Goal: Task Accomplishment & Management: Manage account settings

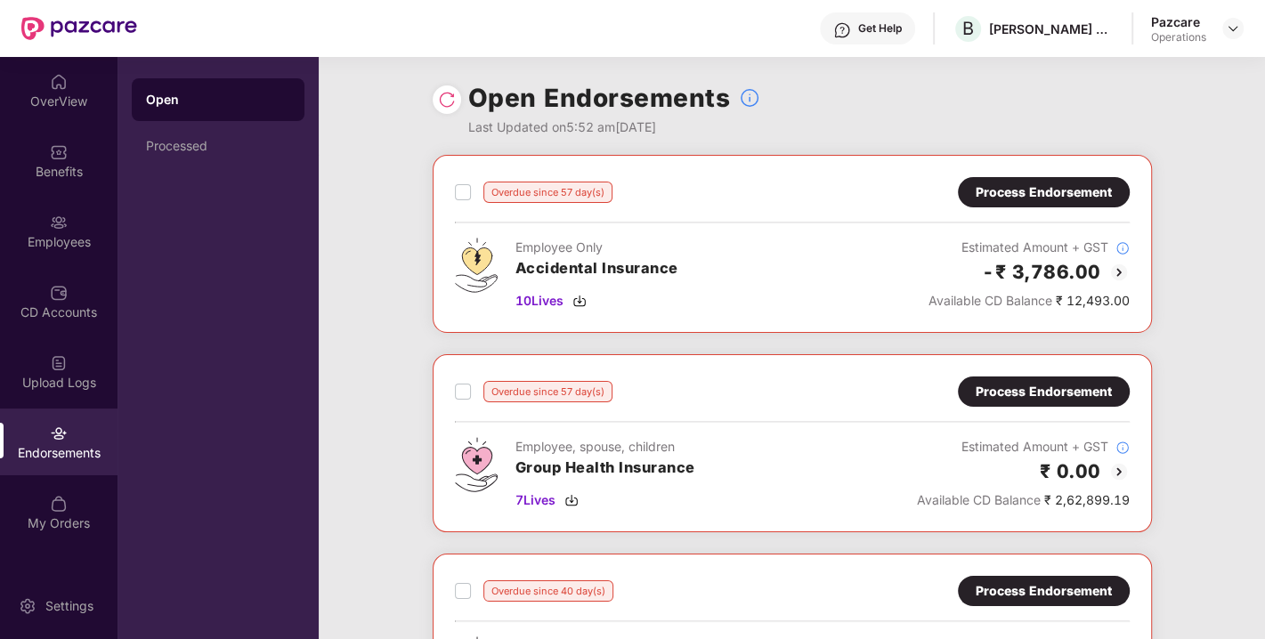
scroll to position [677, 0]
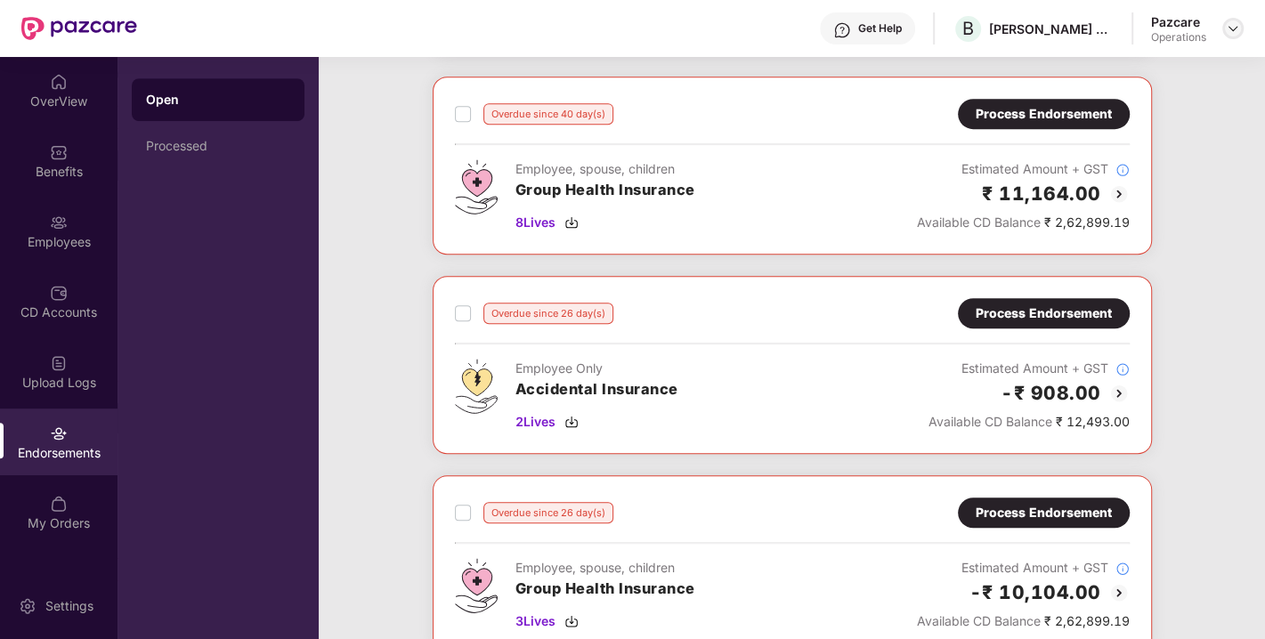
click at [1234, 29] on img at bounding box center [1233, 28] width 14 height 14
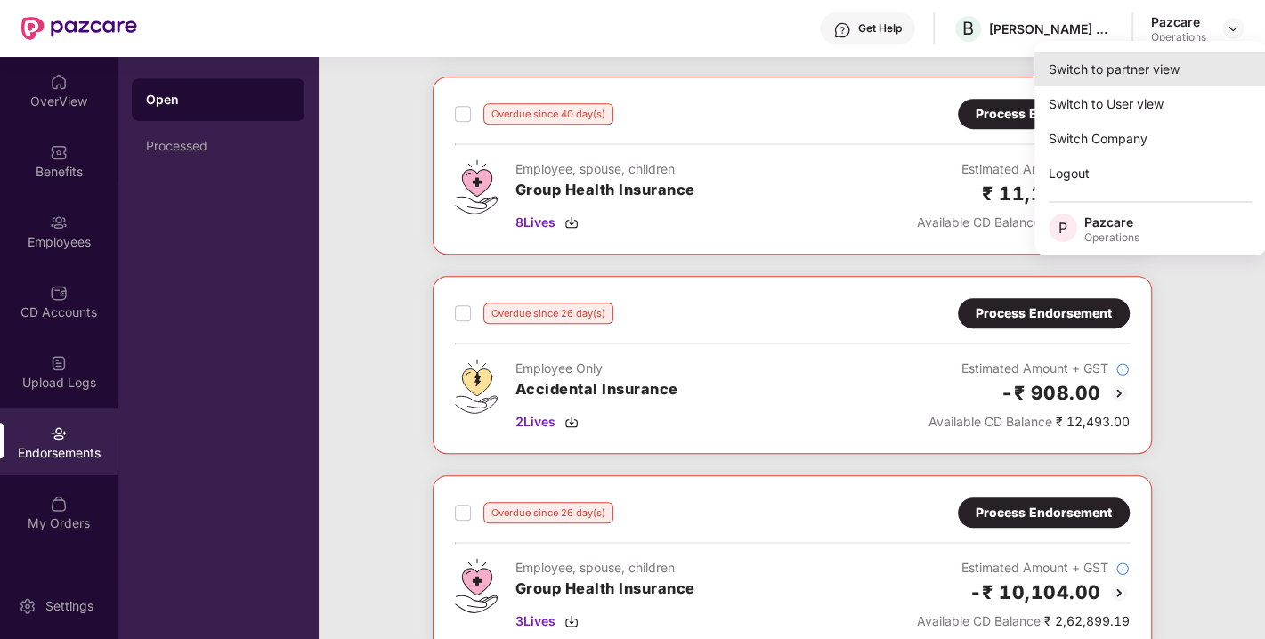
click at [1122, 77] on div "Switch to partner view" at bounding box center [1151, 69] width 232 height 35
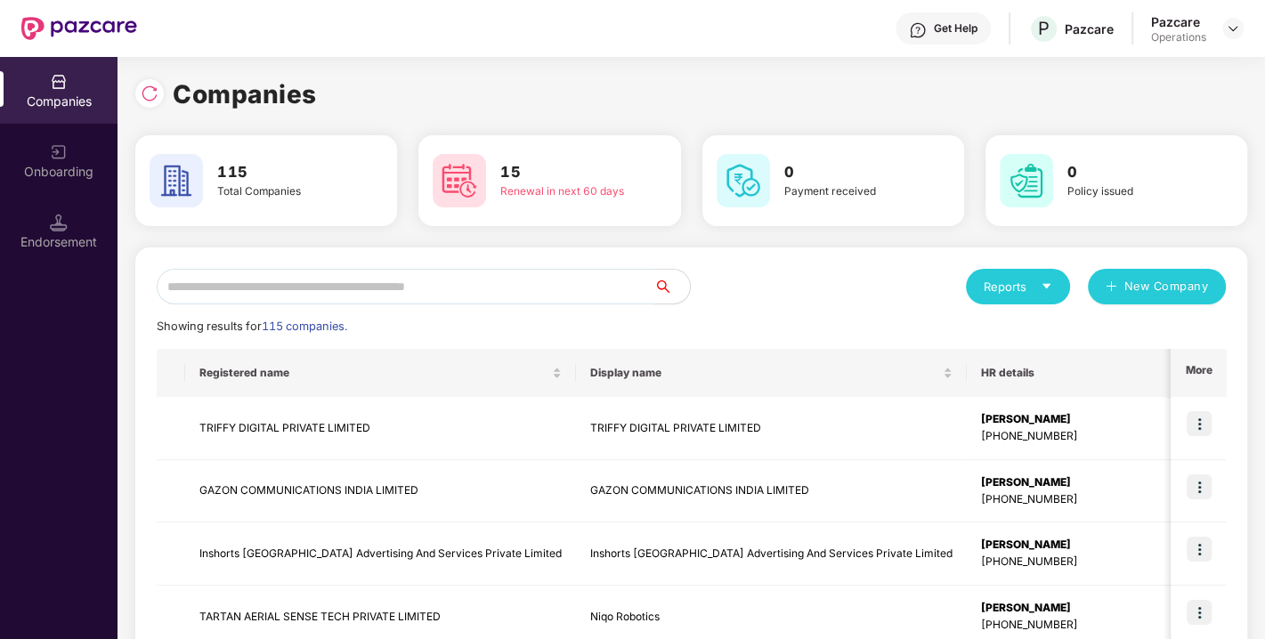
click at [426, 292] on input "text" at bounding box center [406, 287] width 498 height 36
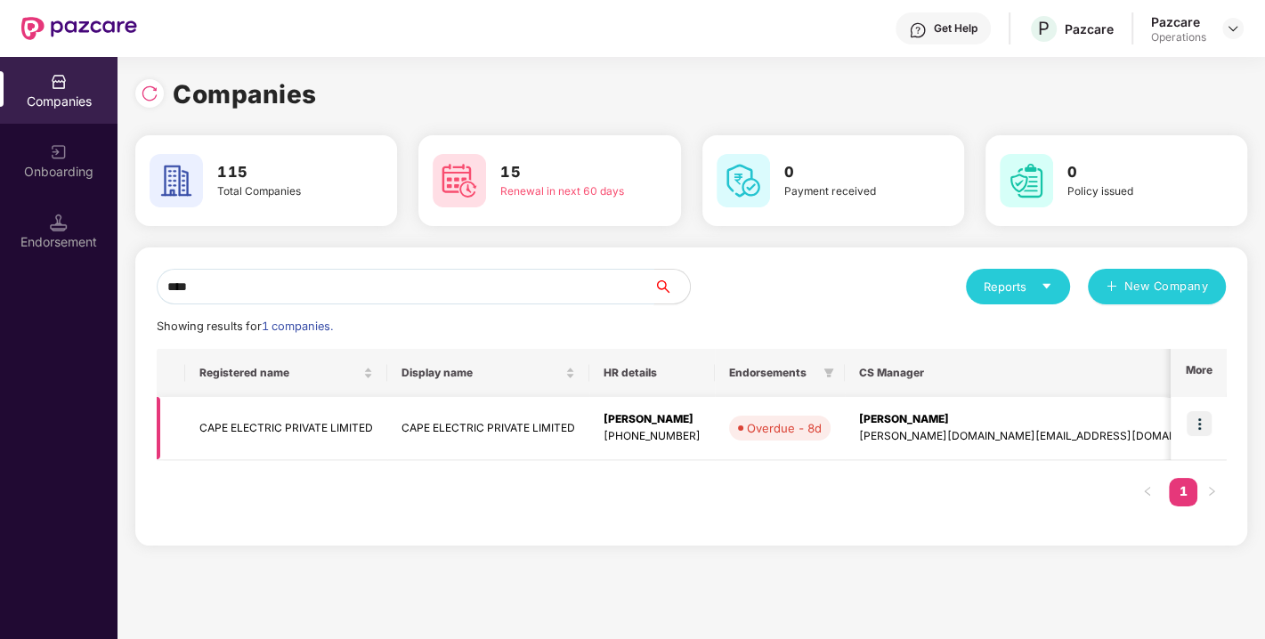
type input "****"
click at [1201, 422] on img at bounding box center [1199, 423] width 25 height 25
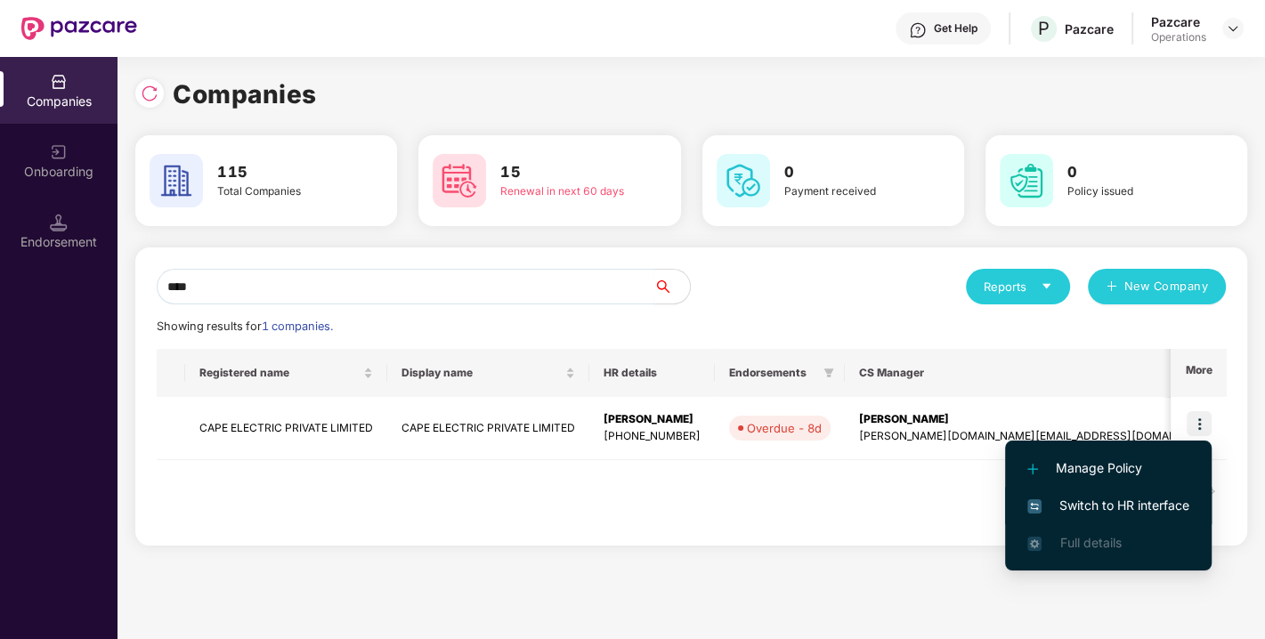
click at [1064, 506] on span "Switch to HR interface" at bounding box center [1109, 506] width 162 height 20
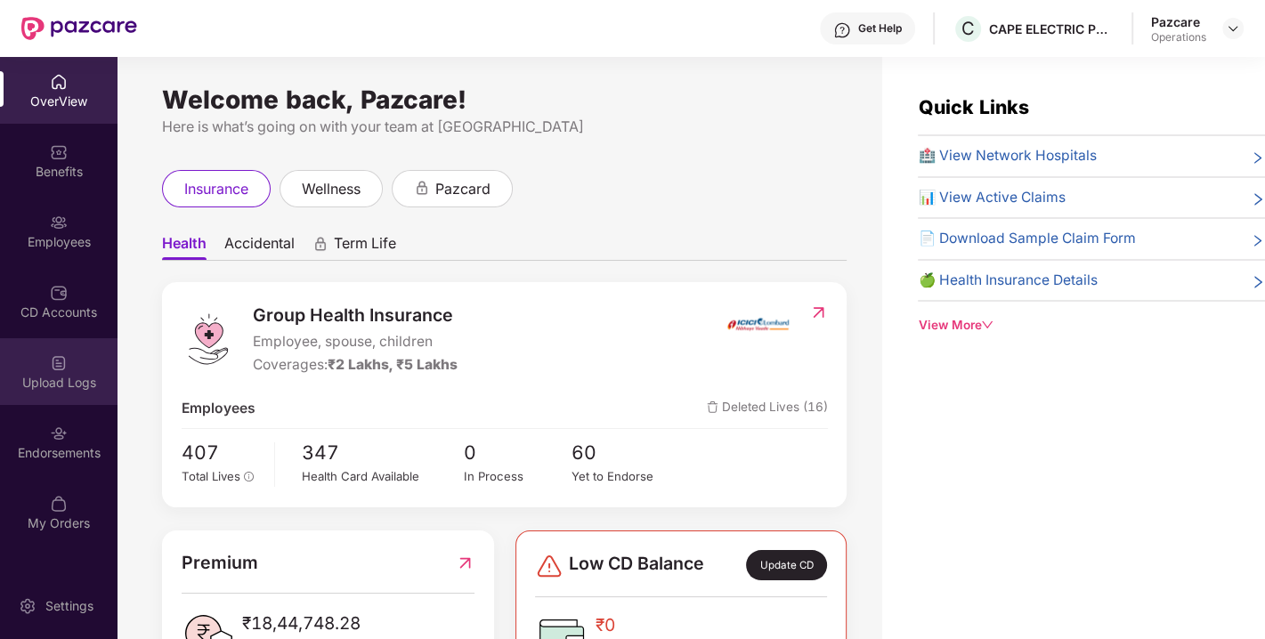
scroll to position [56, 0]
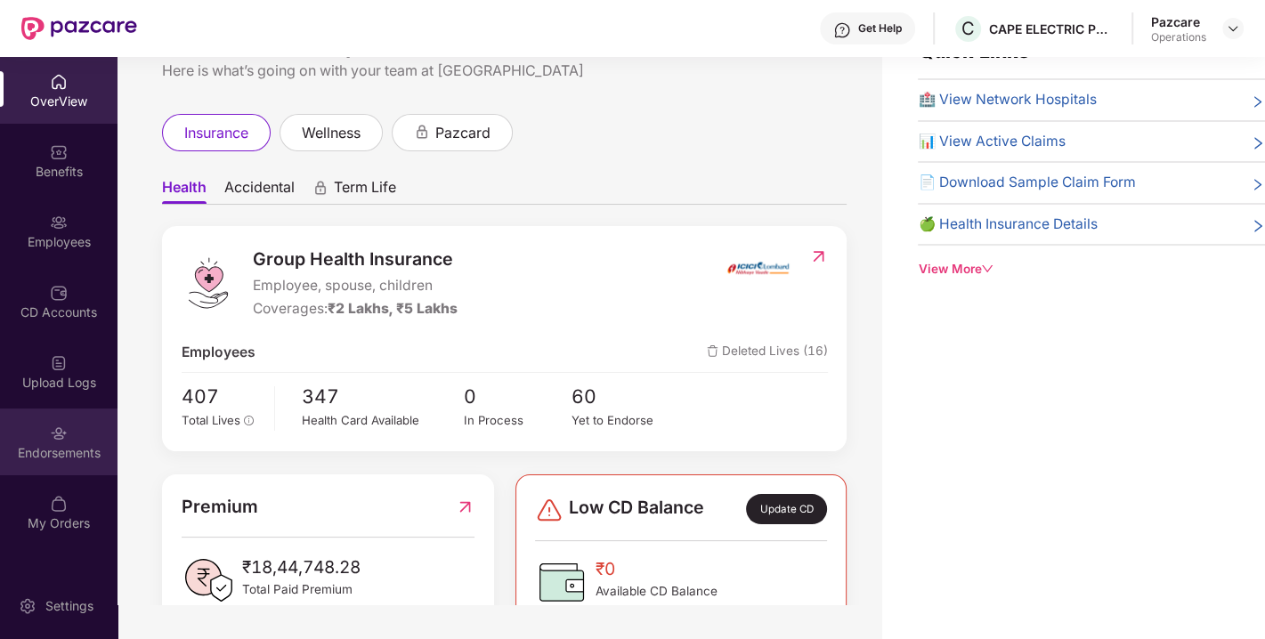
click at [44, 434] on div "Endorsements" at bounding box center [59, 442] width 118 height 67
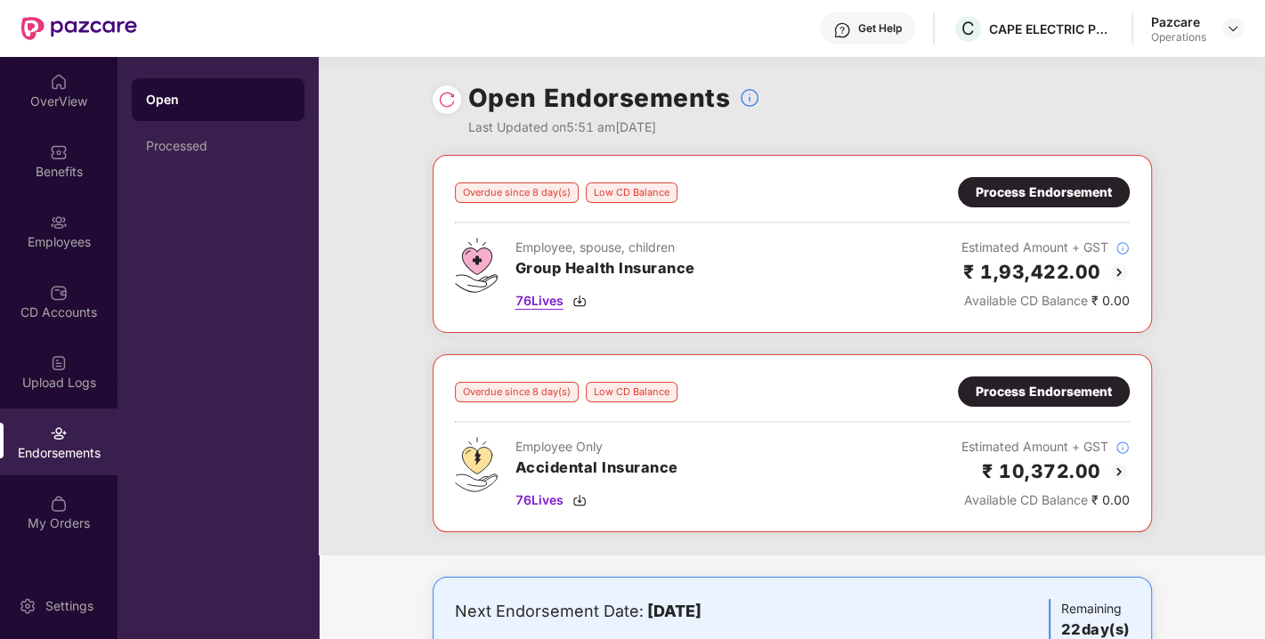
click at [529, 300] on span "76 Lives" at bounding box center [540, 301] width 48 height 20
click at [1012, 198] on div "Process Endorsement" at bounding box center [1044, 193] width 136 height 20
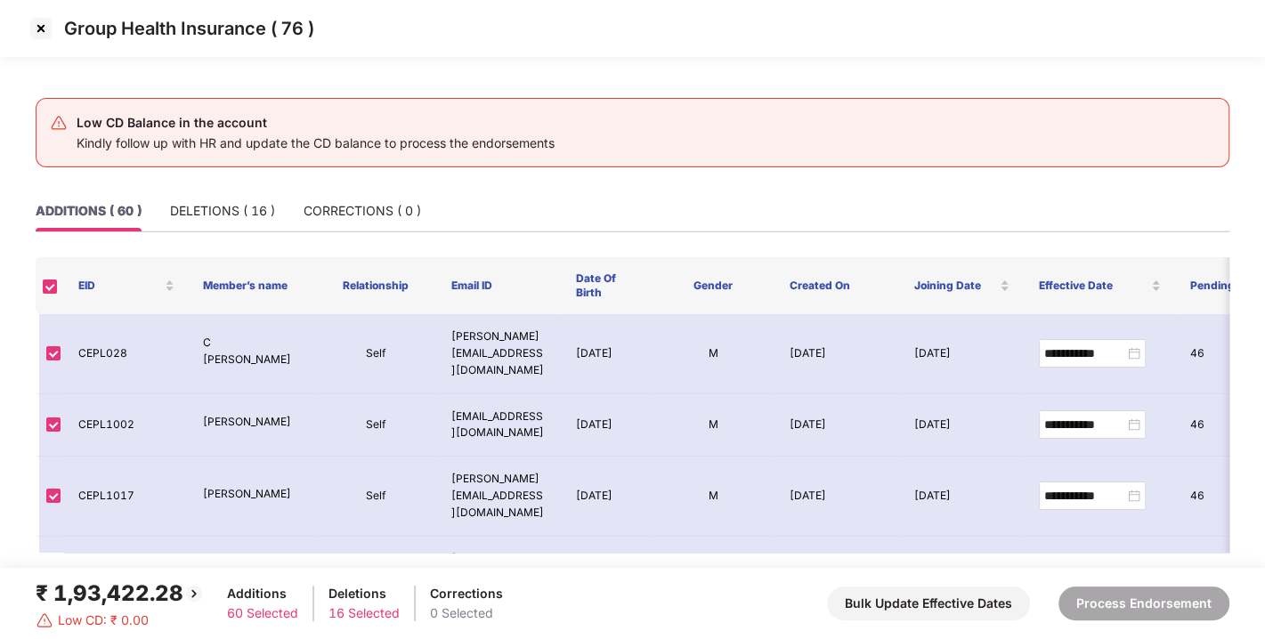
click at [35, 23] on img at bounding box center [41, 28] width 28 height 28
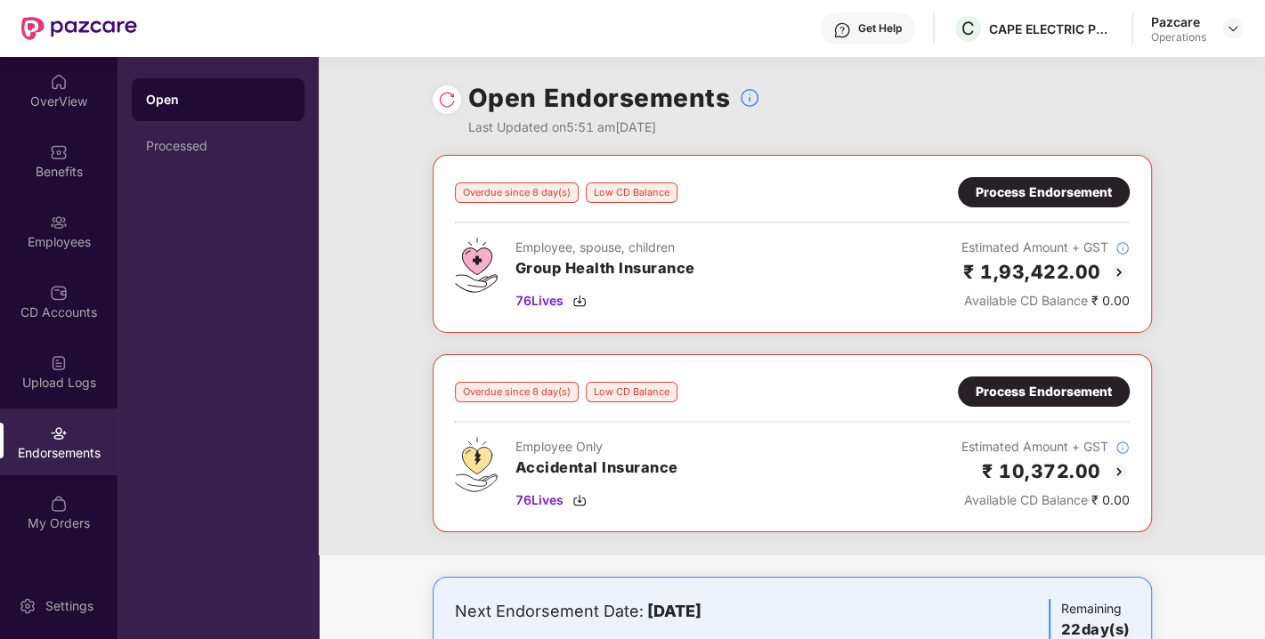
click at [1117, 272] on img at bounding box center [1119, 272] width 21 height 21
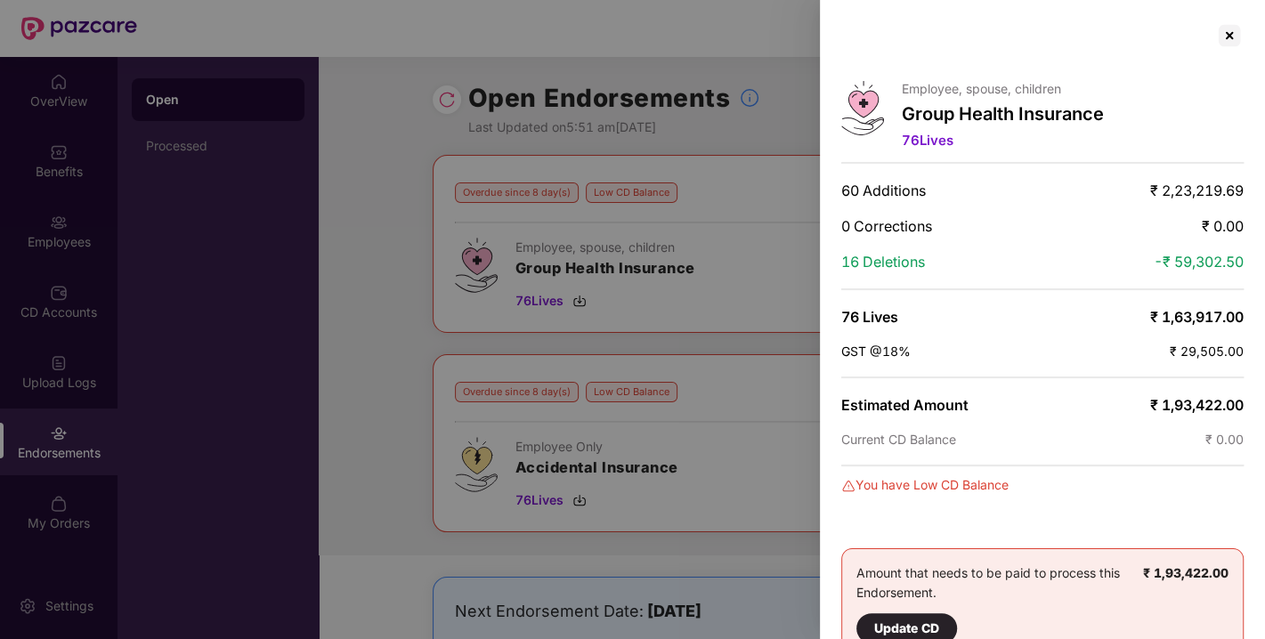
click at [348, 312] on div at bounding box center [632, 319] width 1265 height 639
click at [1231, 43] on div at bounding box center [1229, 35] width 28 height 28
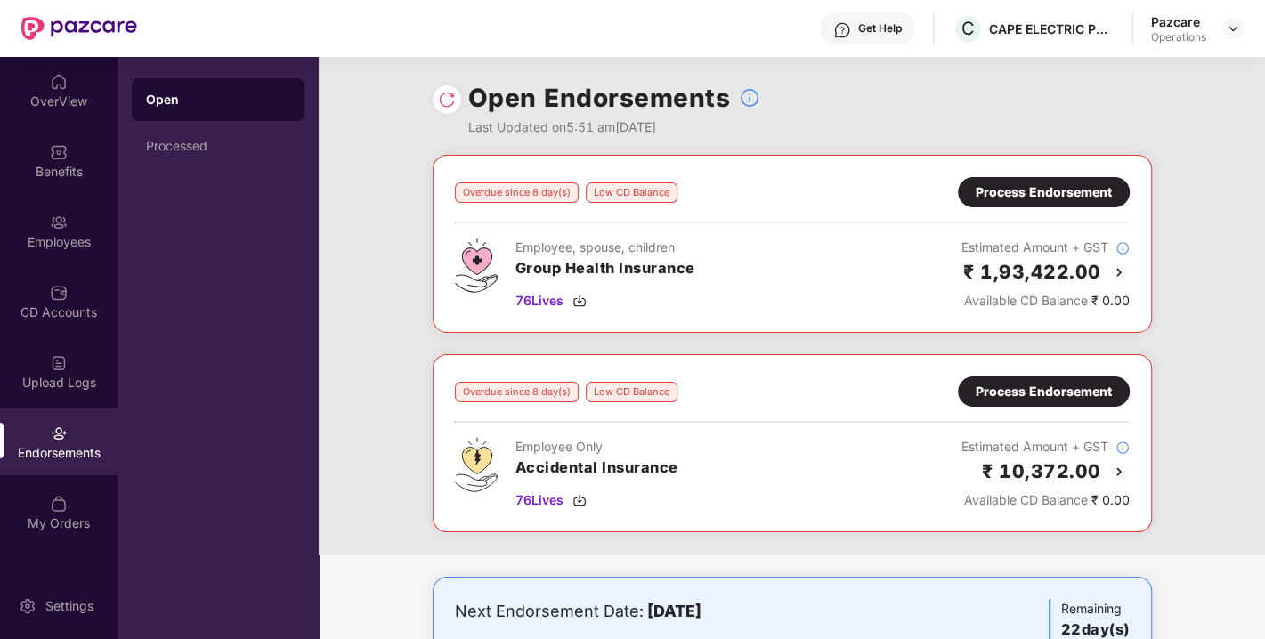
click at [1060, 196] on div "Process Endorsement" at bounding box center [1044, 193] width 136 height 20
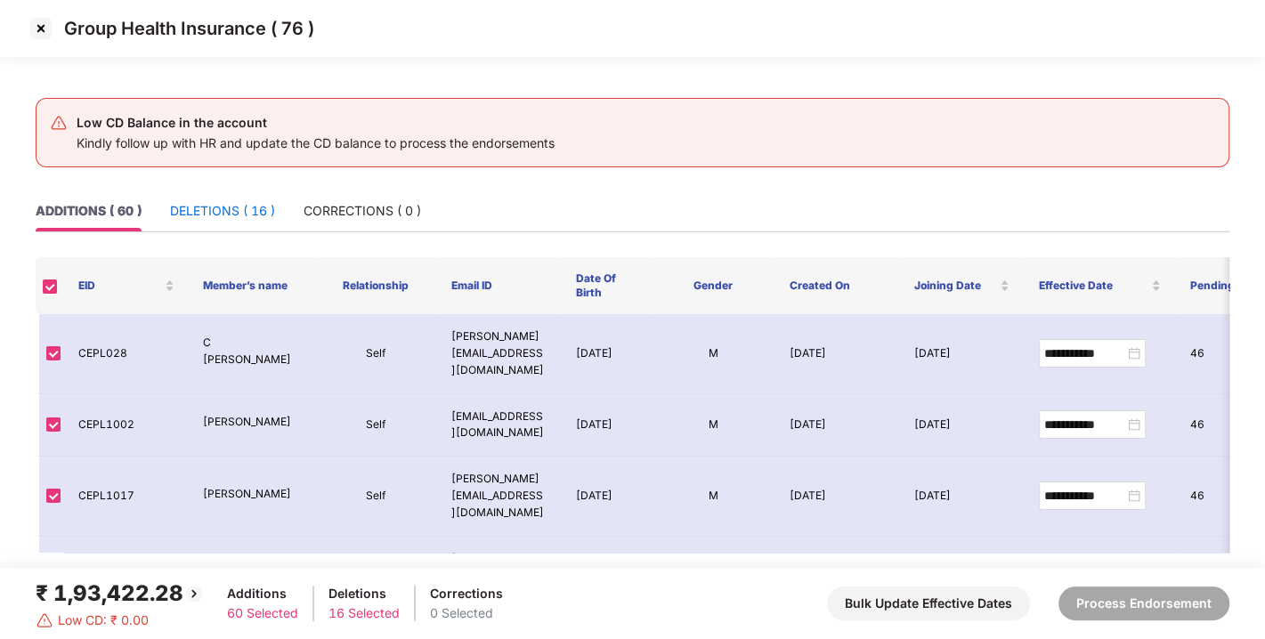
click at [233, 208] on div "DELETIONS ( 16 )" at bounding box center [222, 211] width 105 height 20
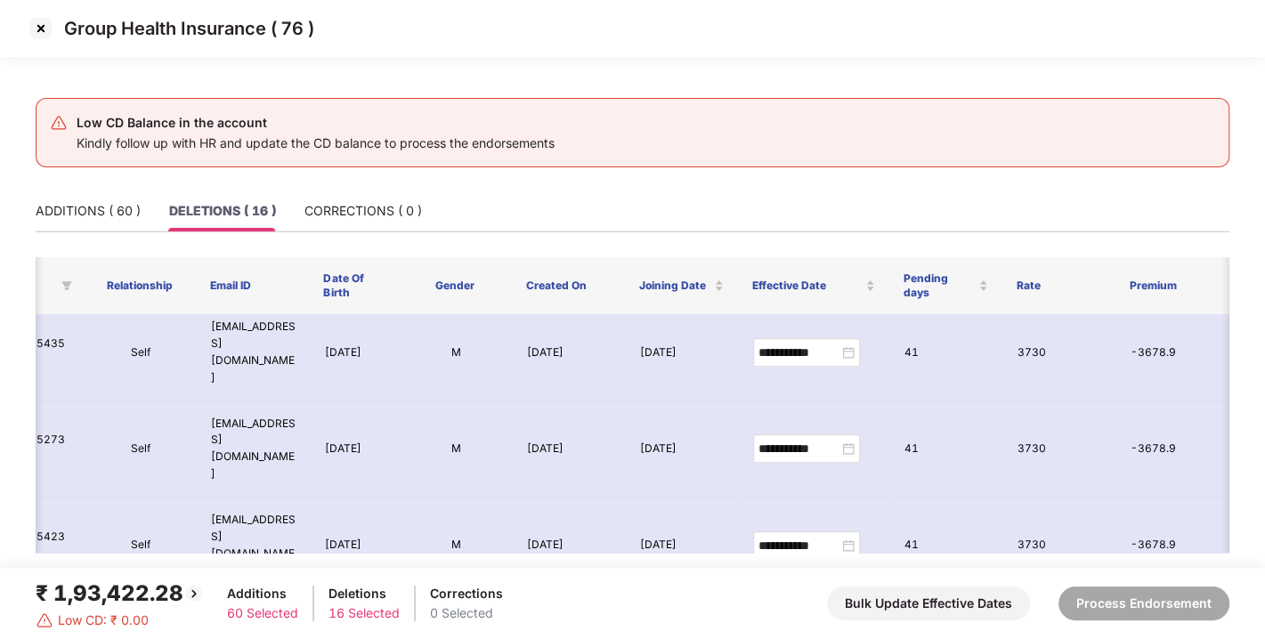
scroll to position [841, 321]
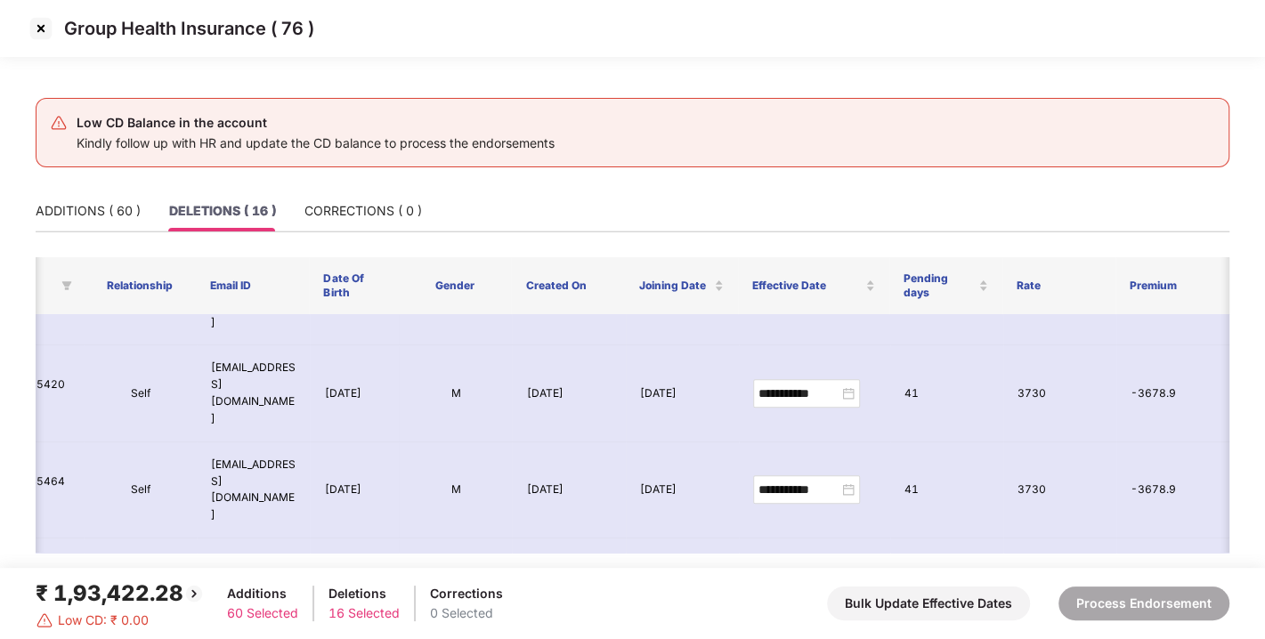
click at [37, 28] on img at bounding box center [41, 28] width 28 height 28
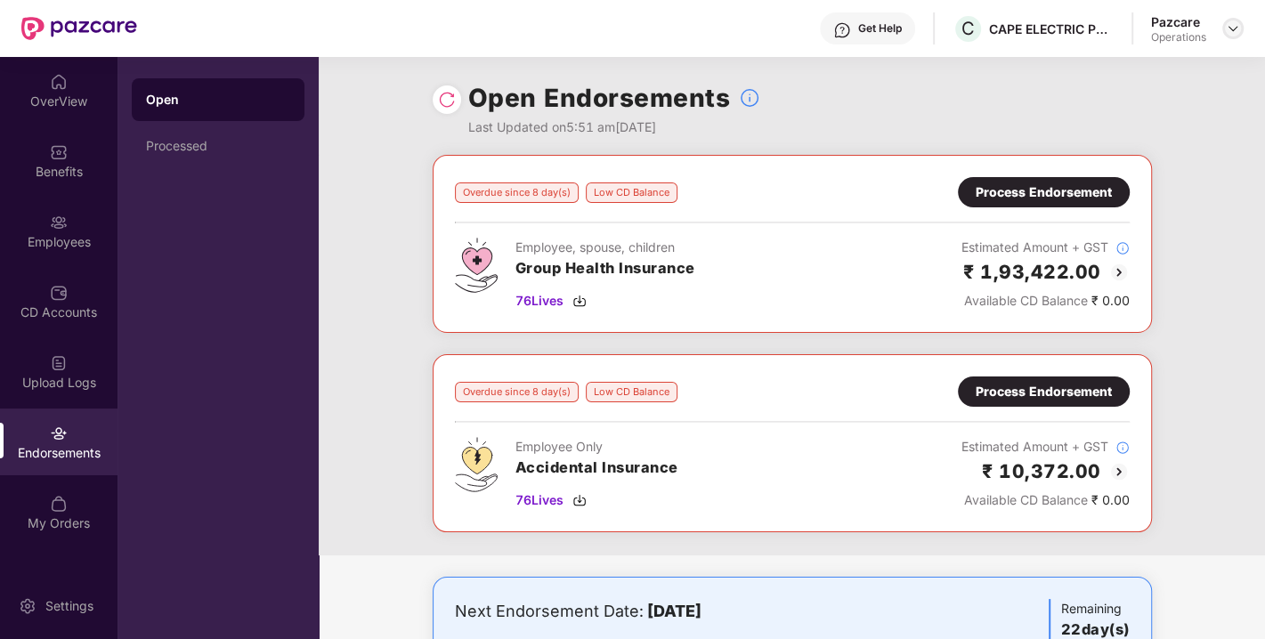
click at [1231, 28] on img at bounding box center [1233, 28] width 14 height 14
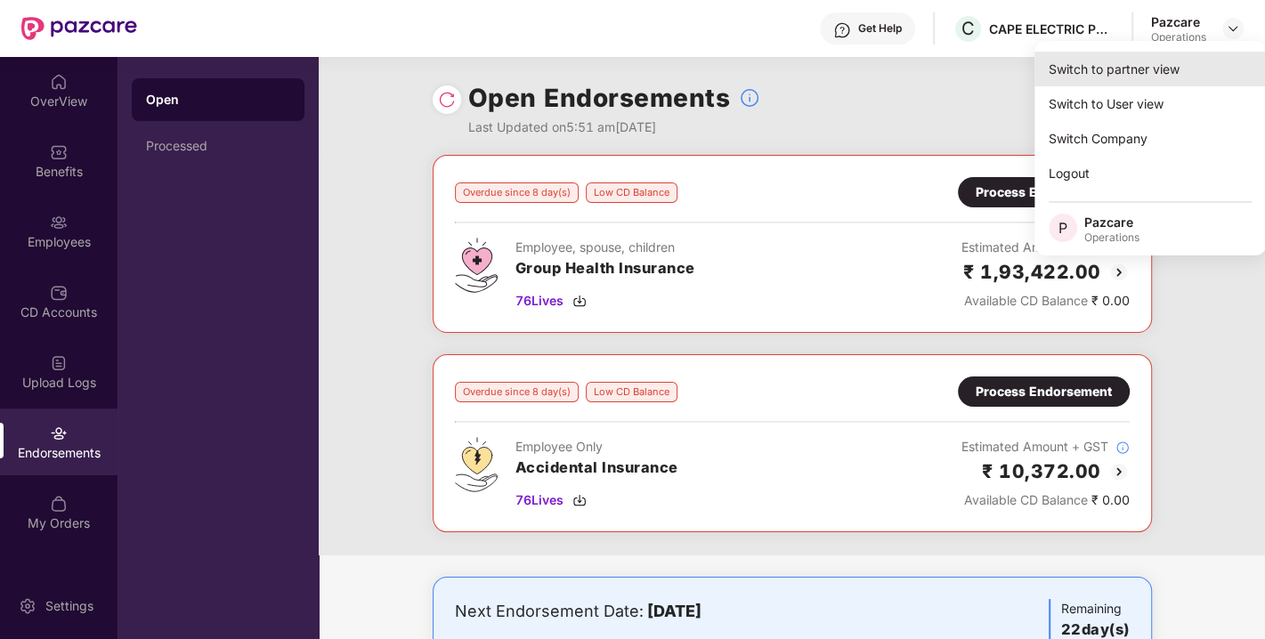
click at [1120, 69] on div "Switch to partner view" at bounding box center [1151, 69] width 232 height 35
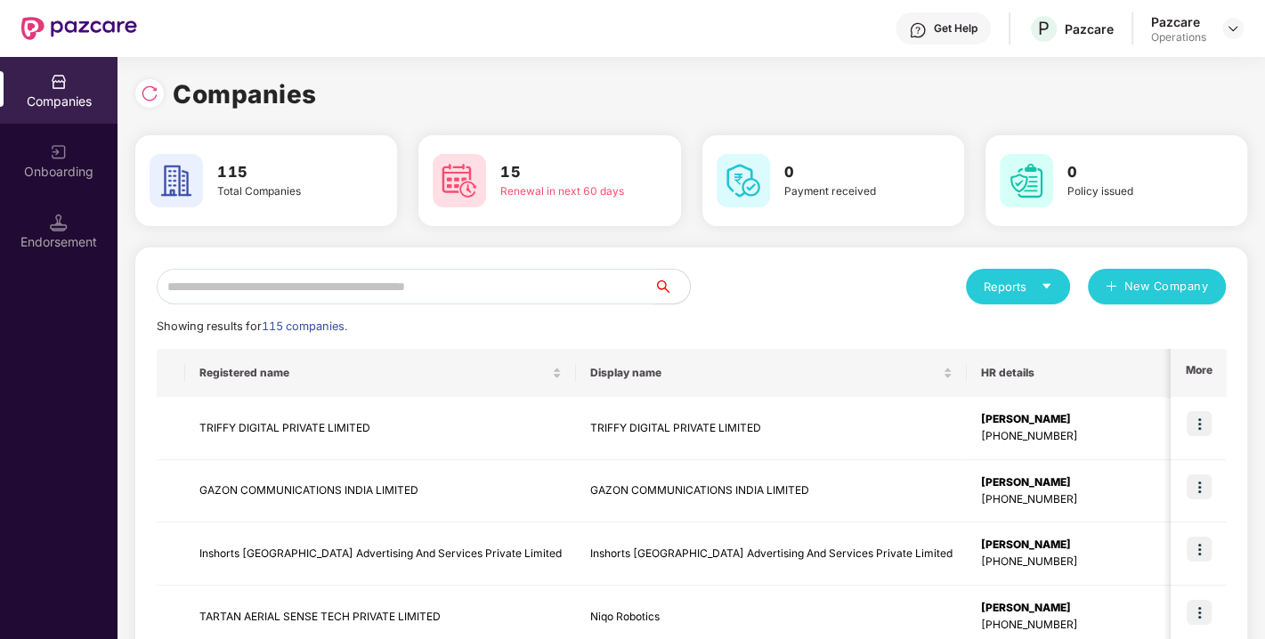
click at [406, 294] on input "text" at bounding box center [406, 287] width 498 height 36
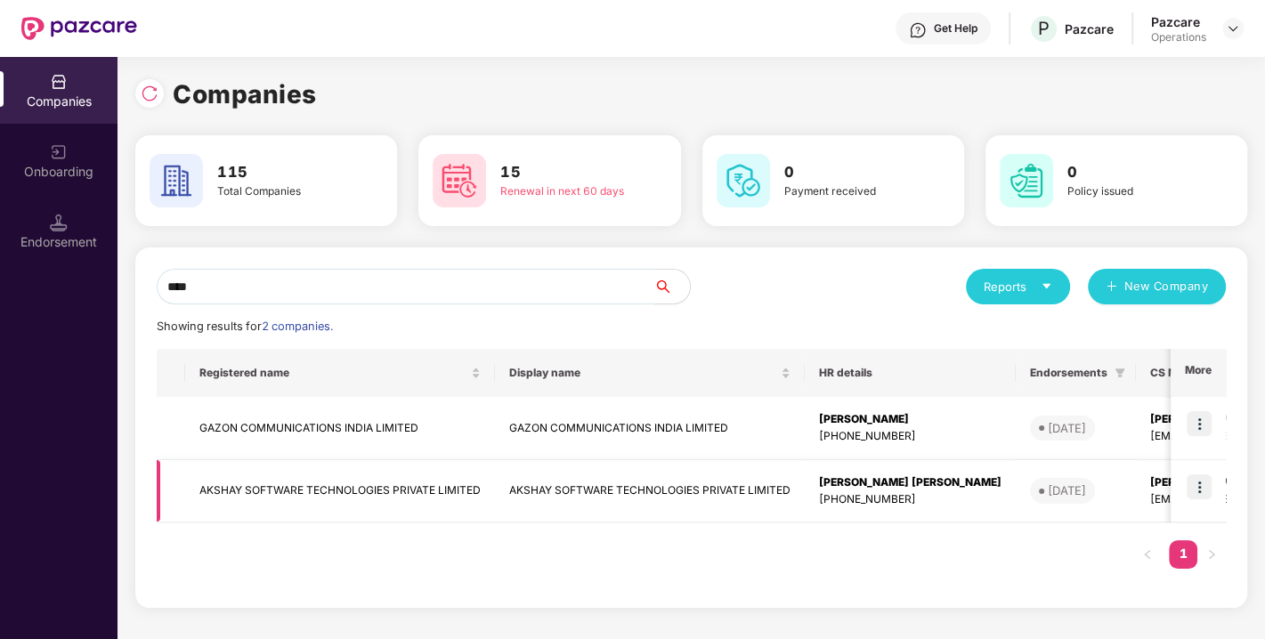
type input "****"
click at [299, 491] on td "AKSHAY SOFTWARE TECHNOLOGIES PRIVATE LIMITED" at bounding box center [340, 491] width 310 height 63
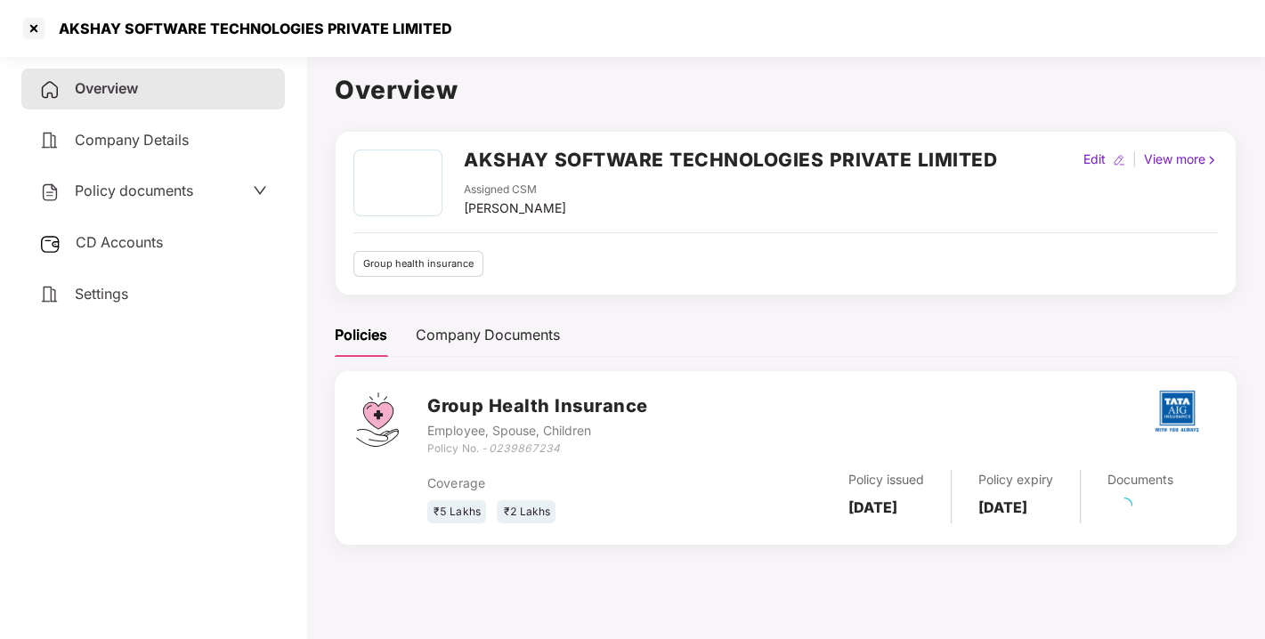
click at [106, 191] on span "Policy documents" at bounding box center [134, 191] width 118 height 18
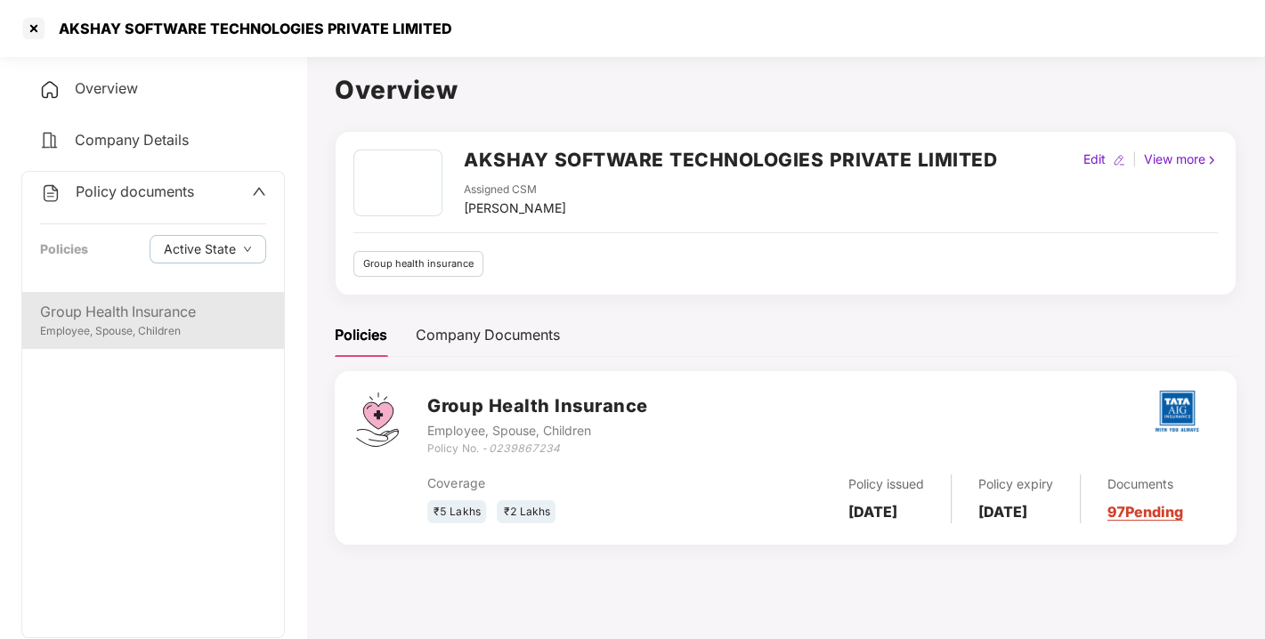
click at [125, 315] on div "Group Health Insurance" at bounding box center [153, 312] width 226 height 22
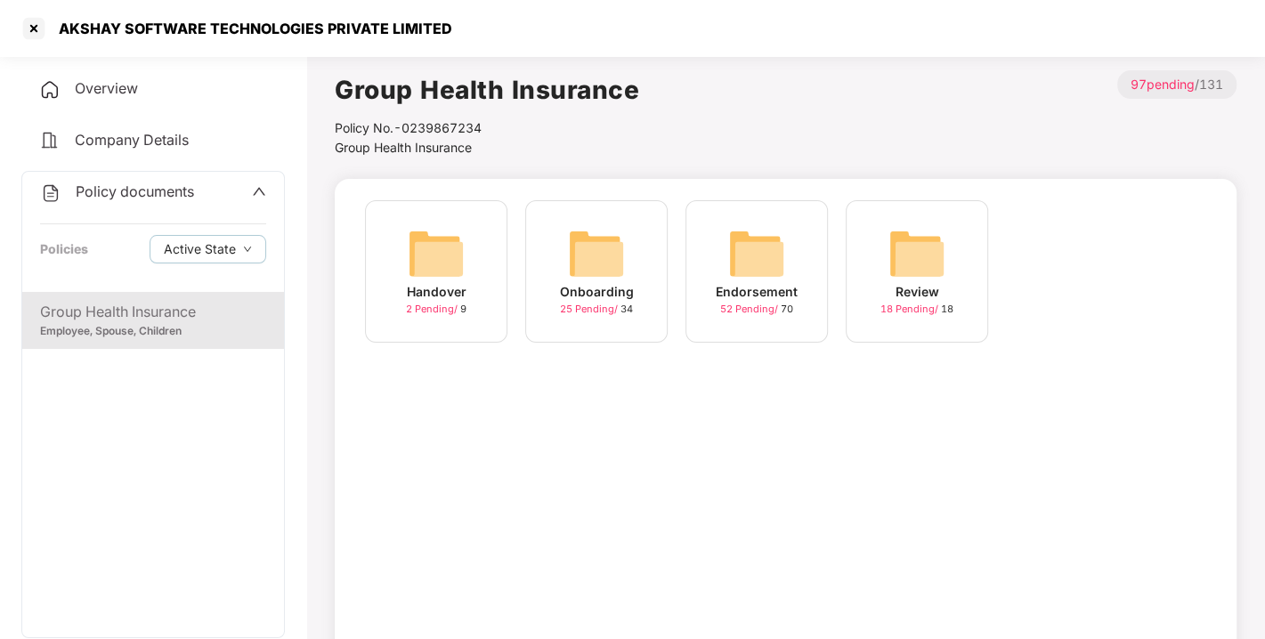
click at [770, 240] on img at bounding box center [756, 253] width 57 height 57
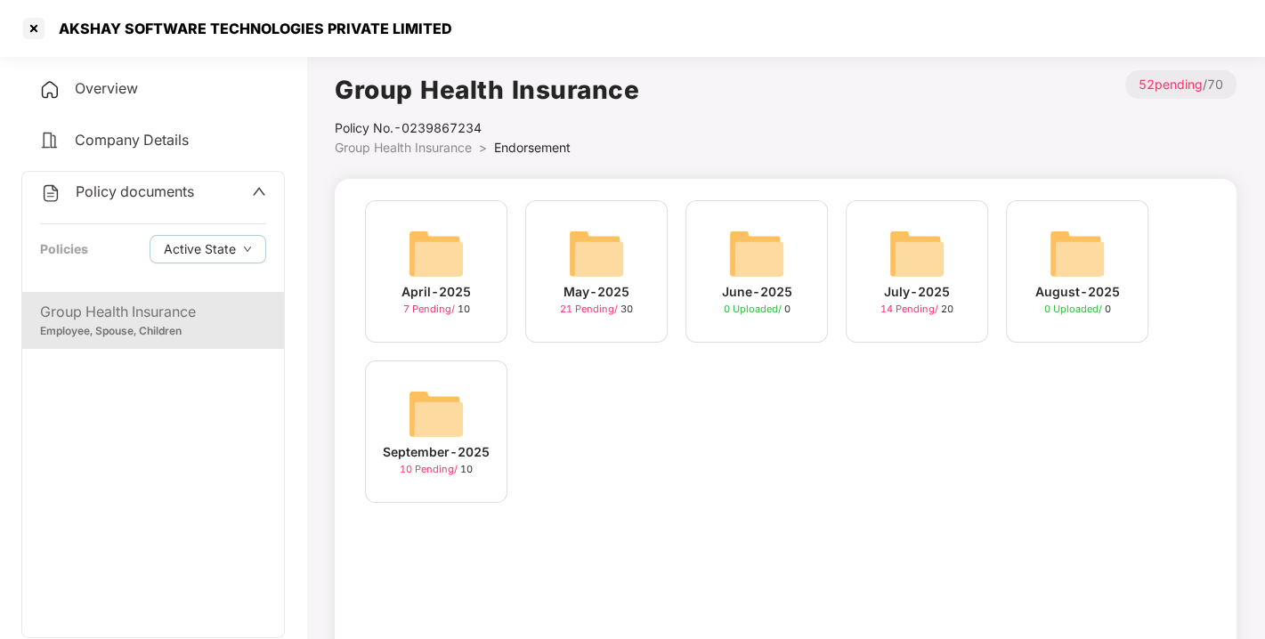
click at [464, 405] on img at bounding box center [436, 414] width 57 height 57
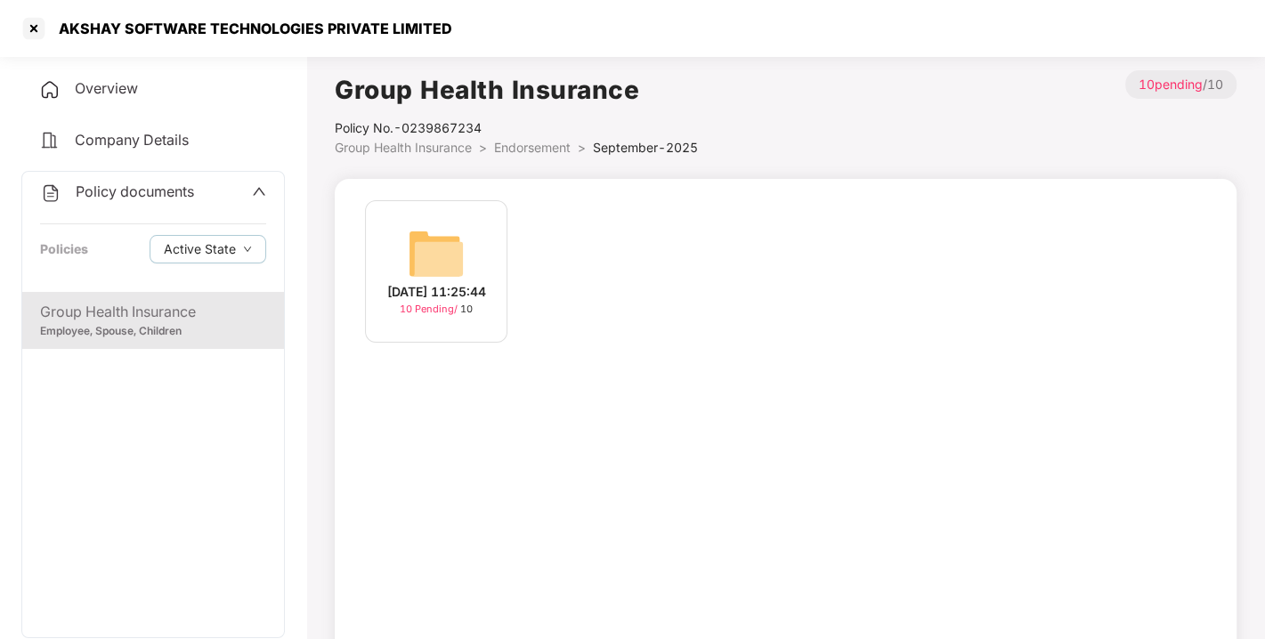
click at [433, 261] on img at bounding box center [436, 253] width 57 height 57
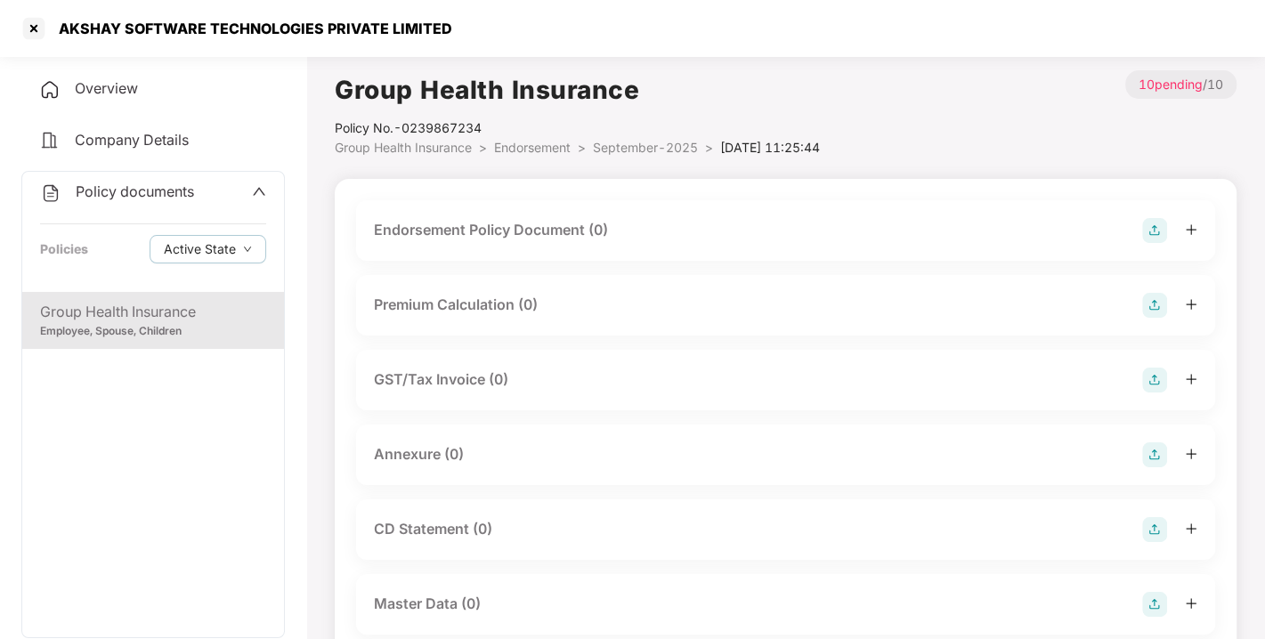
click at [1155, 230] on img at bounding box center [1154, 230] width 25 height 25
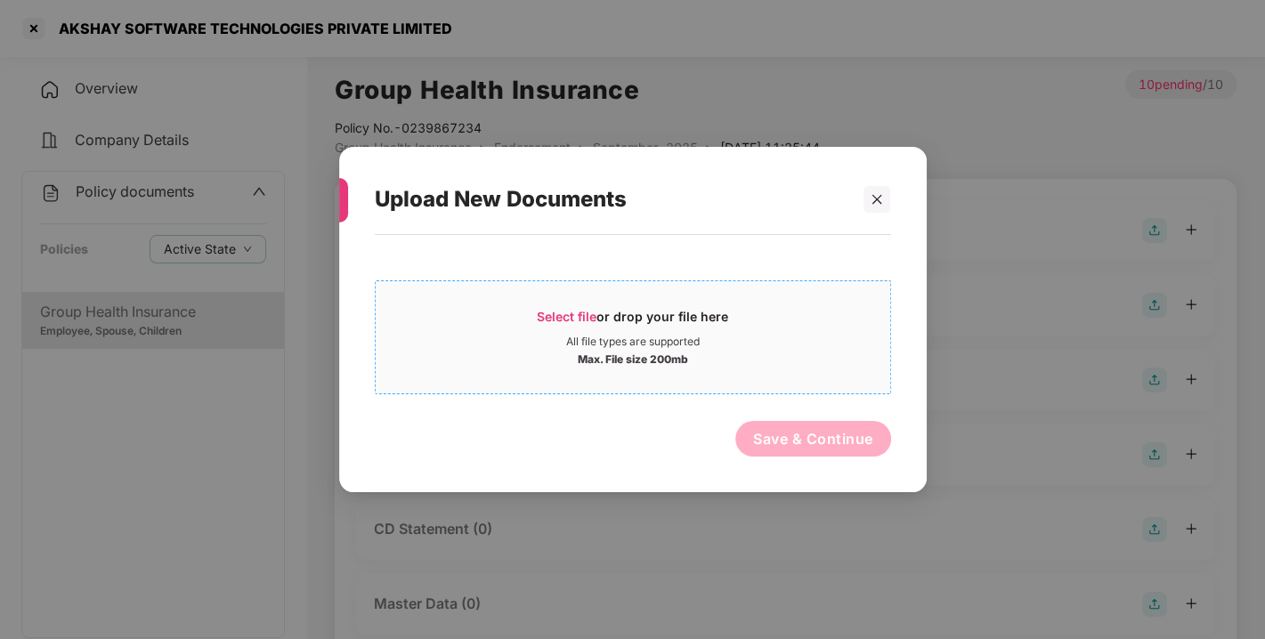
click at [784, 372] on span "Select file or drop your file here All file types are supported Max. File size …" at bounding box center [633, 337] width 515 height 85
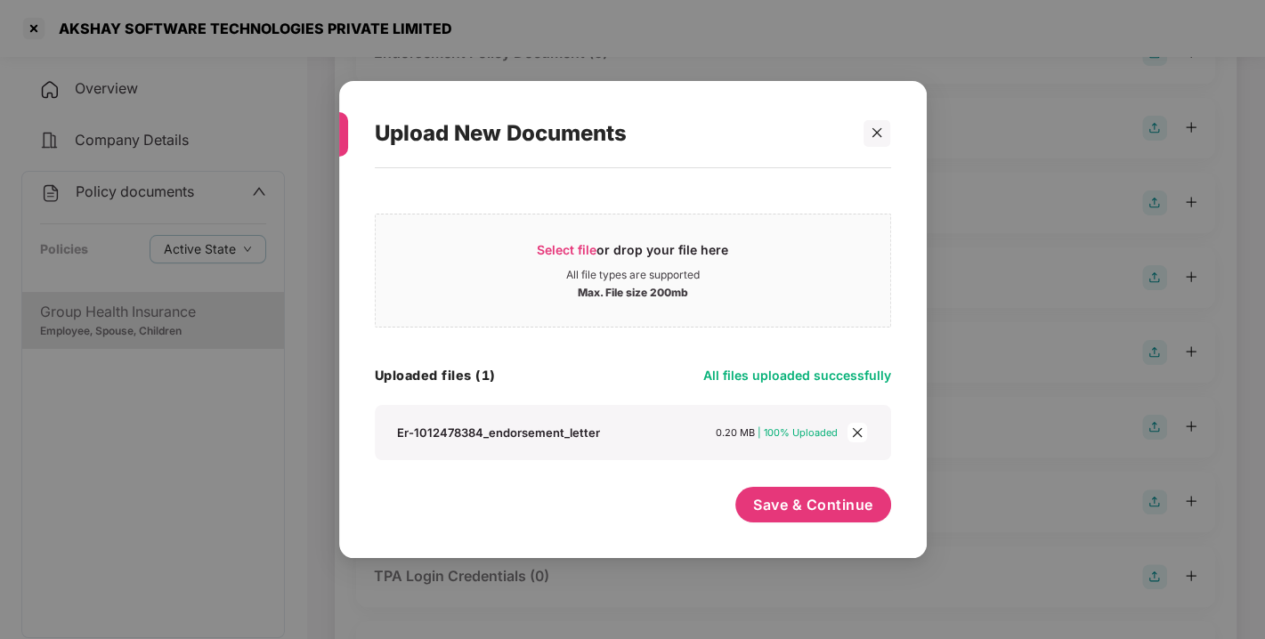
scroll to position [178, 0]
click at [813, 501] on span "Save & Continue" at bounding box center [813, 505] width 120 height 20
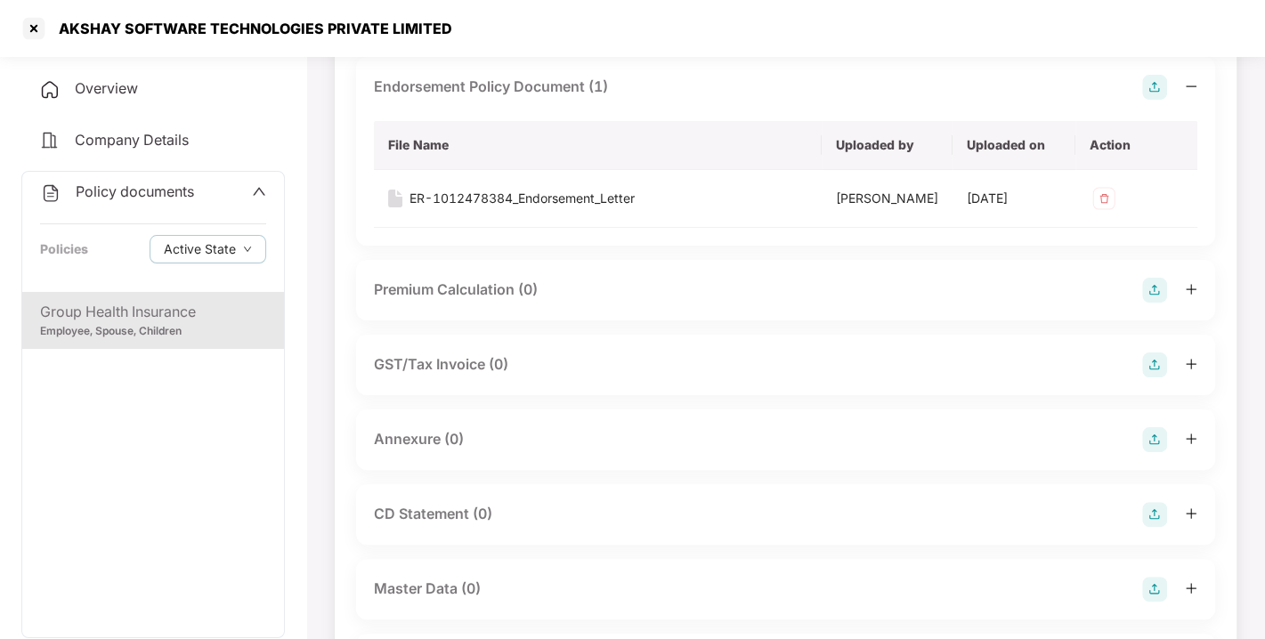
scroll to position [142, 0]
click at [1149, 448] on img at bounding box center [1154, 440] width 25 height 25
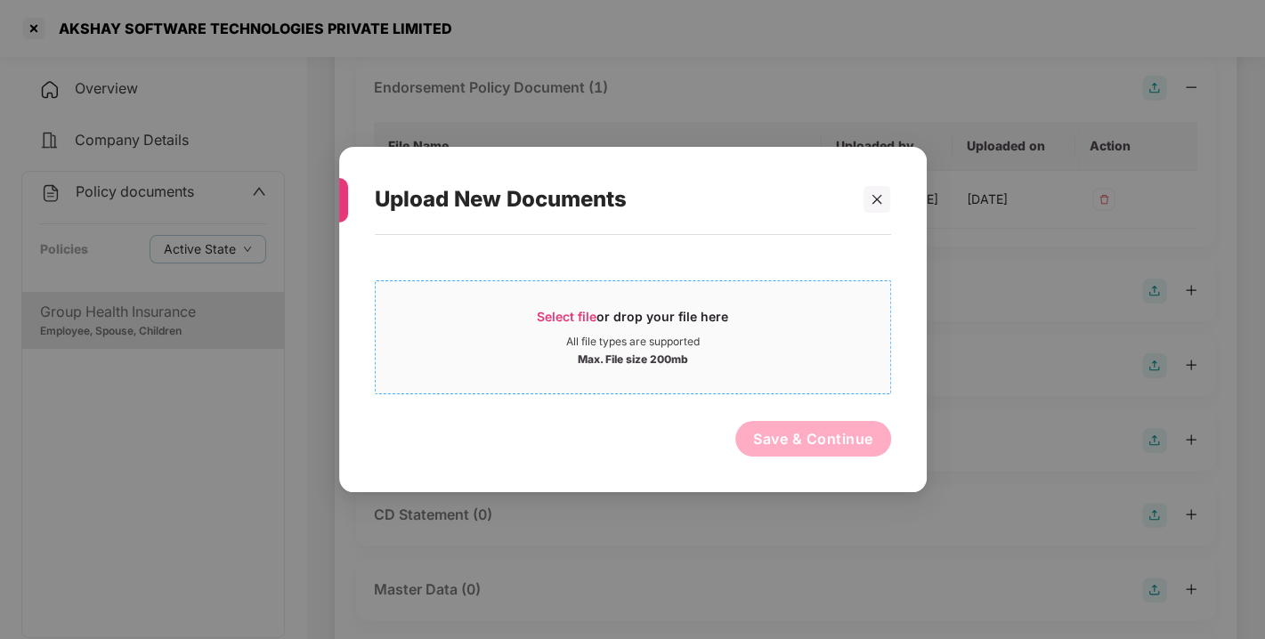
click at [731, 349] on div "Max. File size 200mb" at bounding box center [633, 358] width 515 height 18
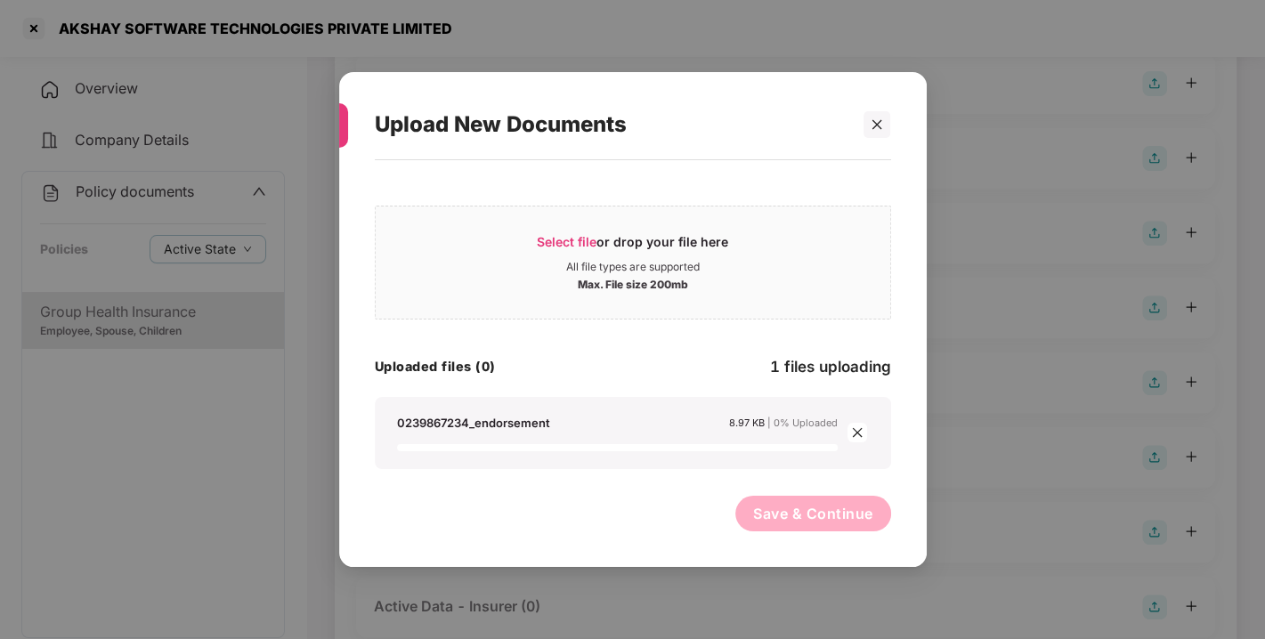
scroll to position [431, 0]
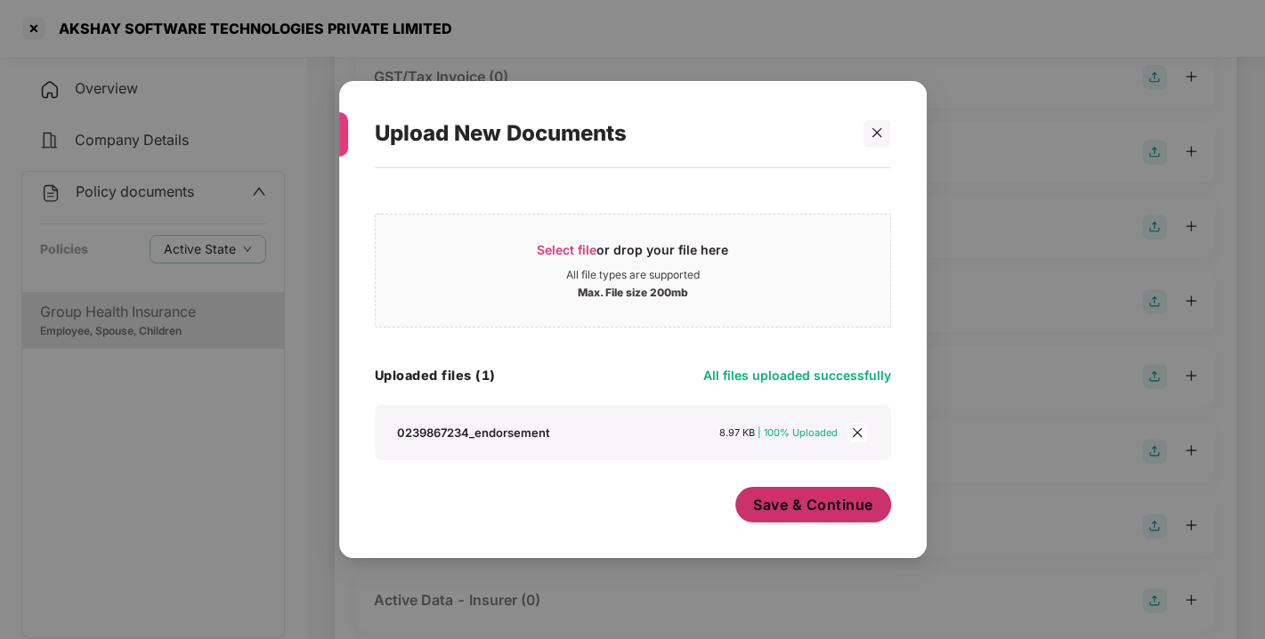
click at [814, 495] on span "Save & Continue" at bounding box center [813, 505] width 120 height 20
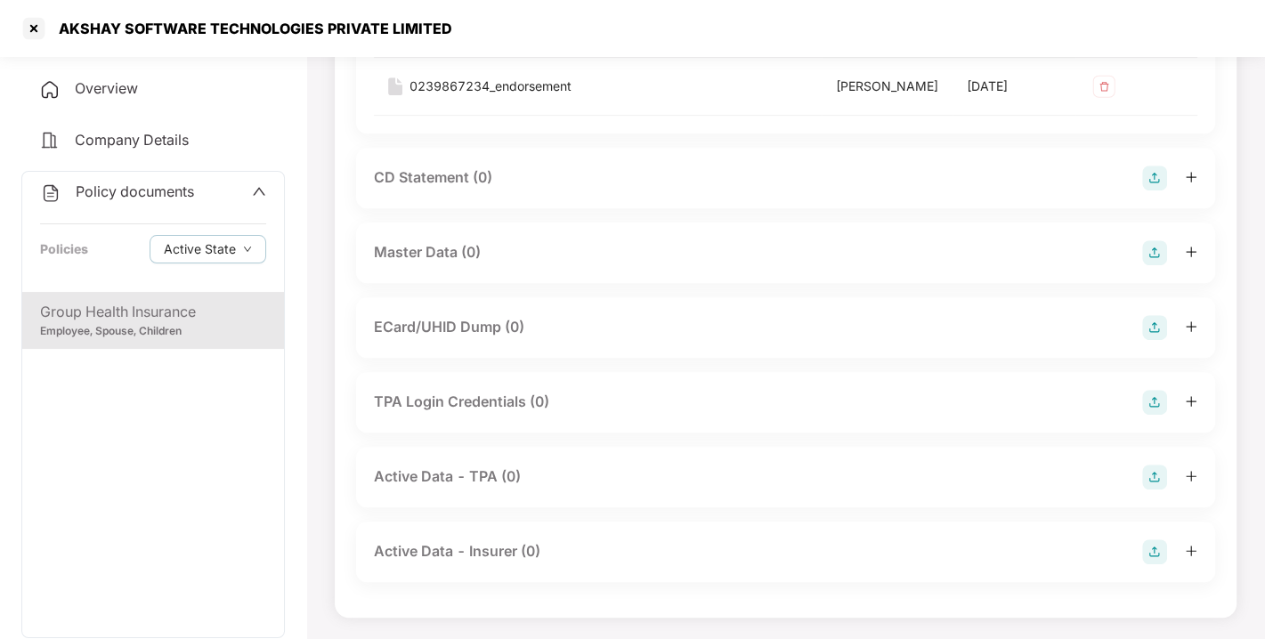
scroll to position [611, 0]
click at [1155, 265] on img at bounding box center [1154, 252] width 25 height 25
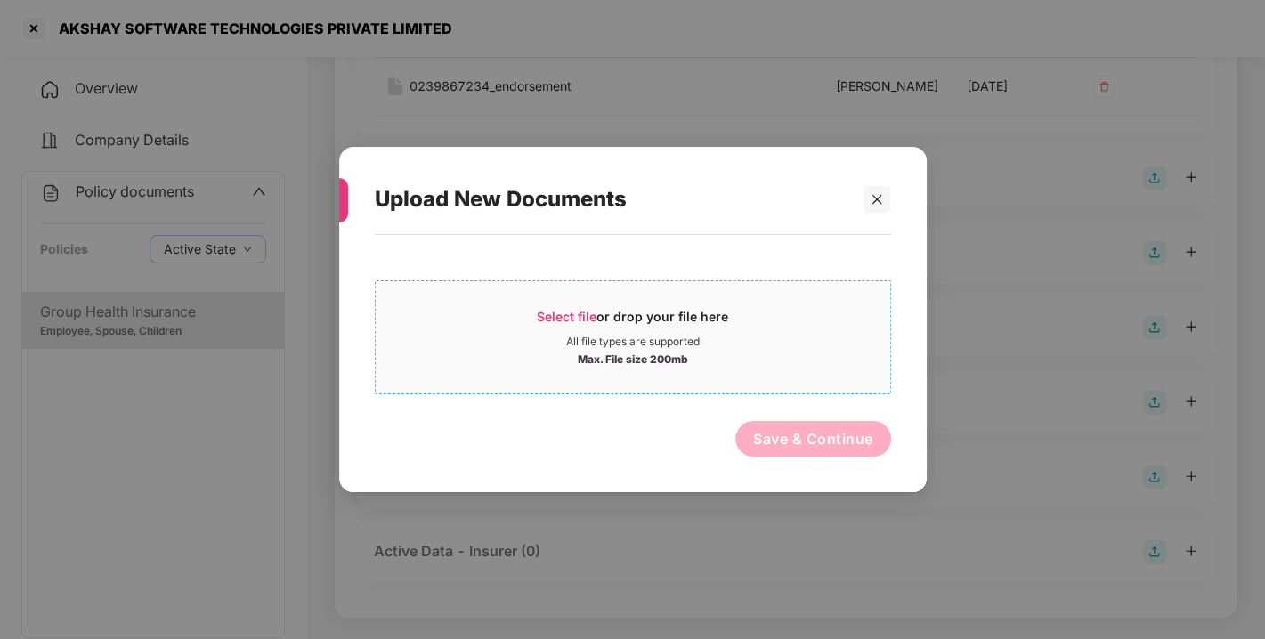
click at [773, 300] on span "Select file or drop your file here All file types are supported Max. File size …" at bounding box center [633, 337] width 515 height 85
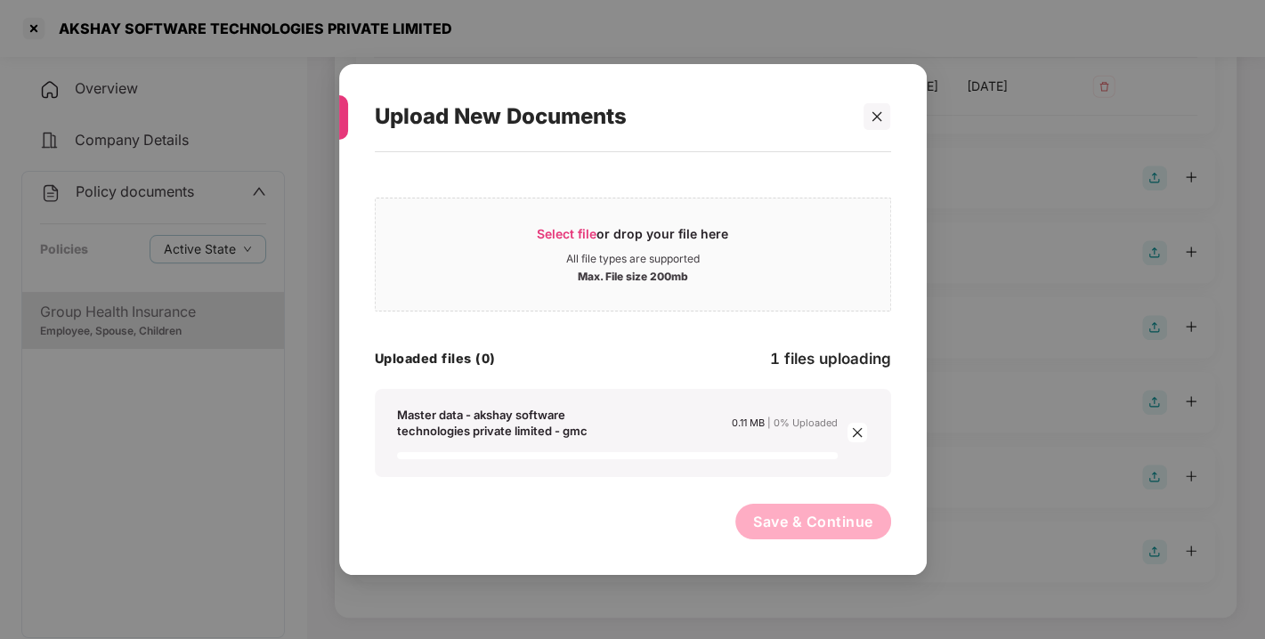
scroll to position [637, 0]
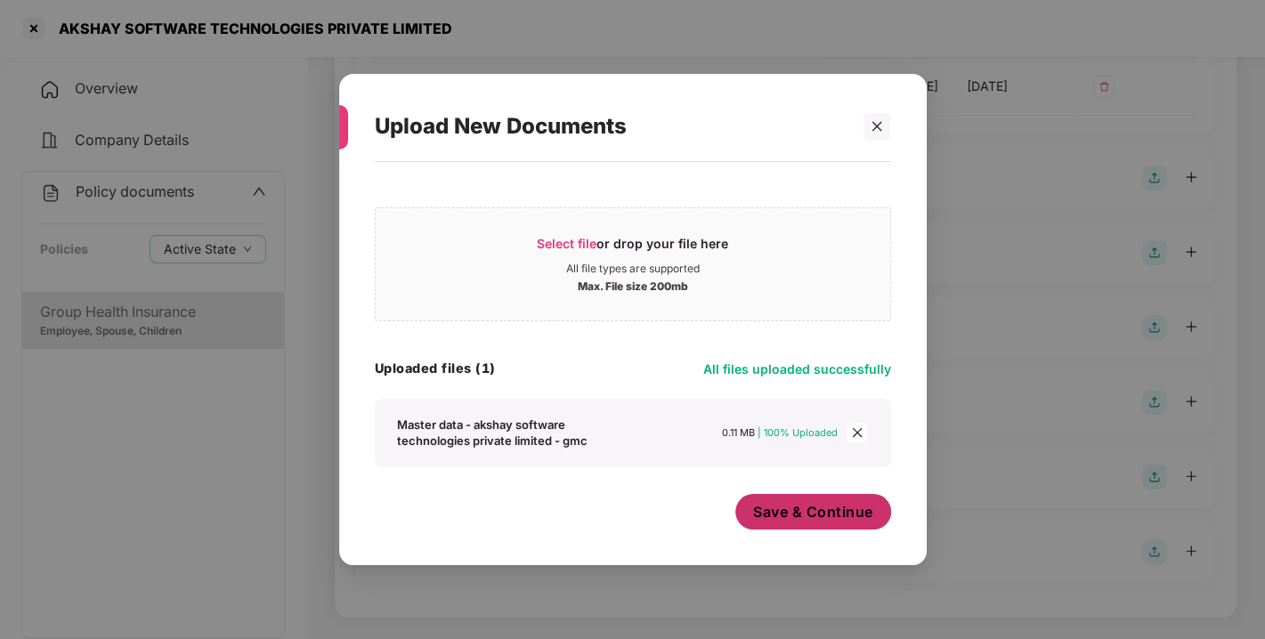
click at [807, 519] on span "Save & Continue" at bounding box center [813, 512] width 120 height 20
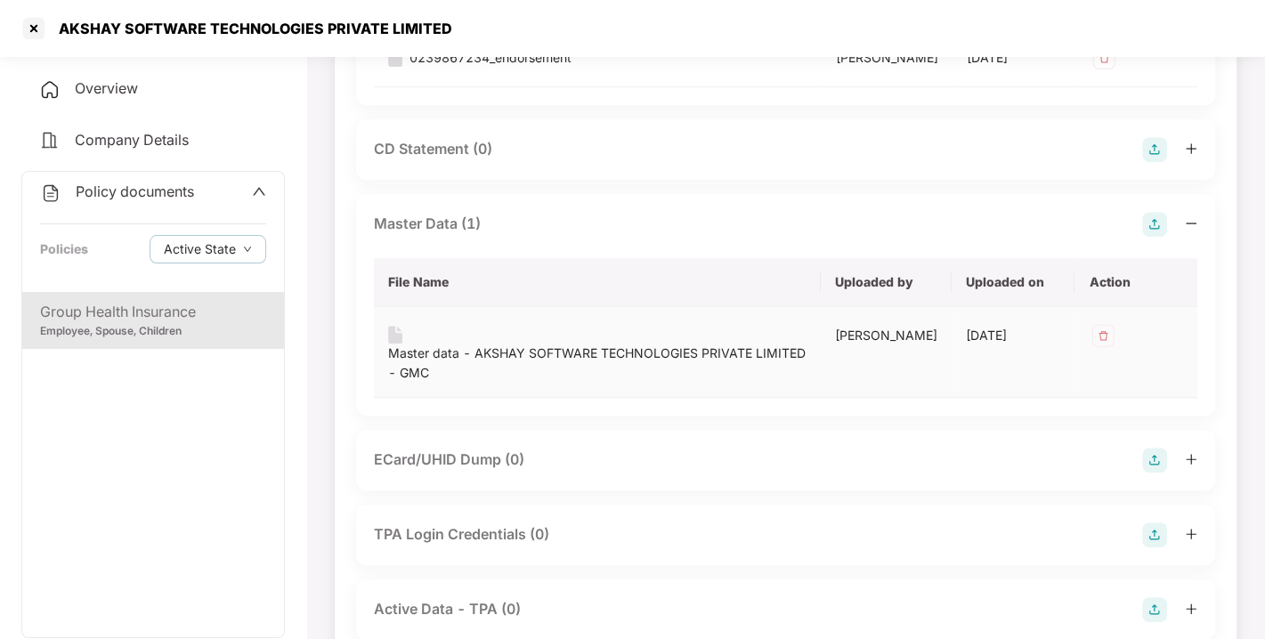
scroll to position [0, 0]
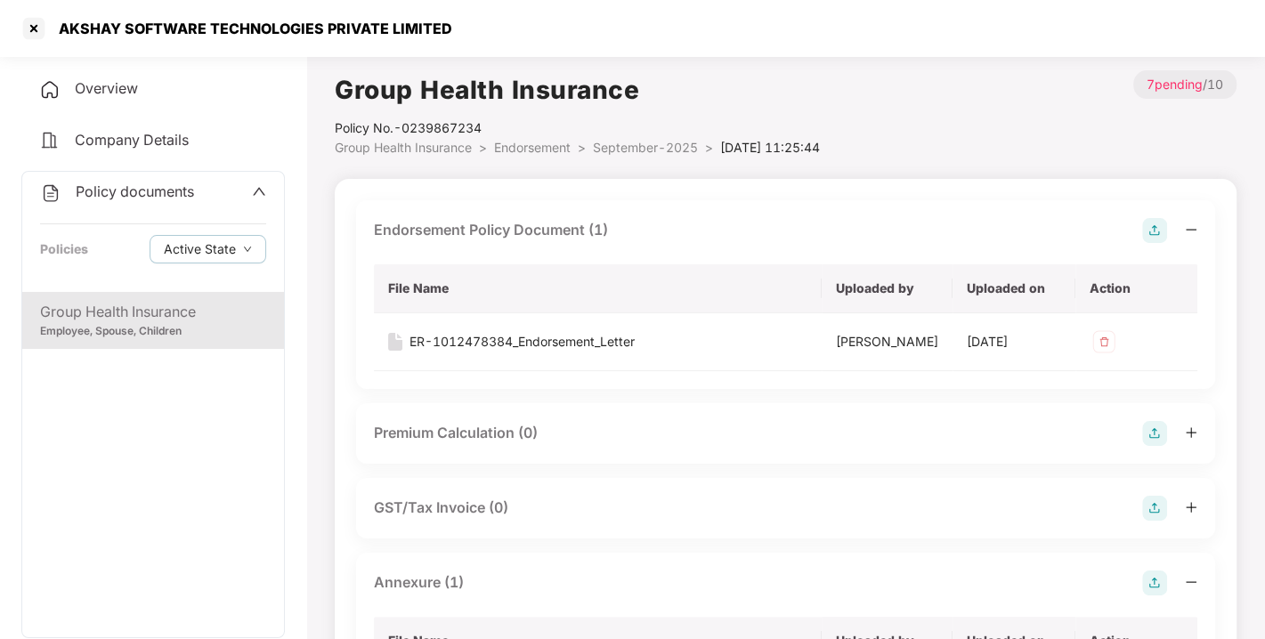
click at [158, 191] on span "Policy documents" at bounding box center [135, 192] width 118 height 18
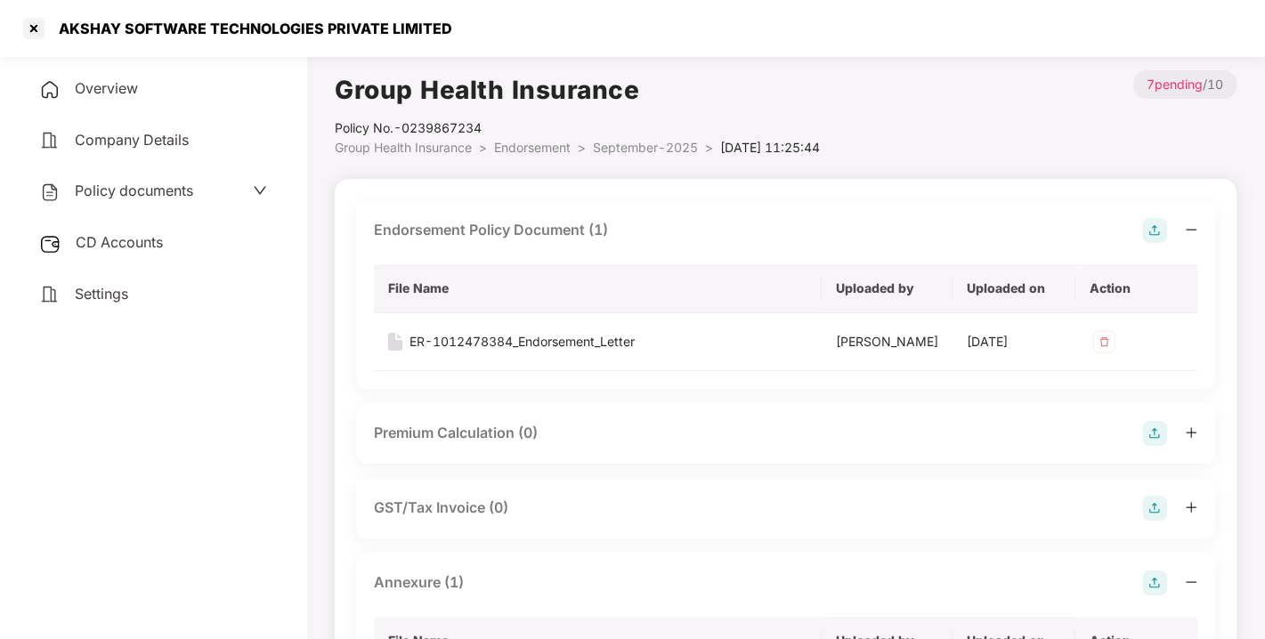
click at [141, 230] on div "CD Accounts" at bounding box center [153, 243] width 264 height 41
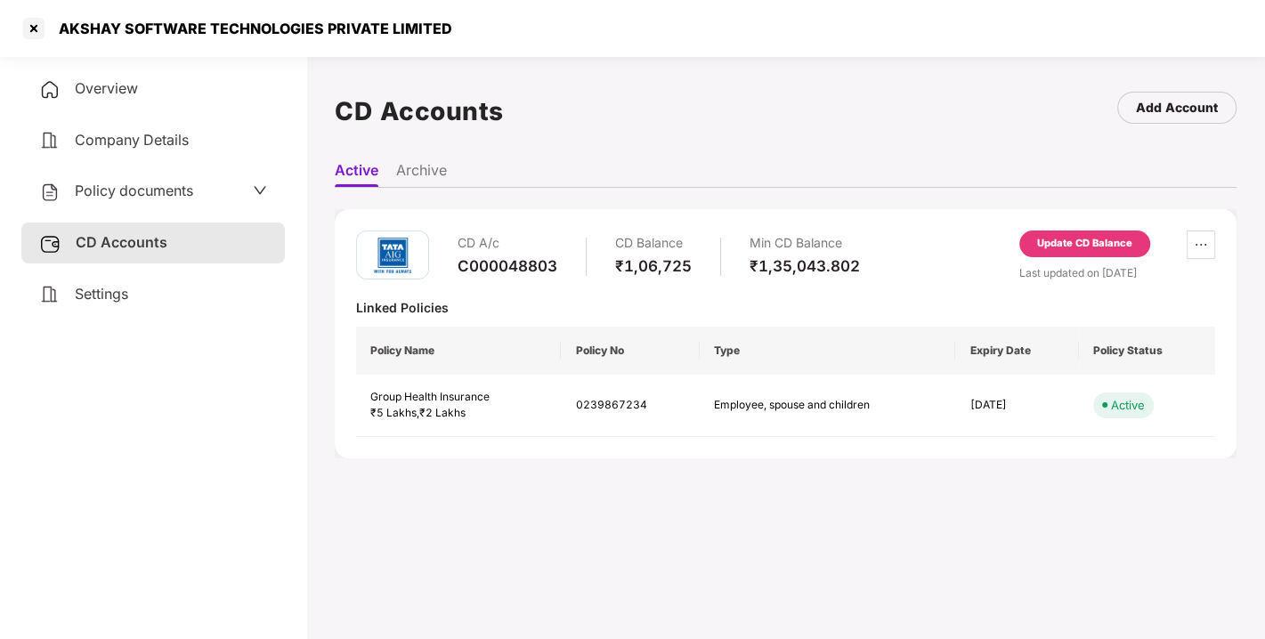
click at [1060, 239] on div "Update CD Balance" at bounding box center [1084, 244] width 95 height 16
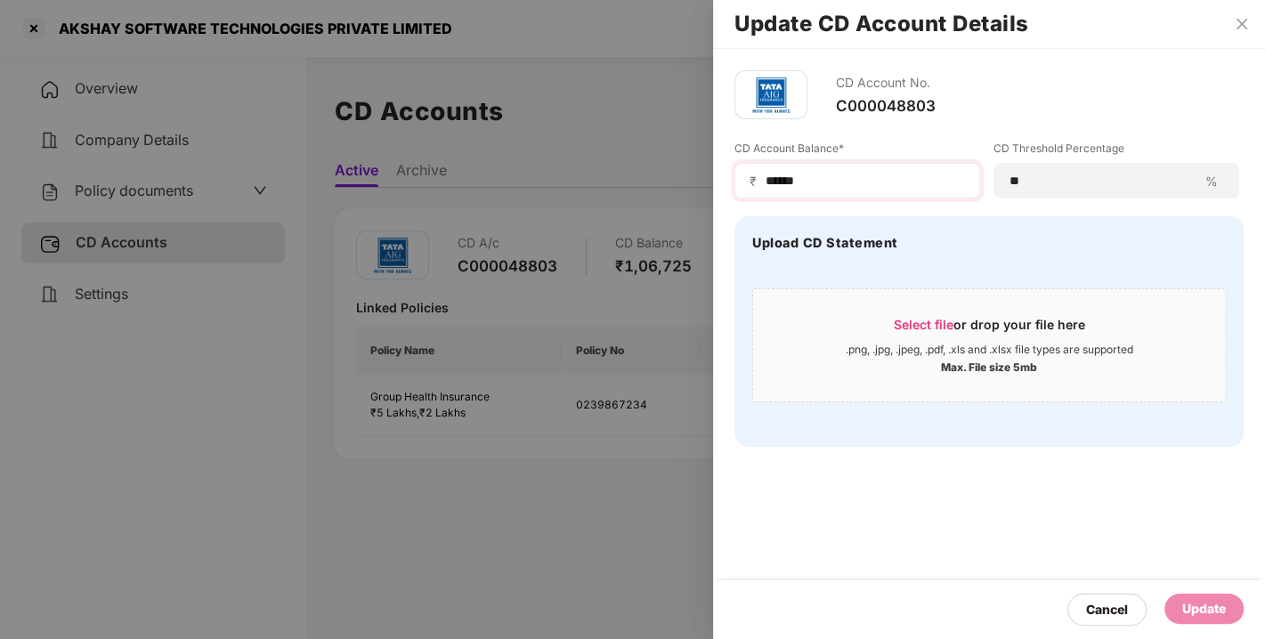
drag, startPoint x: 833, startPoint y: 191, endPoint x: 815, endPoint y: 177, distance: 22.3
click at [815, 177] on div "₹ ******" at bounding box center [858, 181] width 246 height 36
click at [815, 177] on input "******" at bounding box center [864, 181] width 201 height 19
type input "*"
type input "*****"
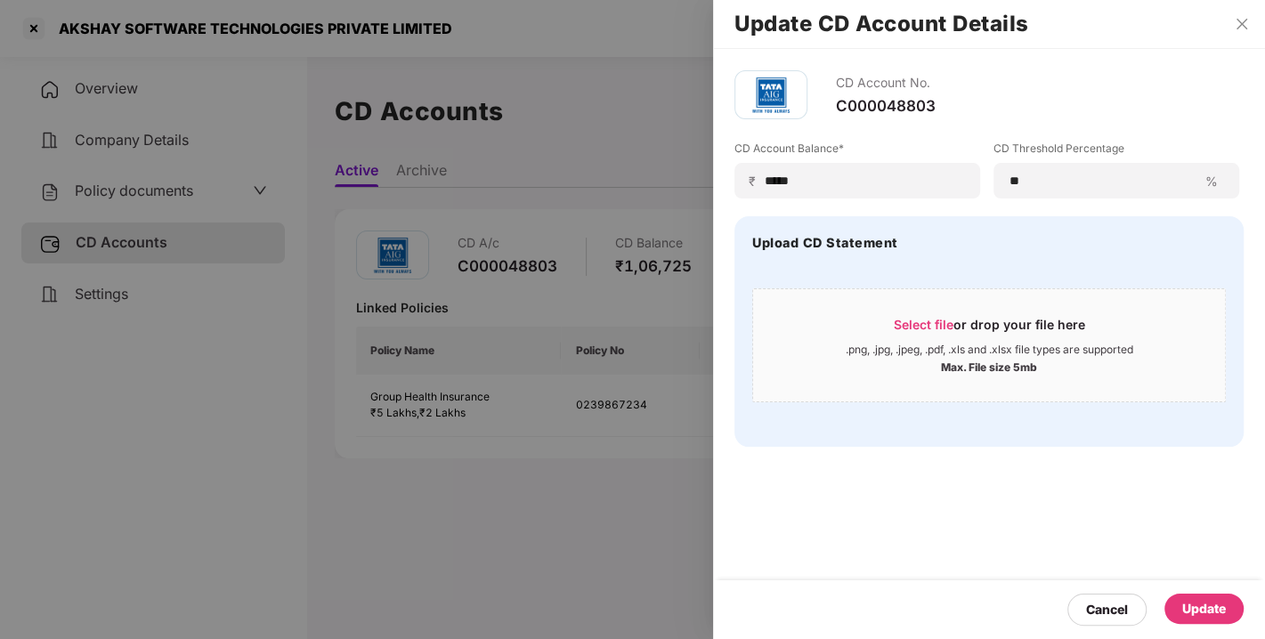
click at [1212, 607] on div "Update" at bounding box center [1204, 609] width 44 height 20
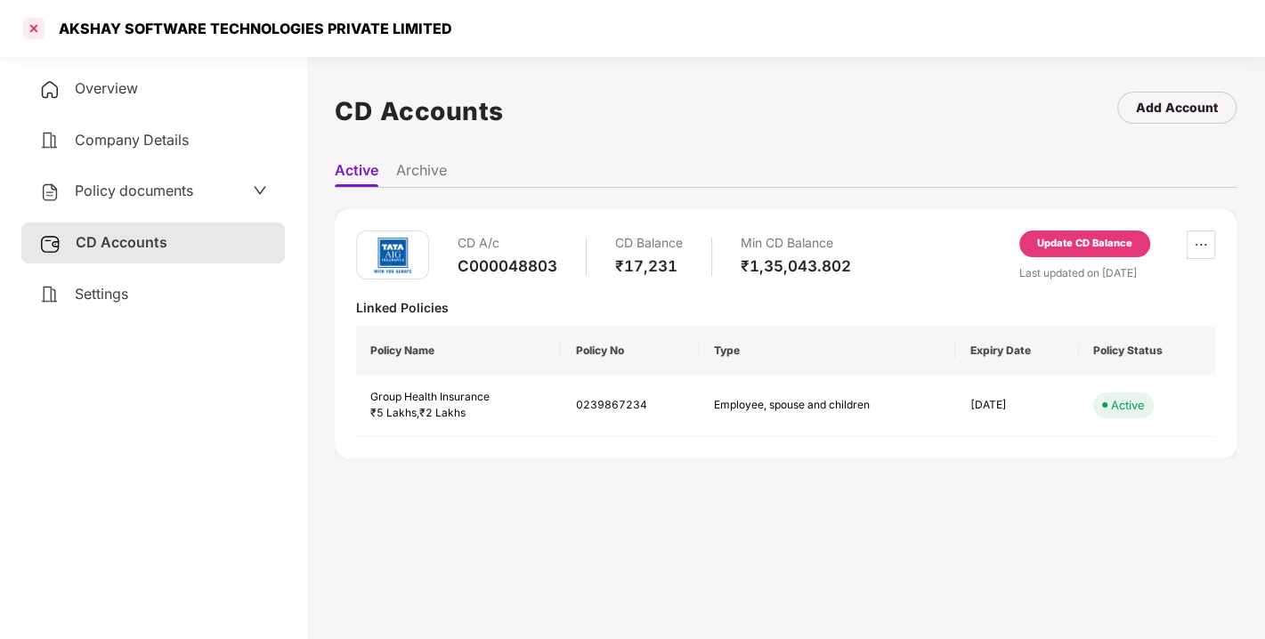
click at [32, 25] on div at bounding box center [34, 28] width 28 height 28
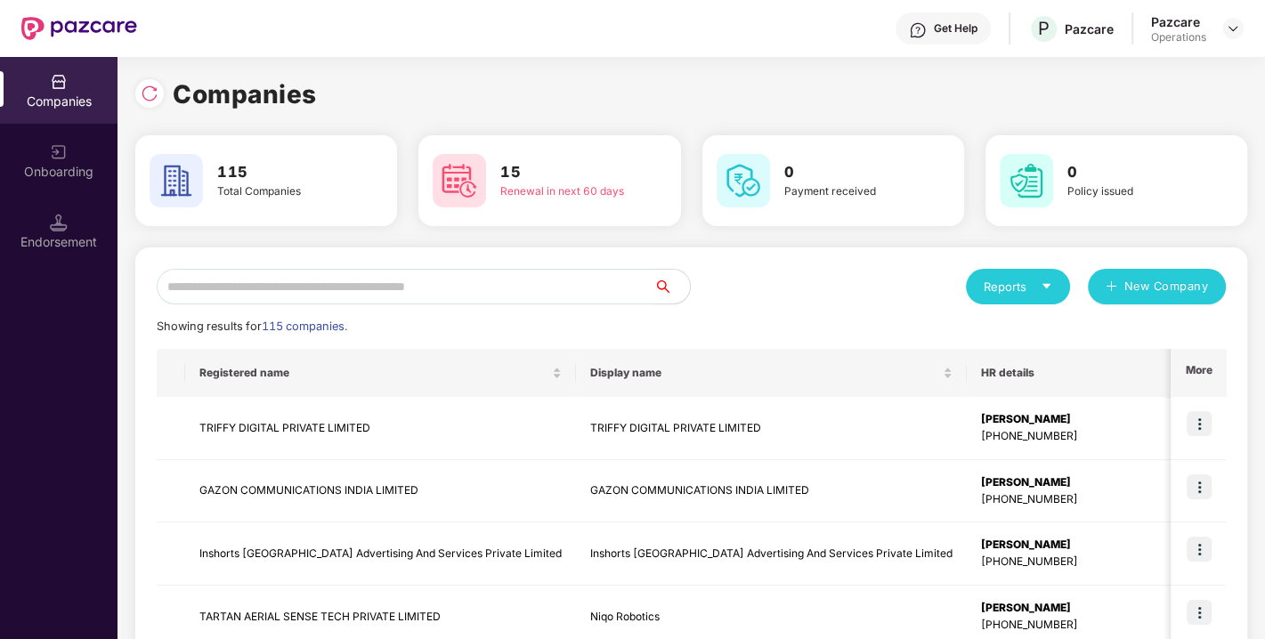
click at [397, 280] on input "text" at bounding box center [406, 287] width 498 height 36
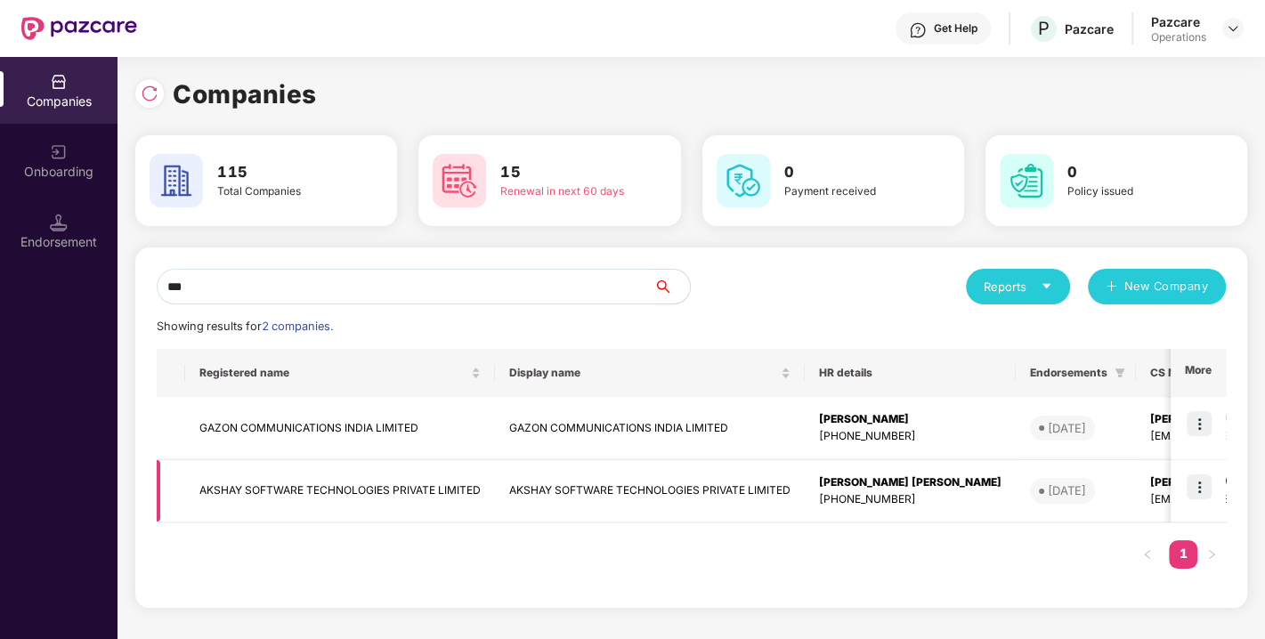
type input "***"
click at [1198, 483] on img at bounding box center [1199, 487] width 25 height 25
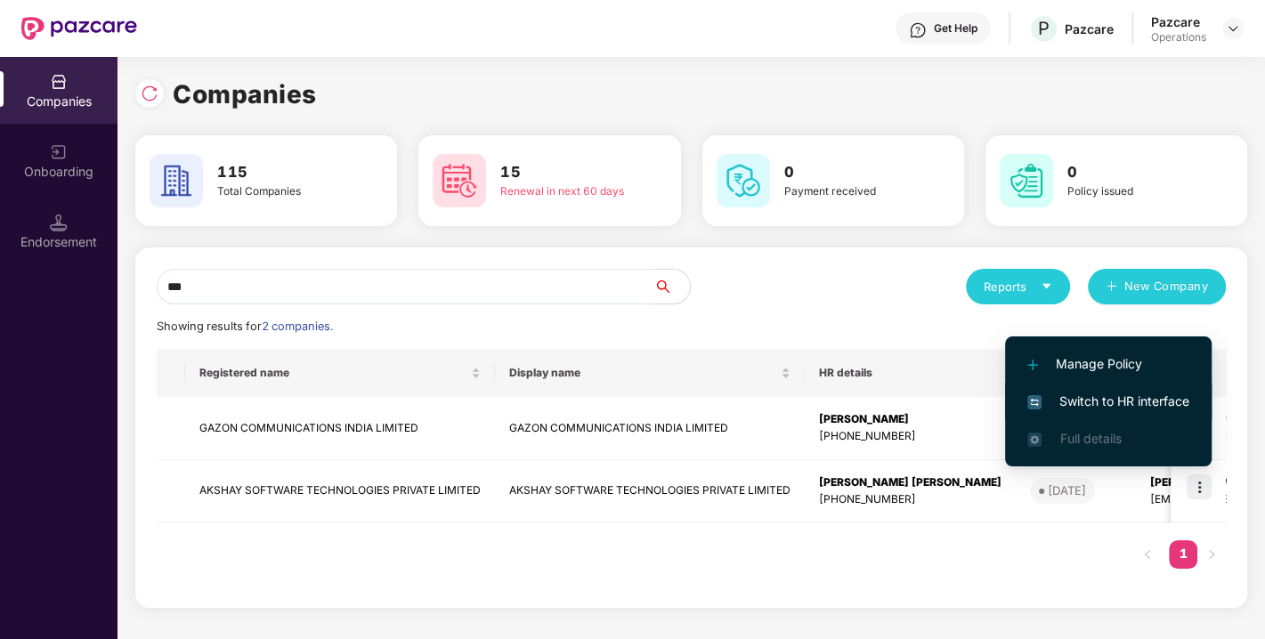
click at [1086, 404] on span "Switch to HR interface" at bounding box center [1109, 402] width 162 height 20
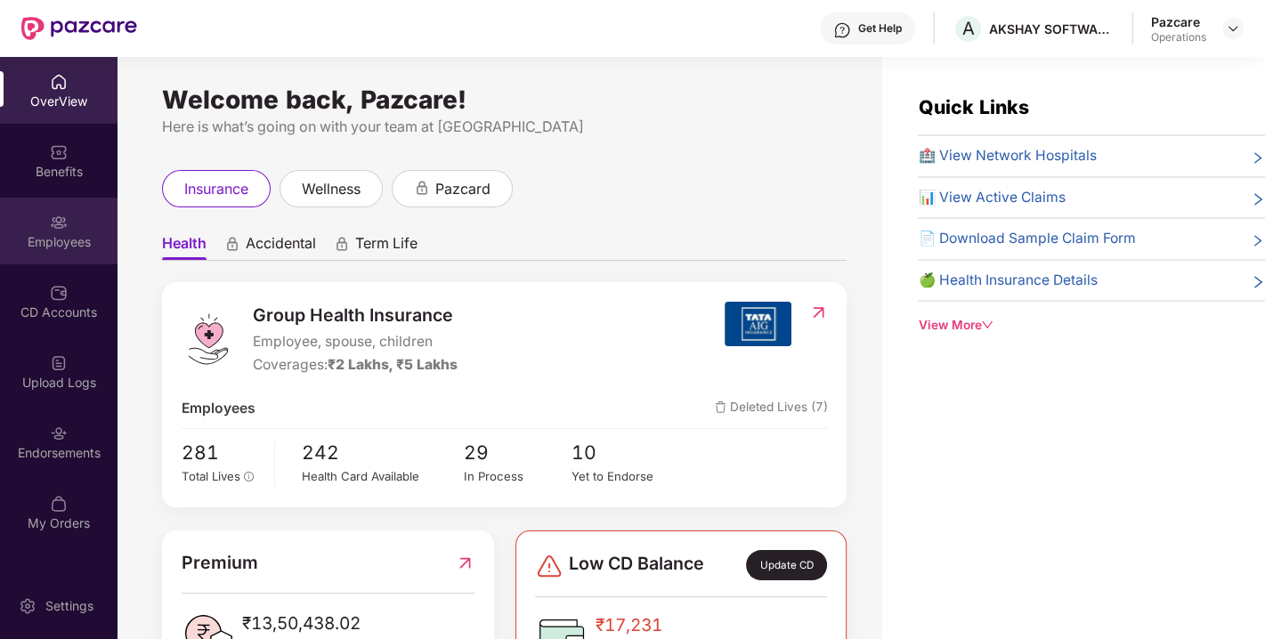
click at [40, 227] on div "Employees" at bounding box center [59, 231] width 118 height 67
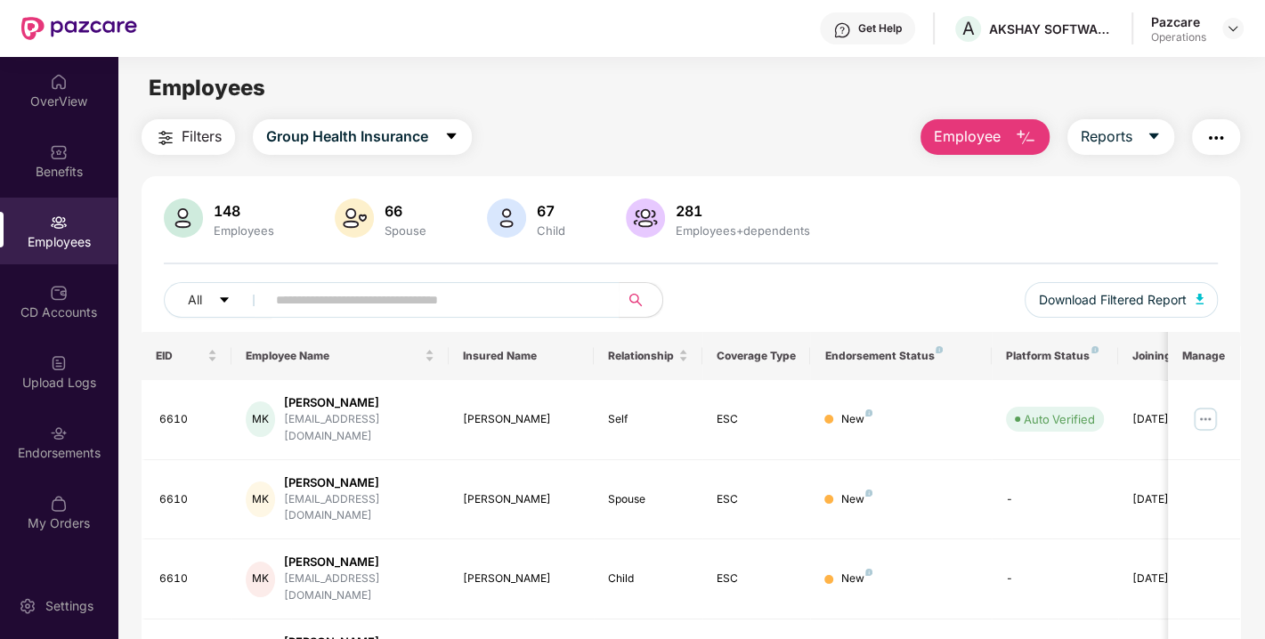
click at [1206, 149] on button "button" at bounding box center [1216, 137] width 48 height 36
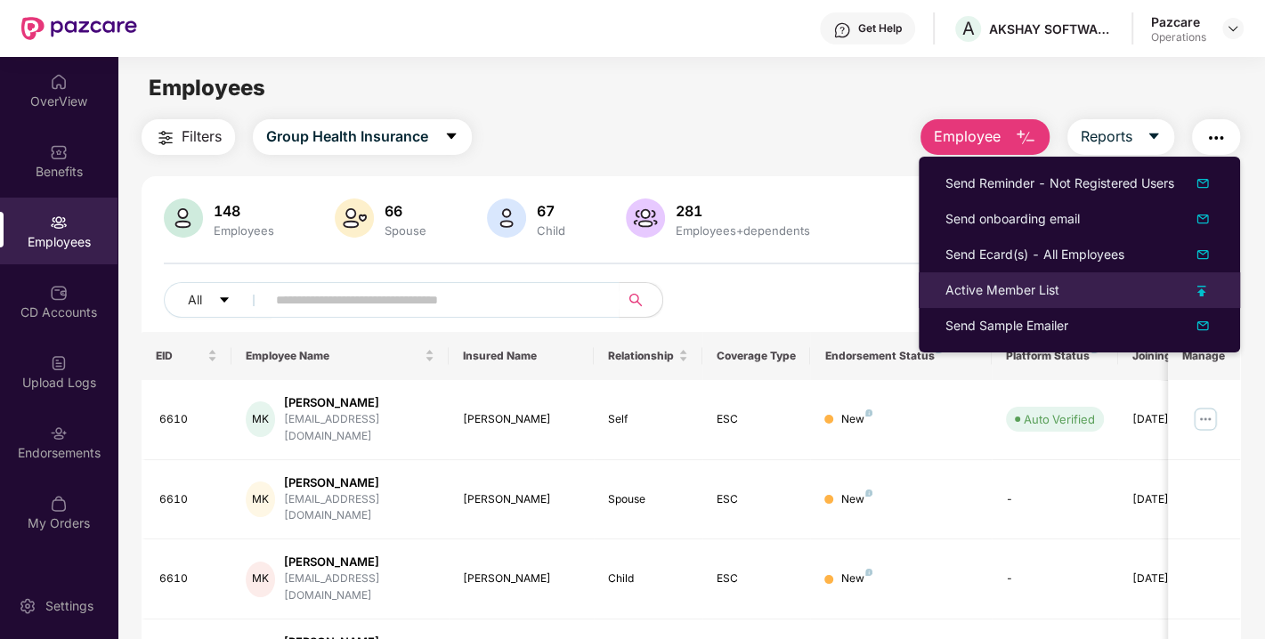
click at [999, 293] on div "Active Member List" at bounding box center [1003, 290] width 114 height 20
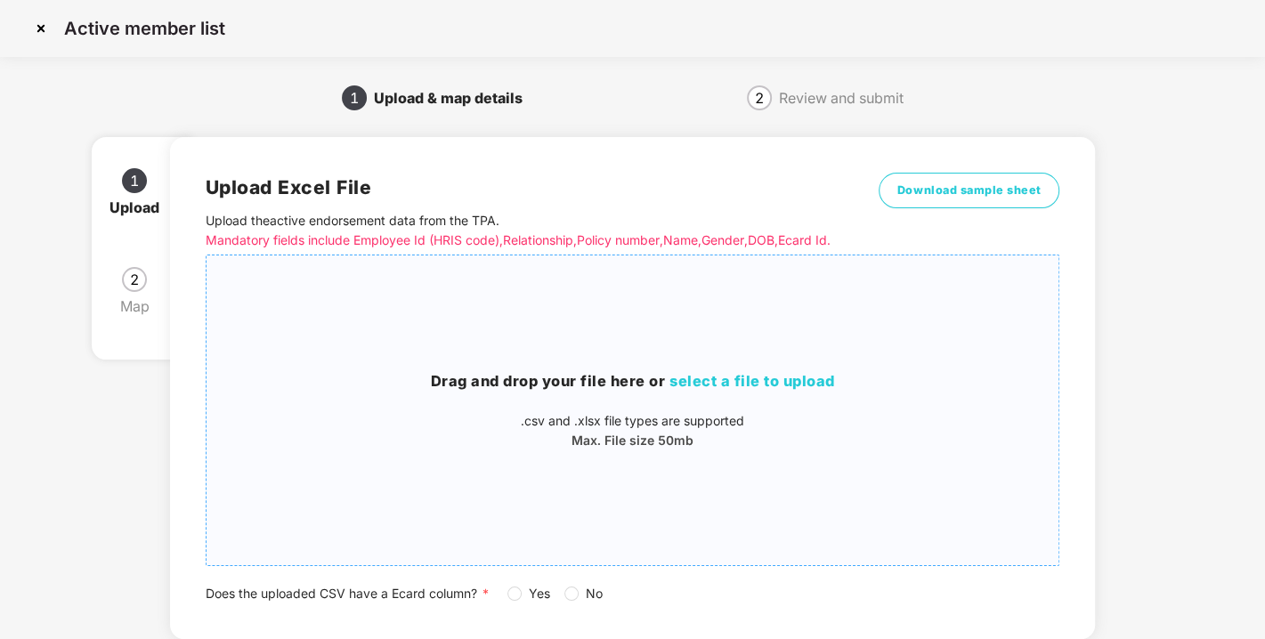
click at [735, 365] on div "Drag and drop your file here or select a file to upload .csv and .xlsx file typ…" at bounding box center [633, 410] width 853 height 281
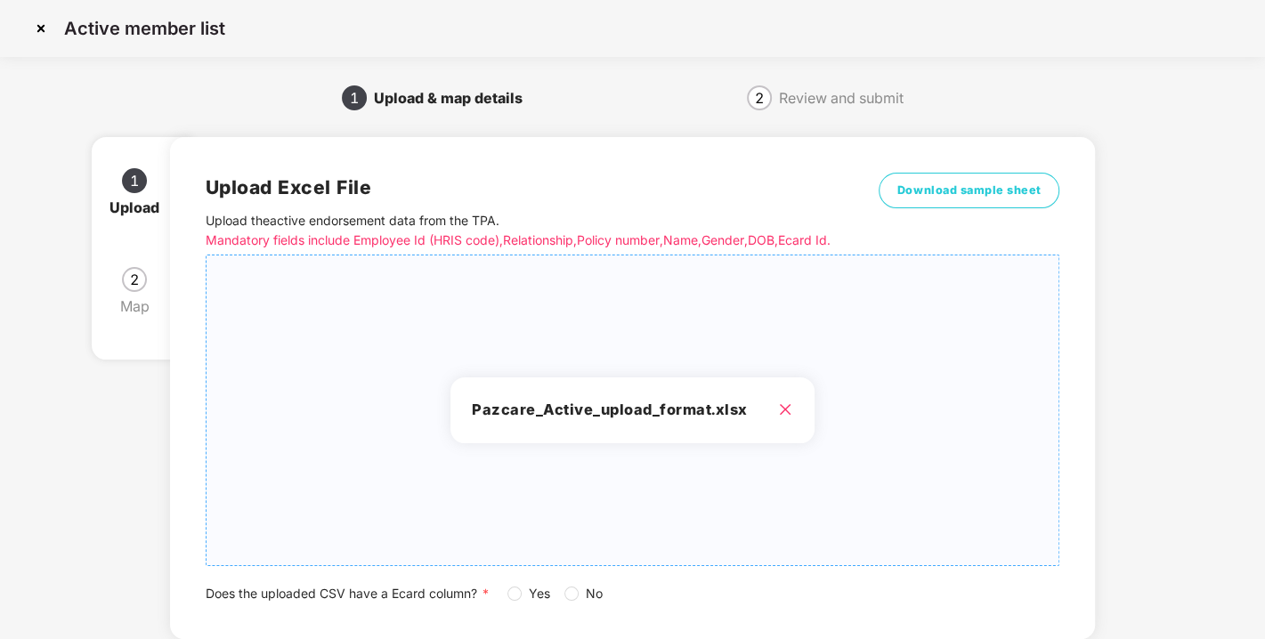
scroll to position [131, 0]
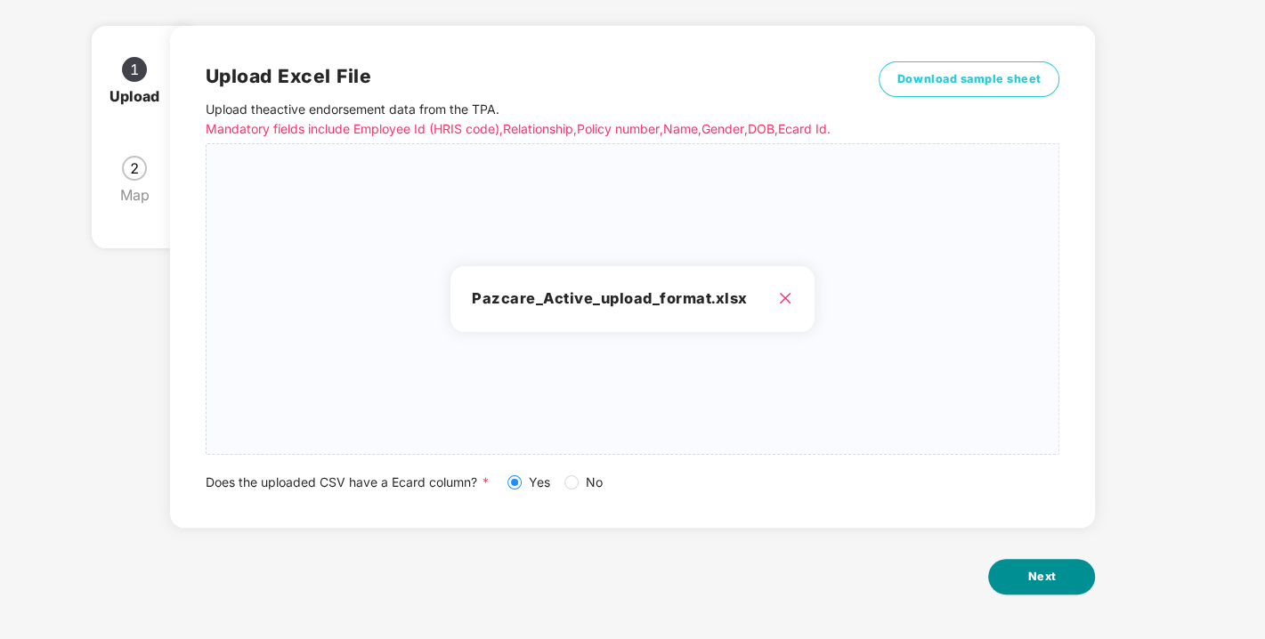
click at [1034, 570] on span "Next" at bounding box center [1042, 577] width 28 height 18
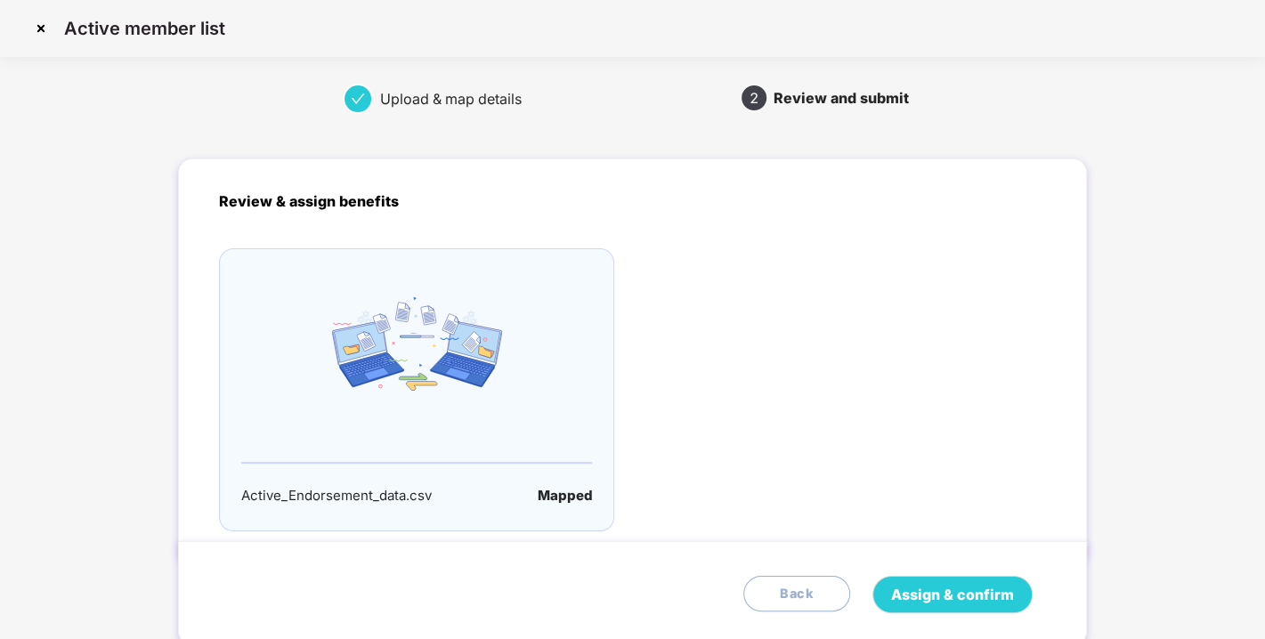
scroll to position [58, 0]
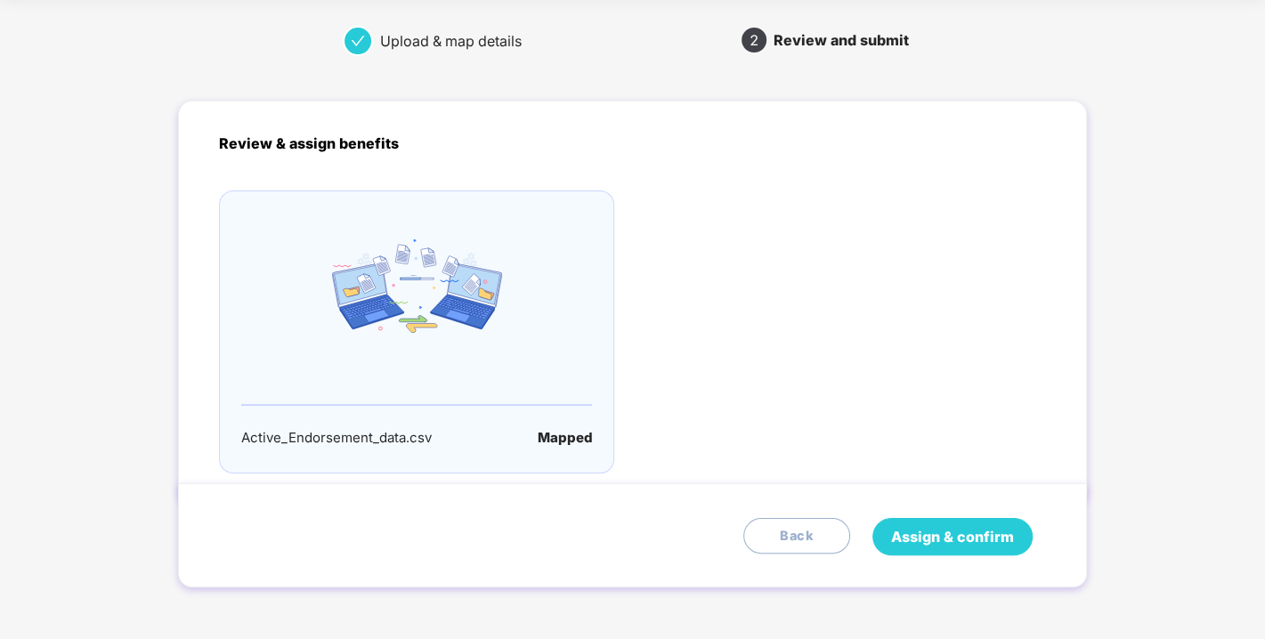
click at [941, 529] on span "Assign & confirm" at bounding box center [952, 537] width 123 height 22
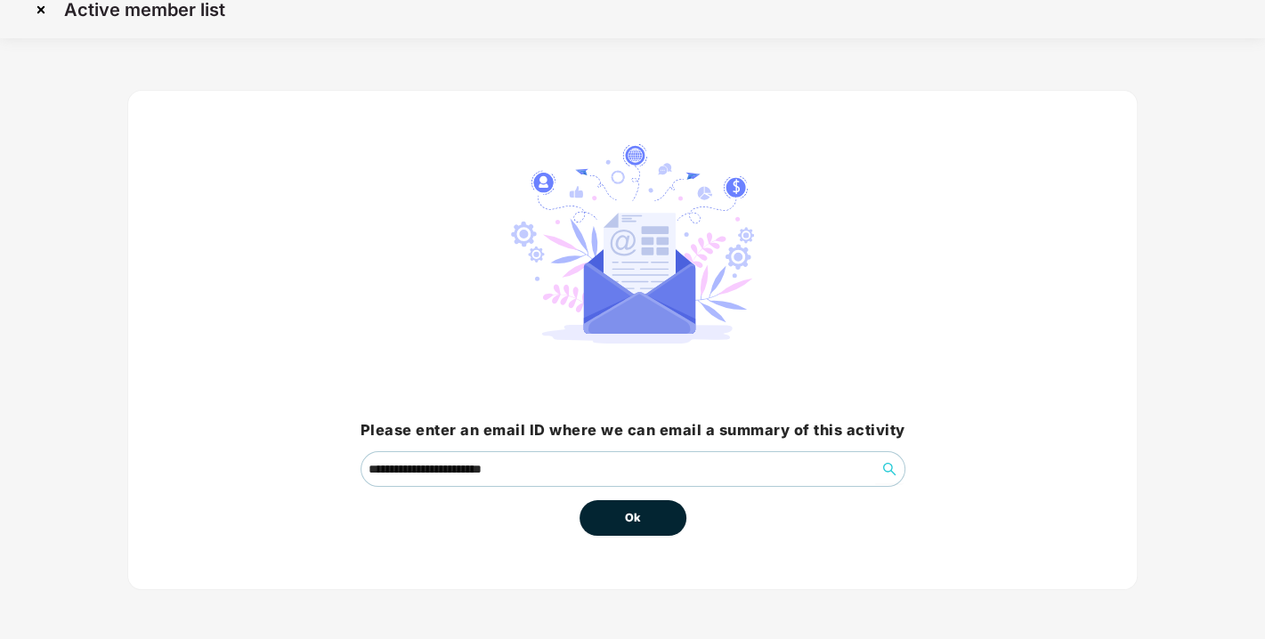
scroll to position [0, 0]
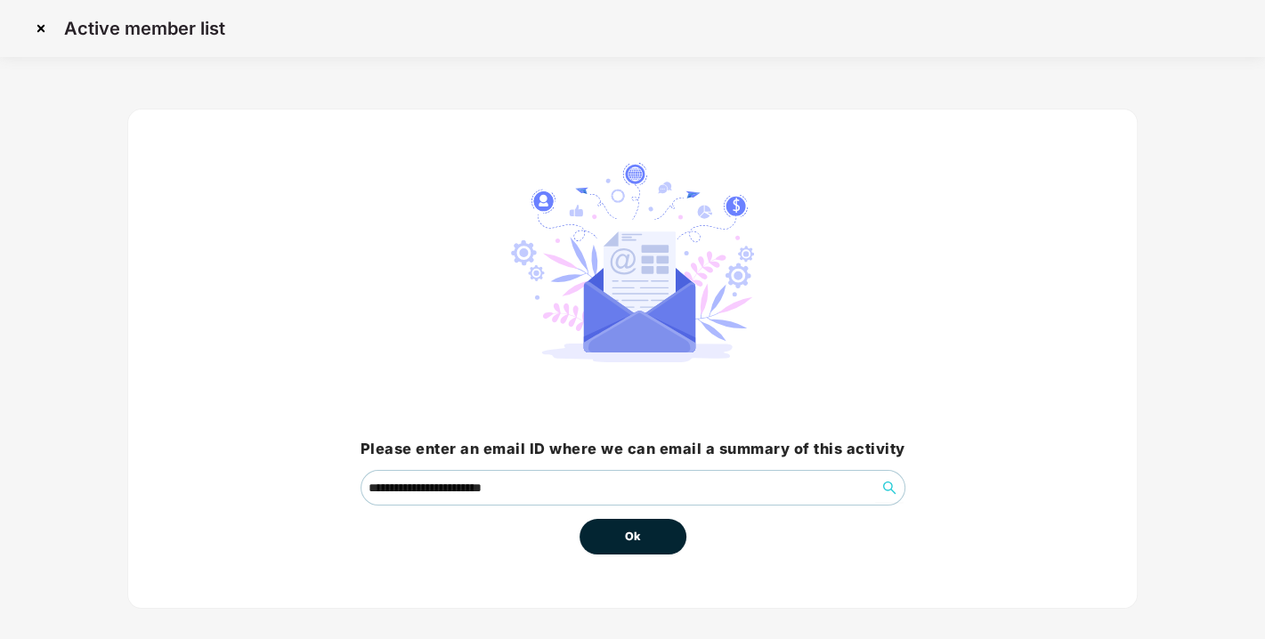
click at [626, 546] on button "Ok" at bounding box center [633, 537] width 107 height 36
click at [643, 526] on button "Ok" at bounding box center [633, 537] width 107 height 36
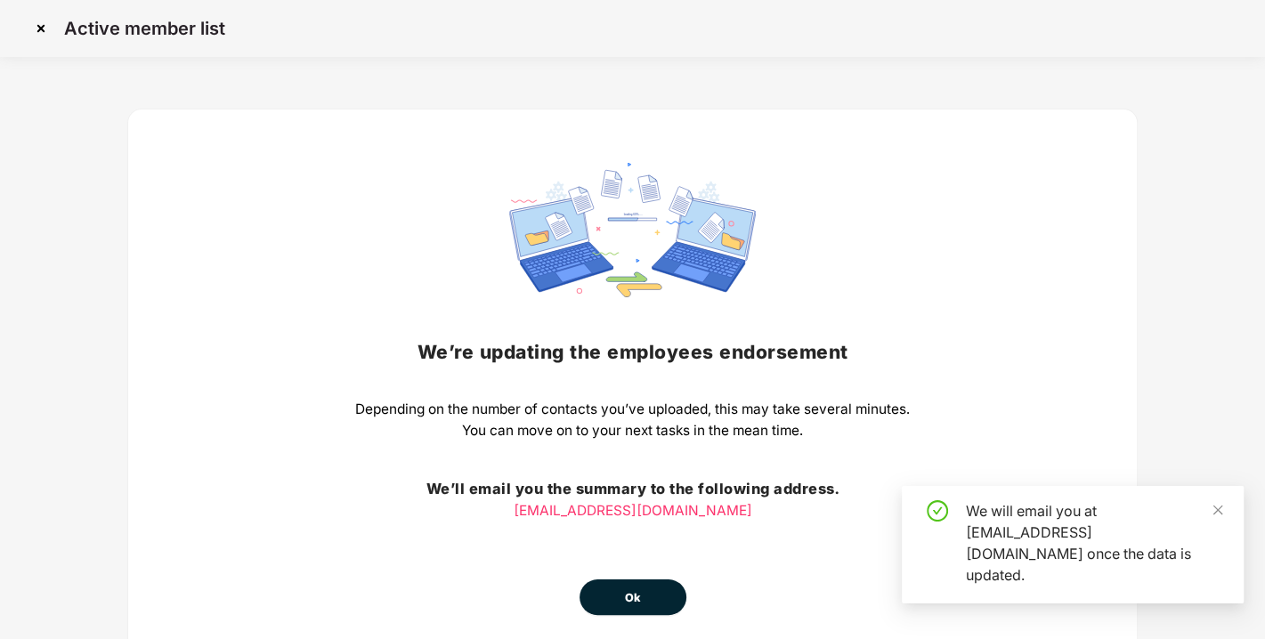
click at [638, 610] on button "Ok" at bounding box center [633, 598] width 107 height 36
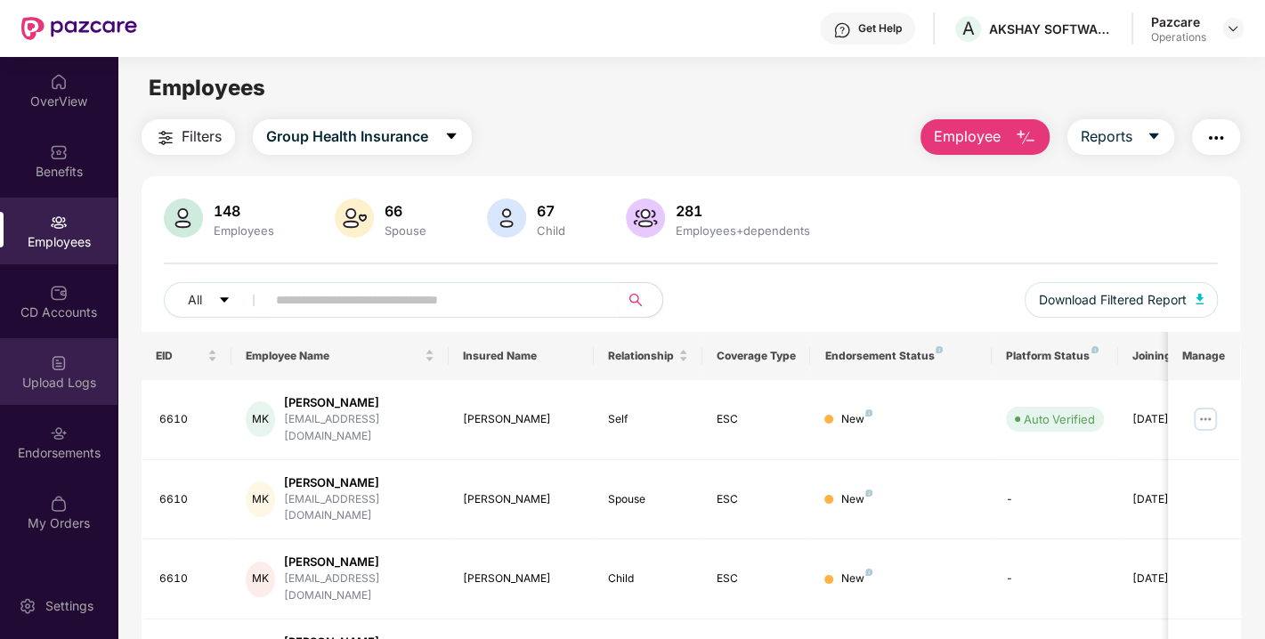
click at [39, 371] on div "Upload Logs" at bounding box center [59, 371] width 118 height 67
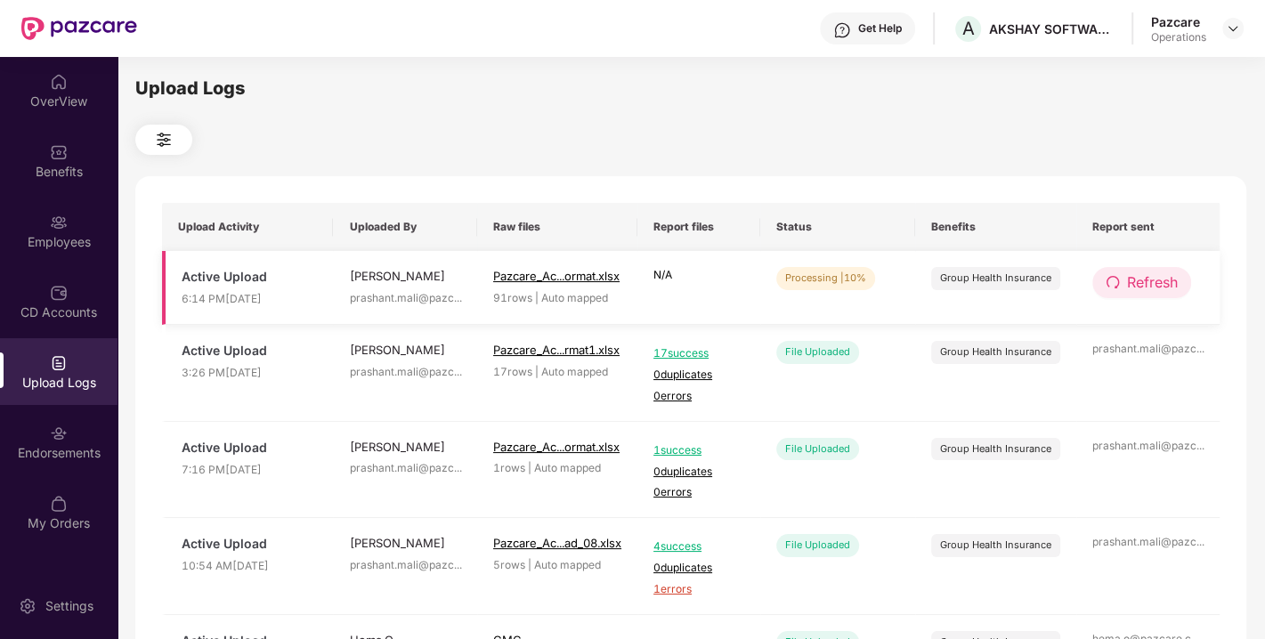
click at [1170, 274] on span "Refresh" at bounding box center [1152, 283] width 51 height 22
click at [1170, 274] on span "Refresh" at bounding box center [1153, 283] width 51 height 22
click at [1164, 283] on span "Refresh" at bounding box center [1152, 283] width 51 height 22
click at [1164, 283] on span "Refresh" at bounding box center [1153, 283] width 51 height 22
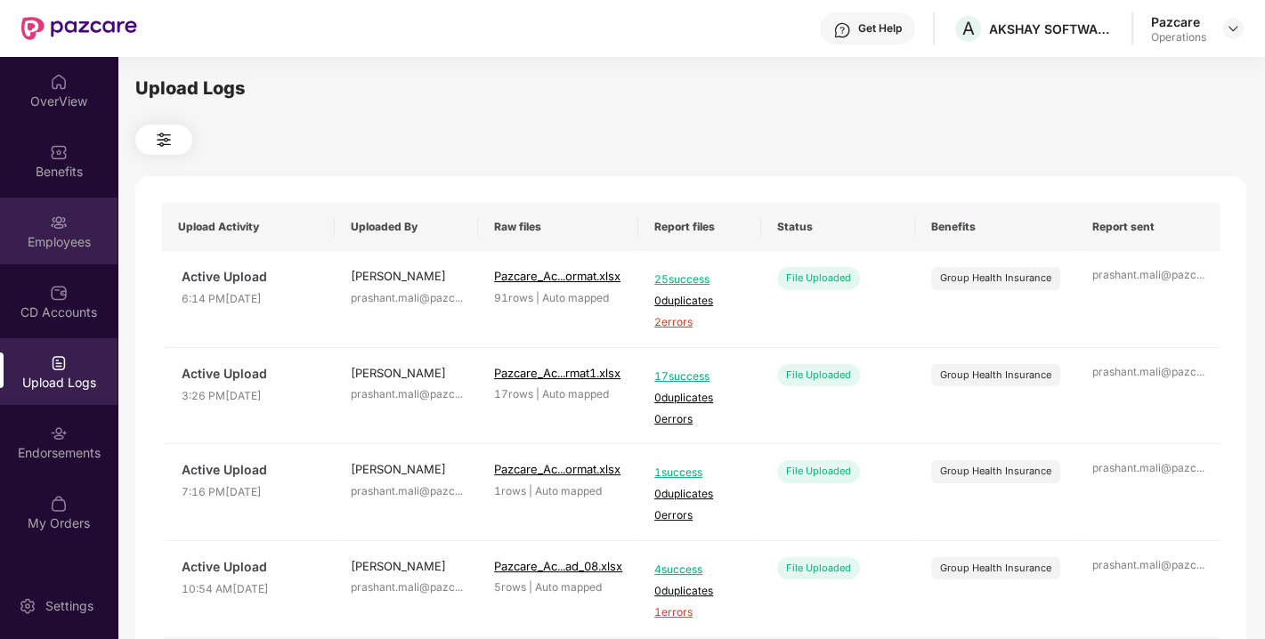
click at [71, 229] on div "Employees" at bounding box center [59, 231] width 118 height 67
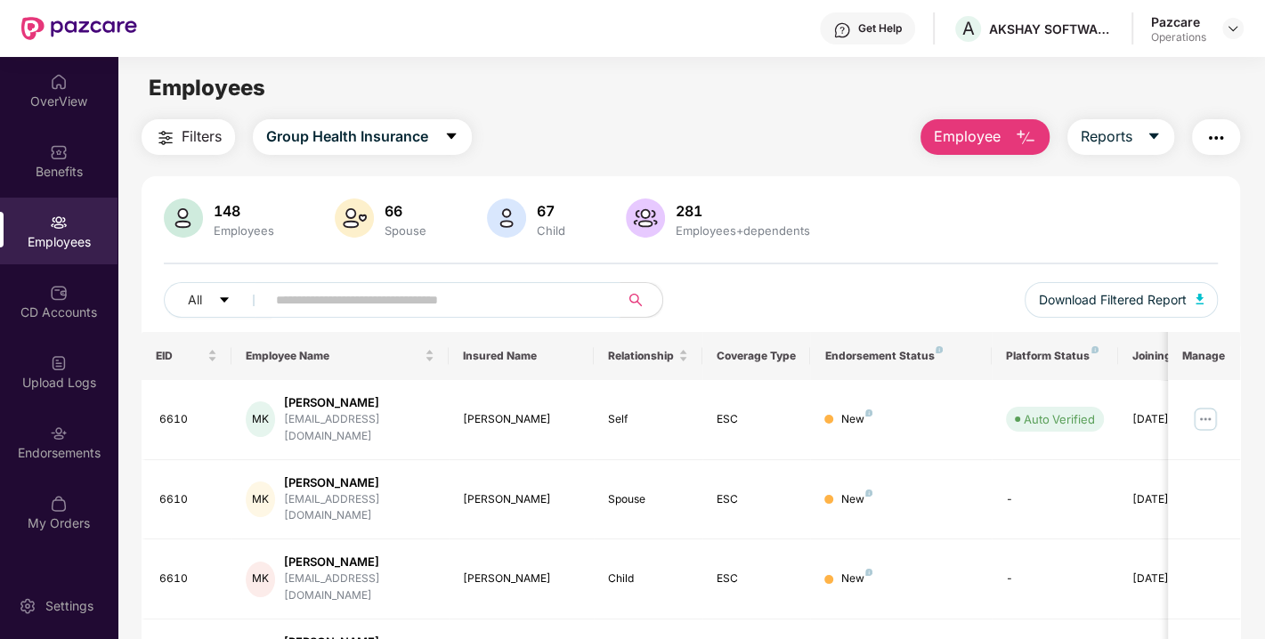
click at [319, 297] on input "text" at bounding box center [436, 300] width 320 height 27
click at [48, 365] on div "Upload Logs" at bounding box center [59, 371] width 118 height 67
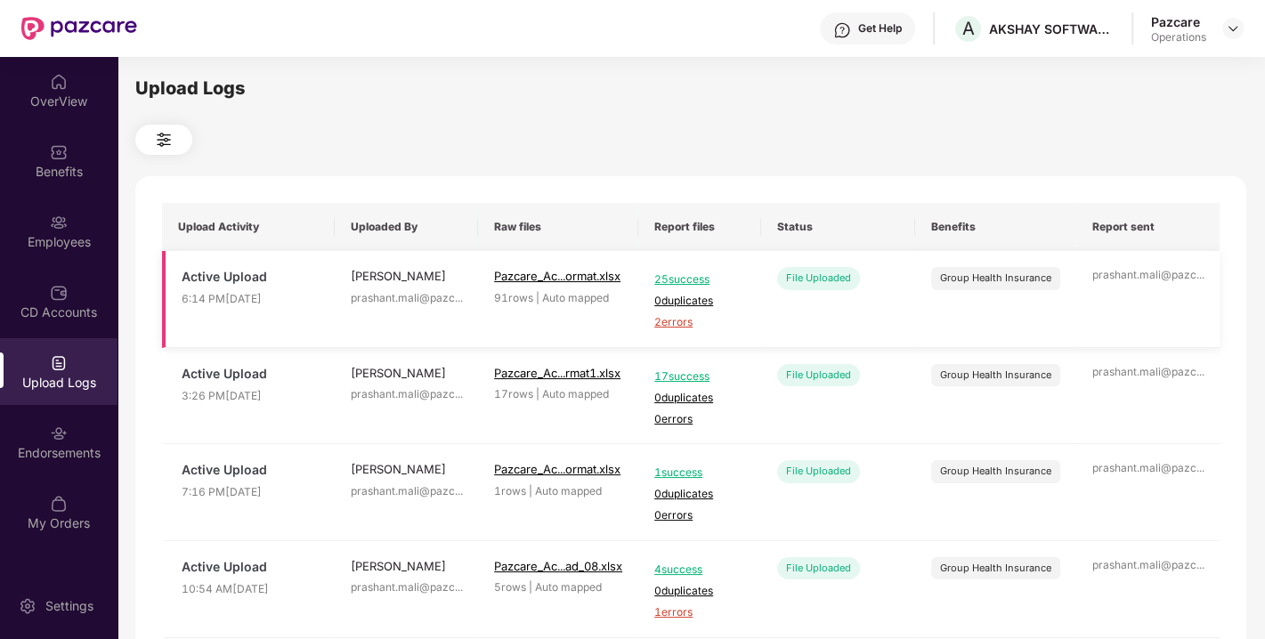
click at [679, 328] on span "2 errors" at bounding box center [699, 322] width 91 height 17
click at [59, 217] on img at bounding box center [59, 223] width 18 height 18
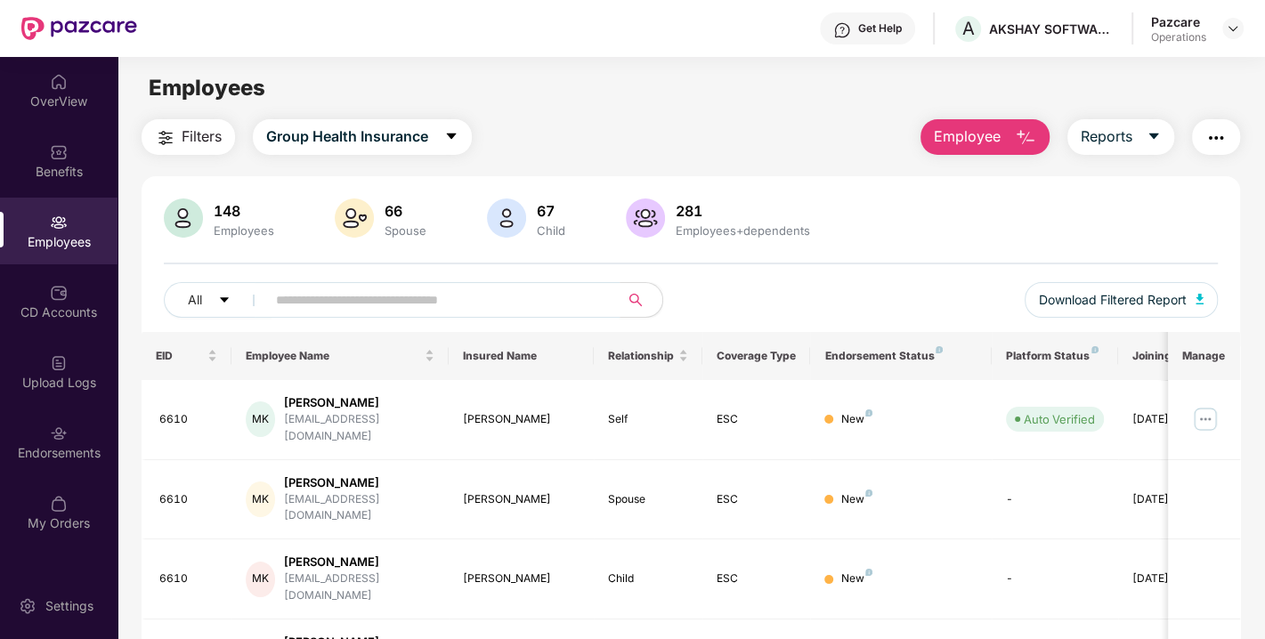
click at [371, 303] on input "text" at bounding box center [436, 300] width 320 height 27
paste input "****"
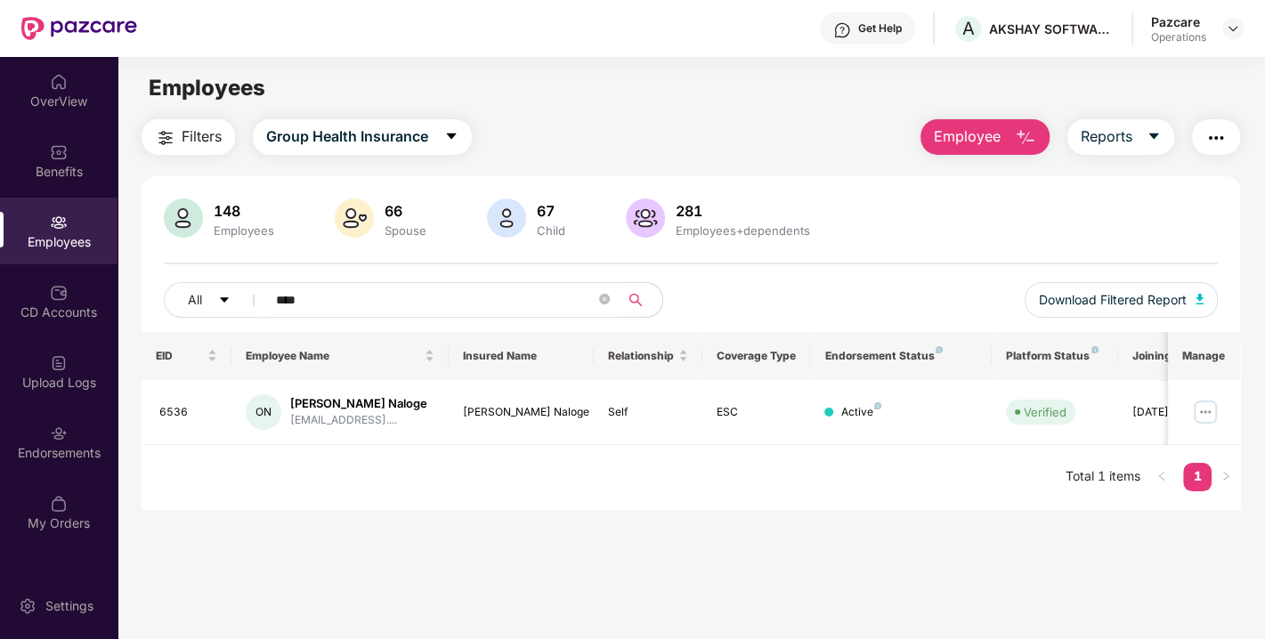
type input "****"
click at [1235, 32] on img at bounding box center [1233, 28] width 14 height 14
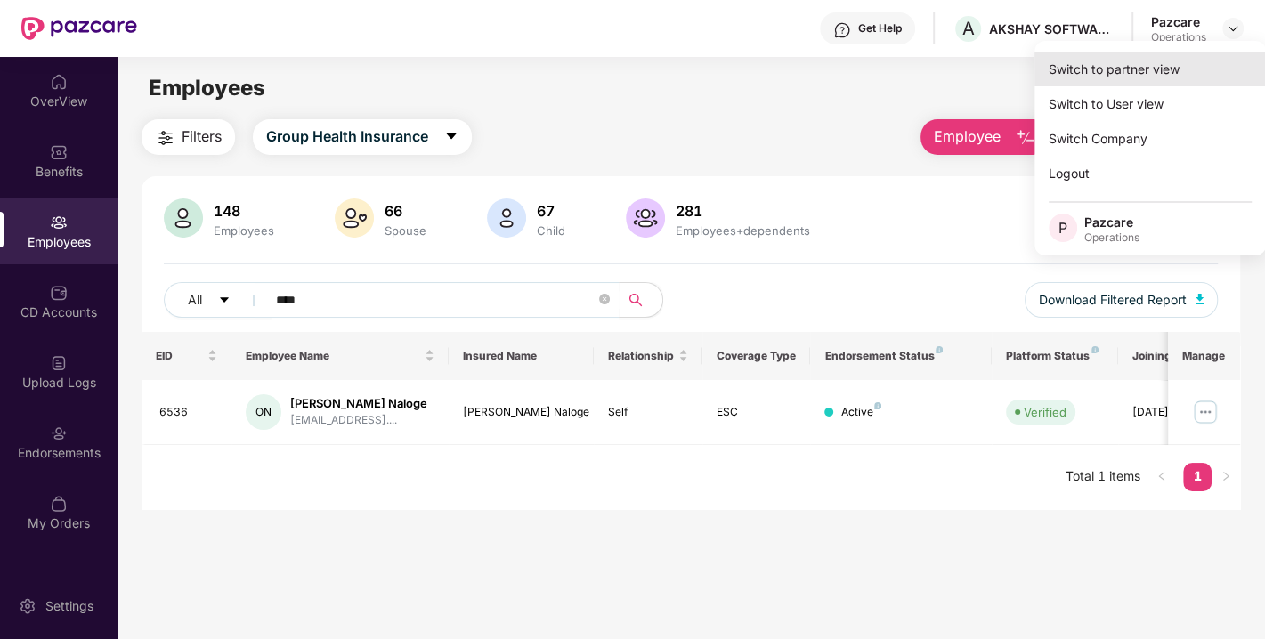
click at [1154, 60] on div "Switch to partner view" at bounding box center [1151, 69] width 232 height 35
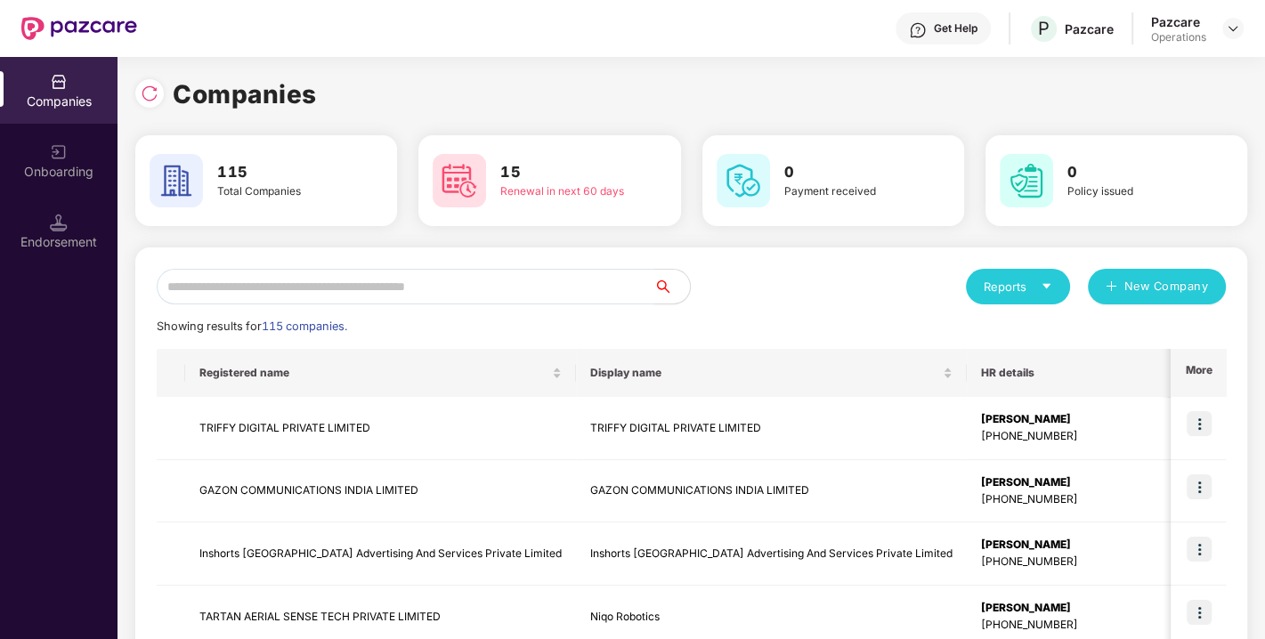
click at [540, 300] on input "text" at bounding box center [406, 287] width 498 height 36
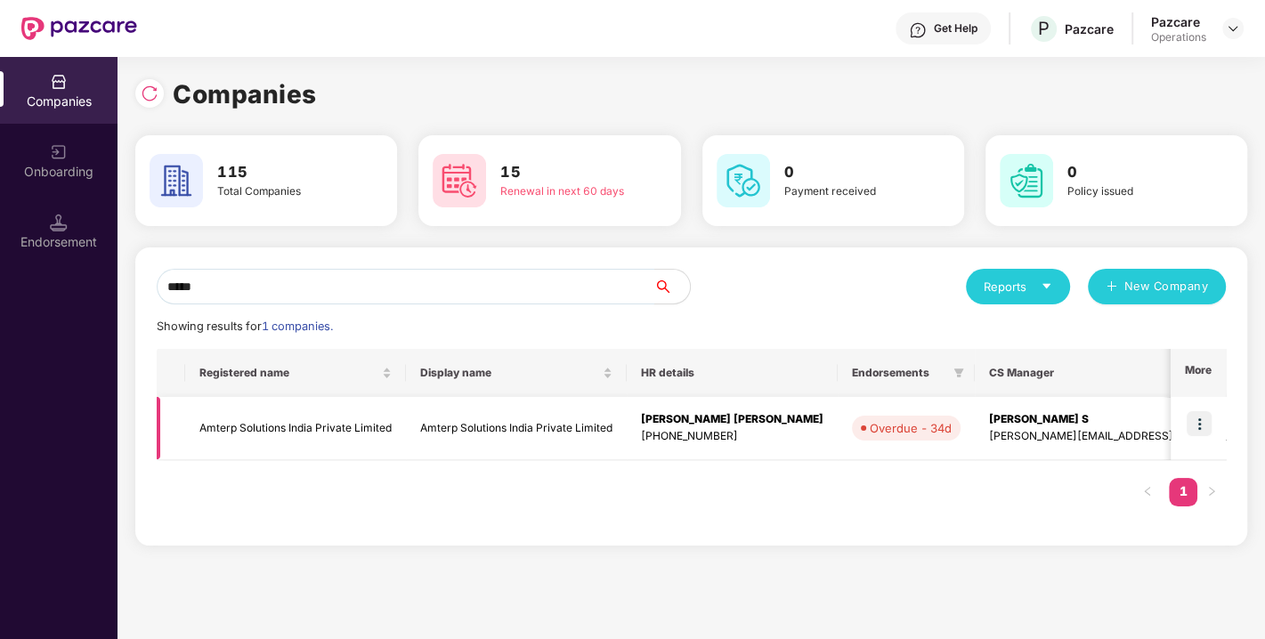
type input "*****"
click at [1193, 419] on img at bounding box center [1199, 423] width 25 height 25
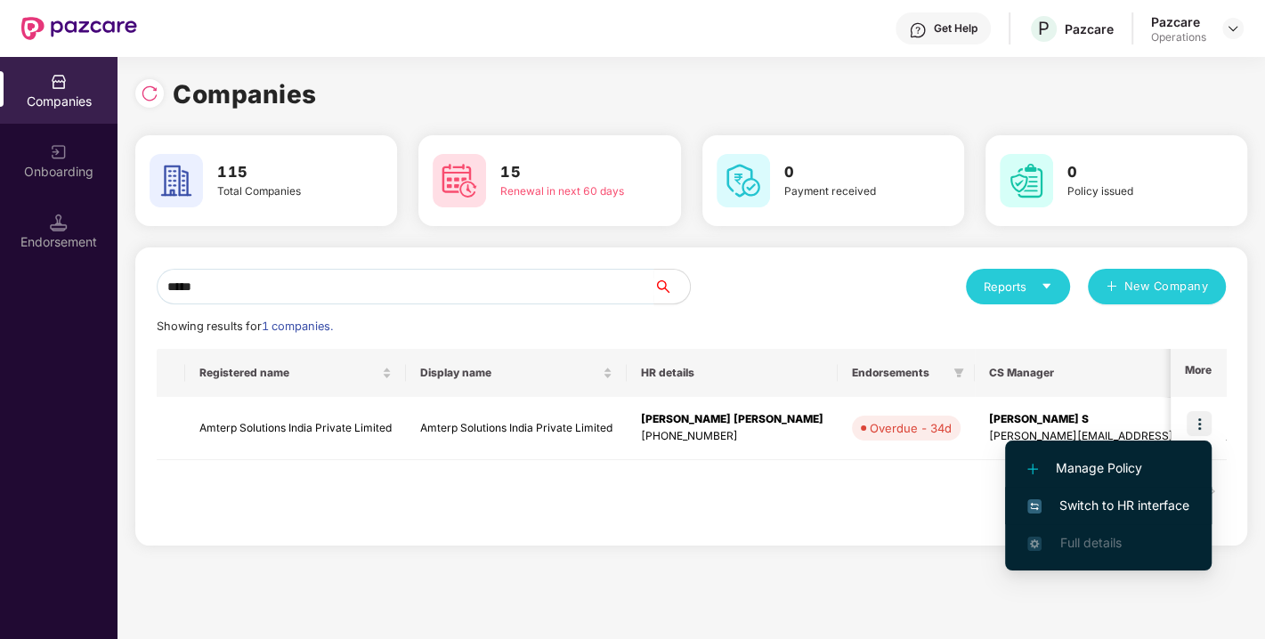
click at [1117, 500] on span "Switch to HR interface" at bounding box center [1109, 506] width 162 height 20
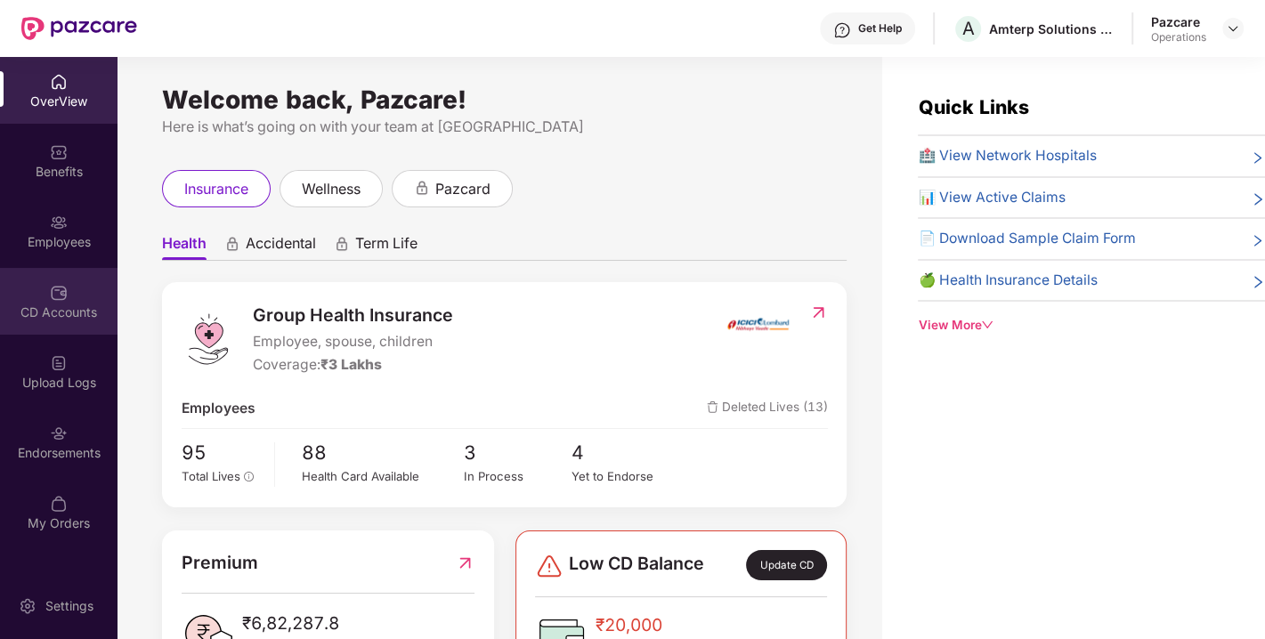
scroll to position [56, 0]
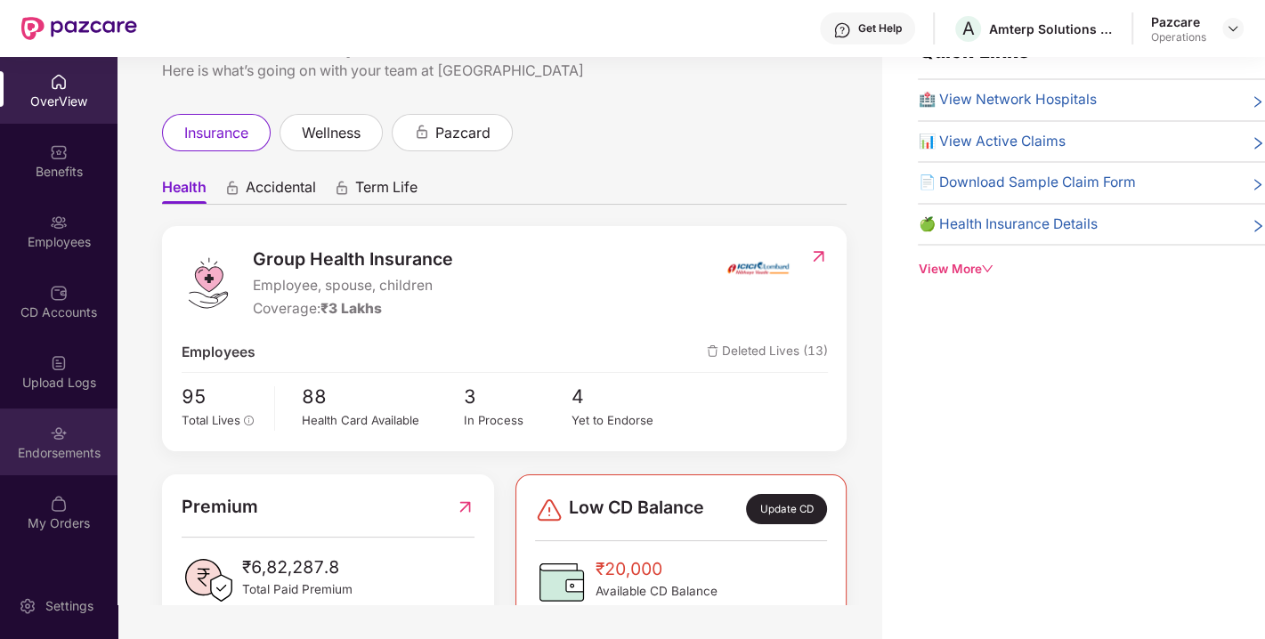
click at [27, 418] on div "Endorsements" at bounding box center [59, 442] width 118 height 67
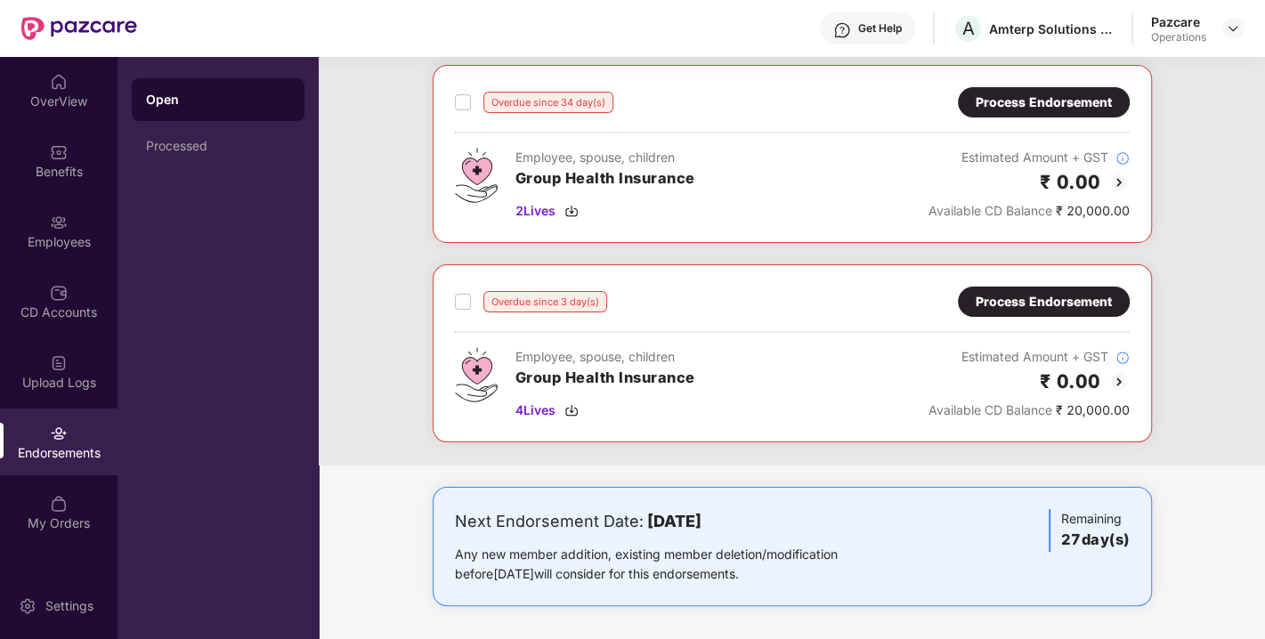
scroll to position [2, 0]
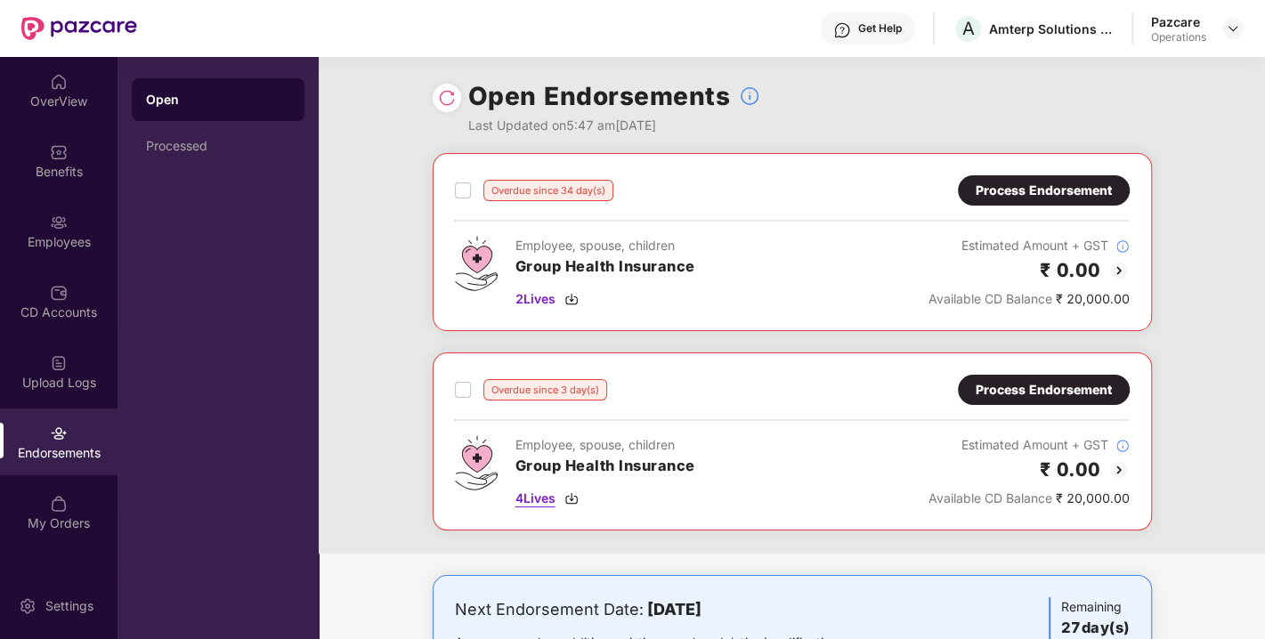
click at [532, 499] on span "4 Lives" at bounding box center [536, 499] width 40 height 20
click at [43, 330] on div "CD Accounts" at bounding box center [59, 301] width 118 height 67
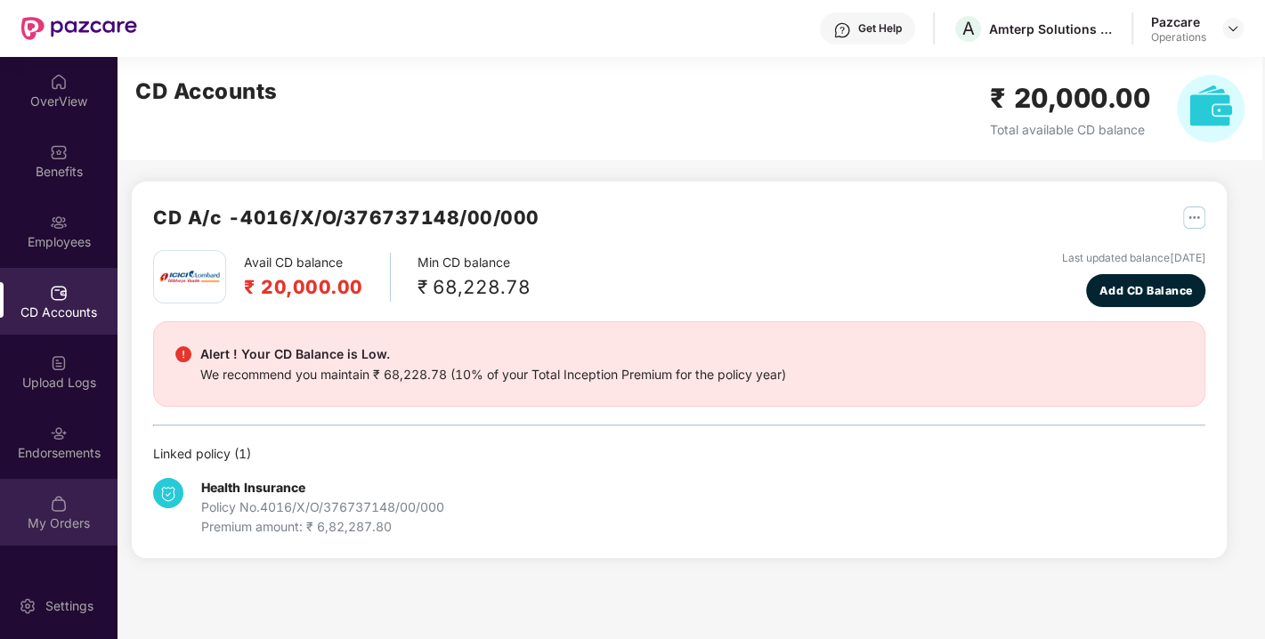
click at [35, 479] on div "My Orders" at bounding box center [59, 512] width 118 height 67
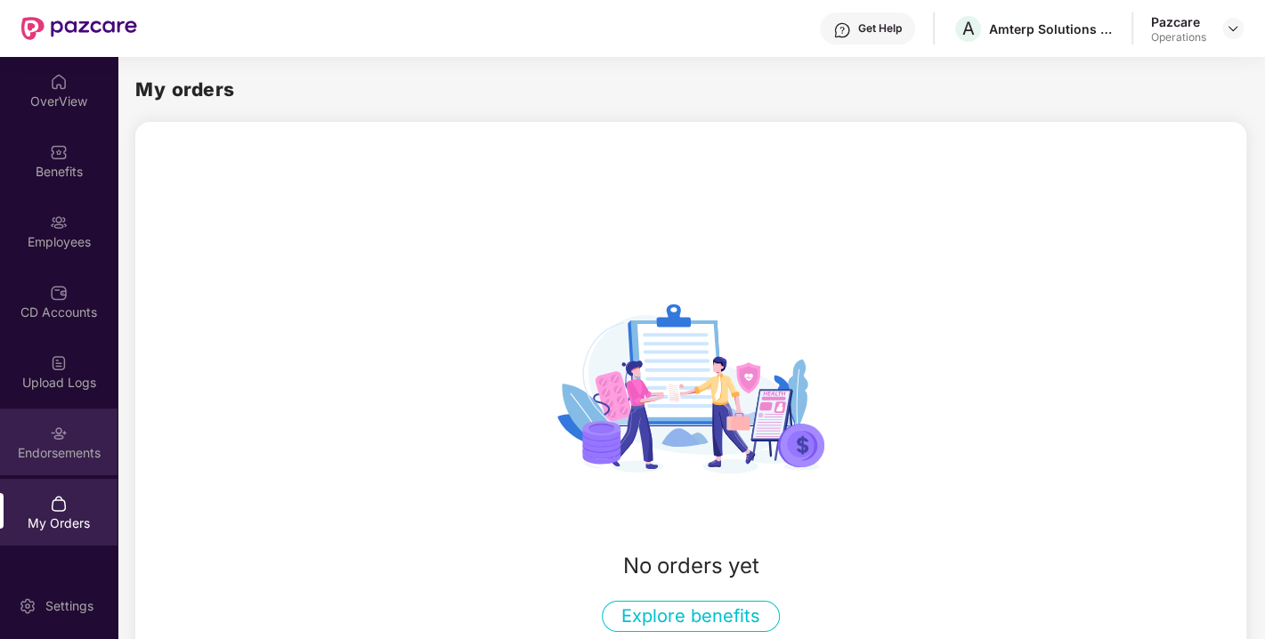
click at [35, 424] on div "Endorsements" at bounding box center [59, 442] width 118 height 67
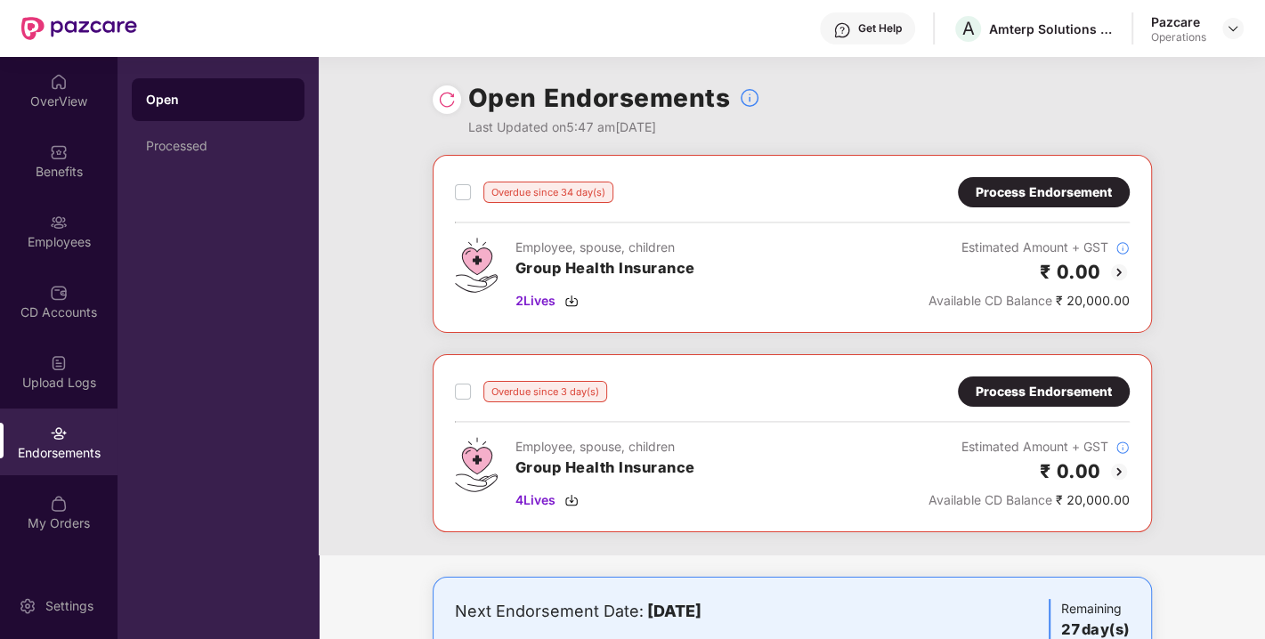
click at [990, 179] on div "Process Endorsement" at bounding box center [1044, 192] width 172 height 30
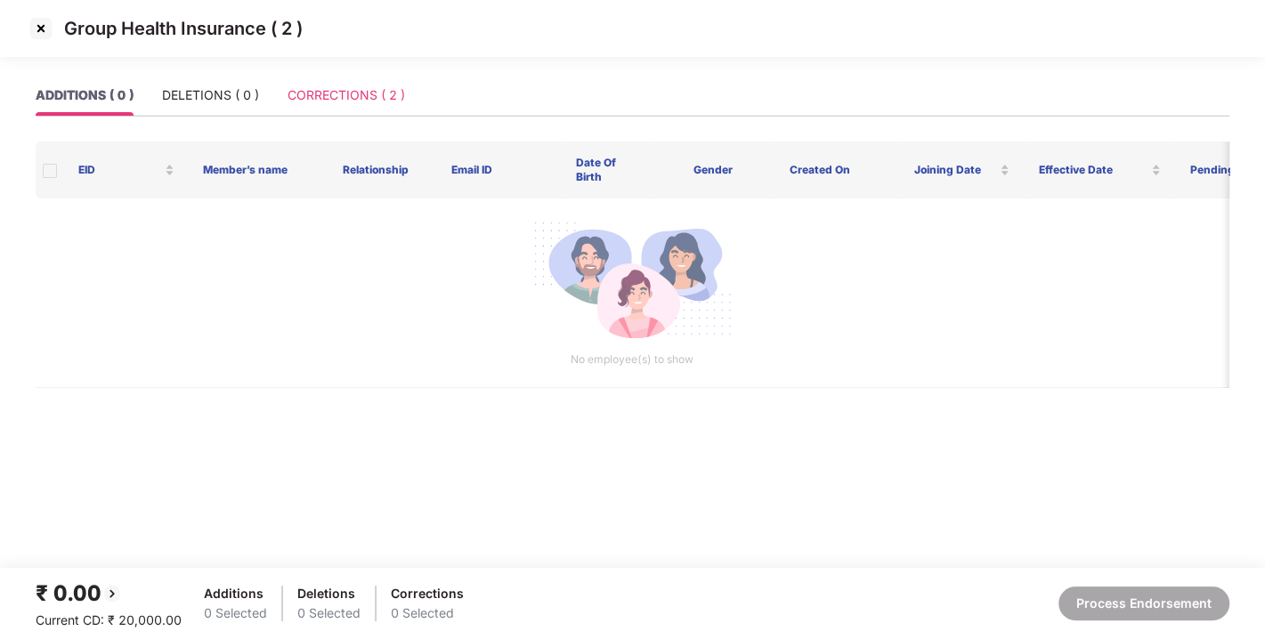
click at [336, 107] on div "CORRECTIONS ( 2 )" at bounding box center [347, 95] width 118 height 41
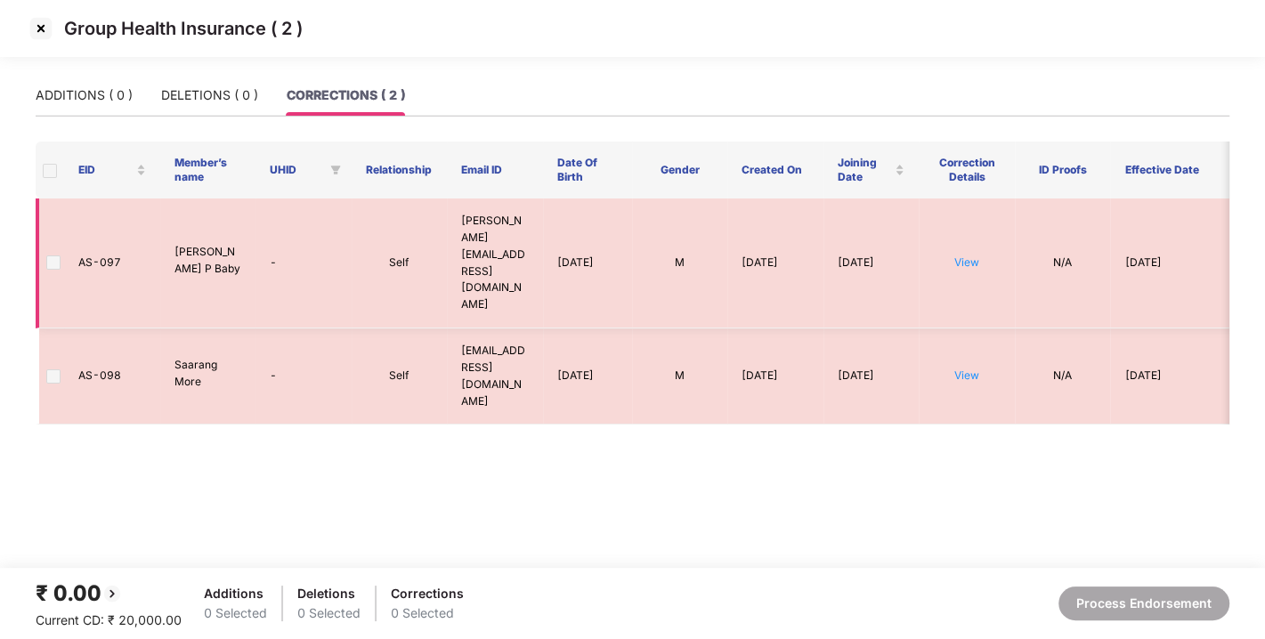
click at [52, 256] on span at bounding box center [53, 263] width 14 height 14
click at [55, 367] on label at bounding box center [53, 377] width 14 height 20
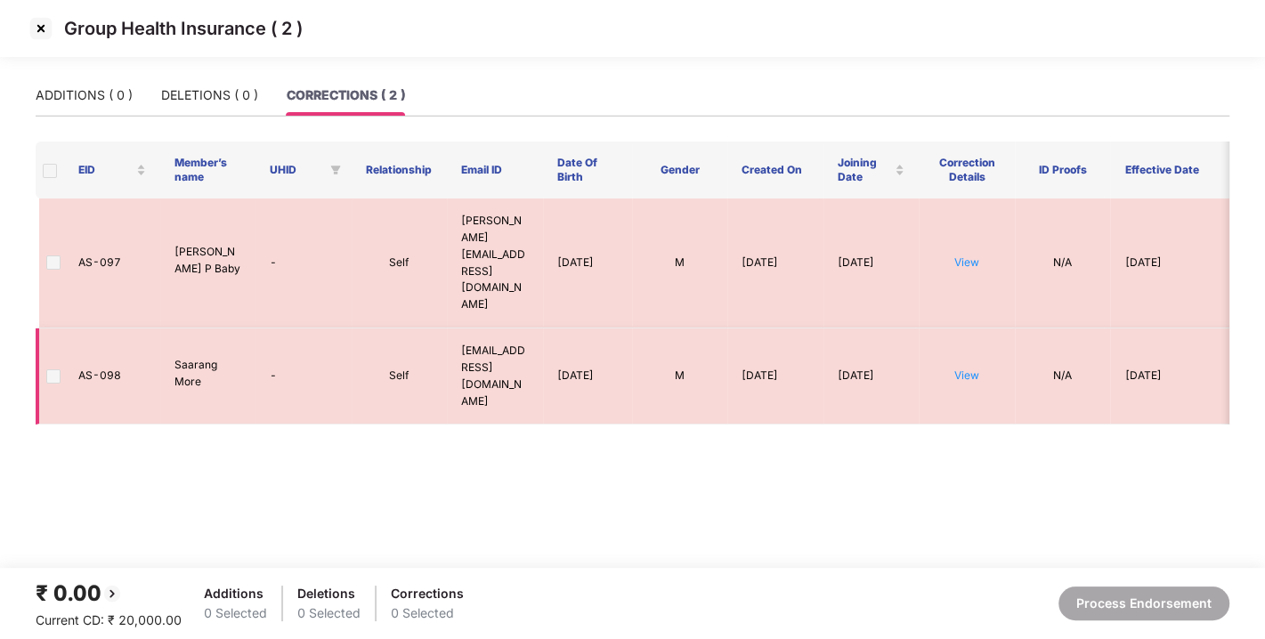
click at [55, 367] on label at bounding box center [53, 377] width 14 height 20
click at [36, 25] on img at bounding box center [41, 28] width 28 height 28
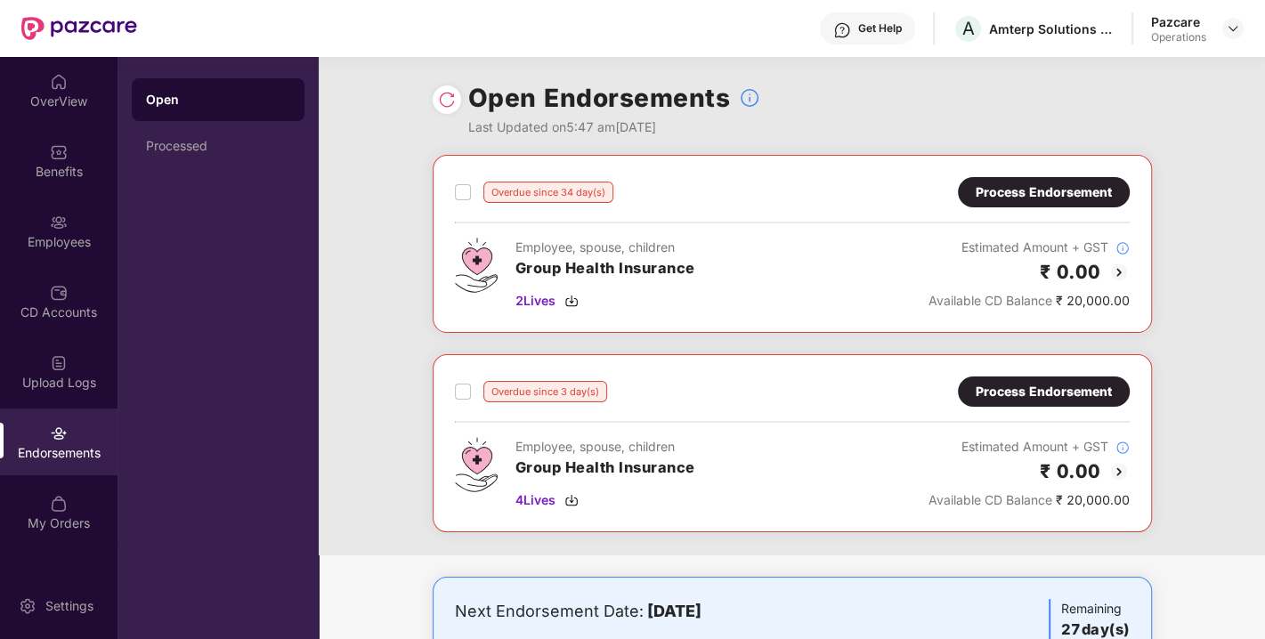
click at [1010, 189] on div "Process Endorsement" at bounding box center [1044, 193] width 136 height 20
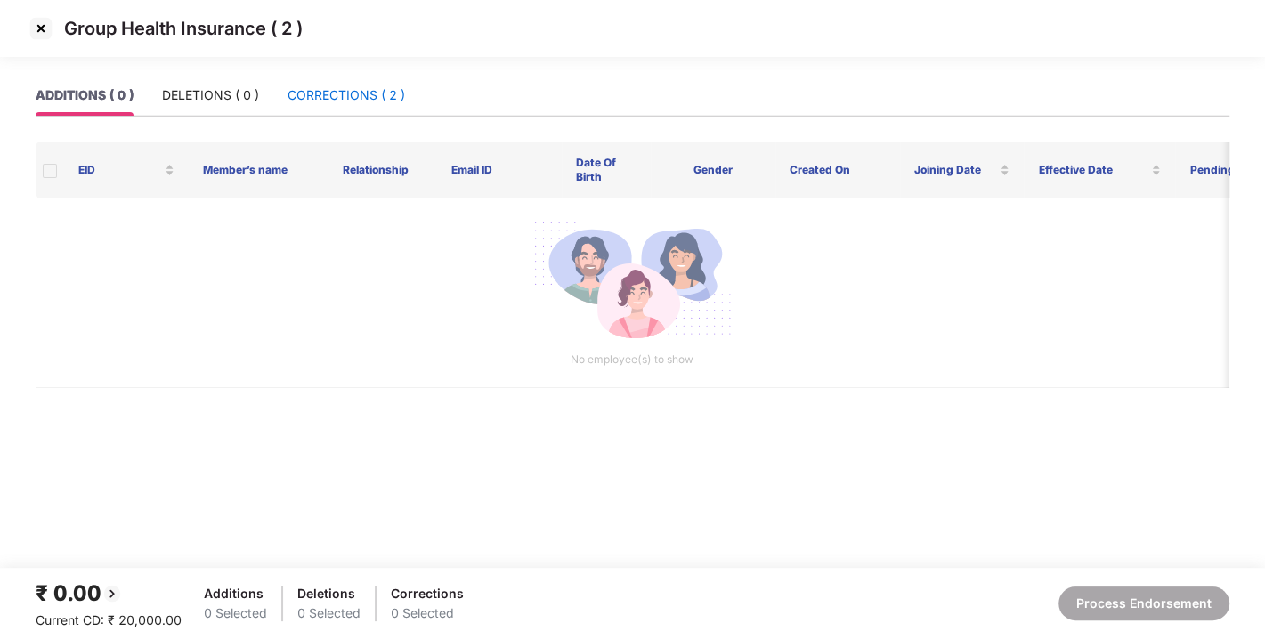
click at [325, 100] on div "CORRECTIONS ( 2 )" at bounding box center [347, 95] width 118 height 20
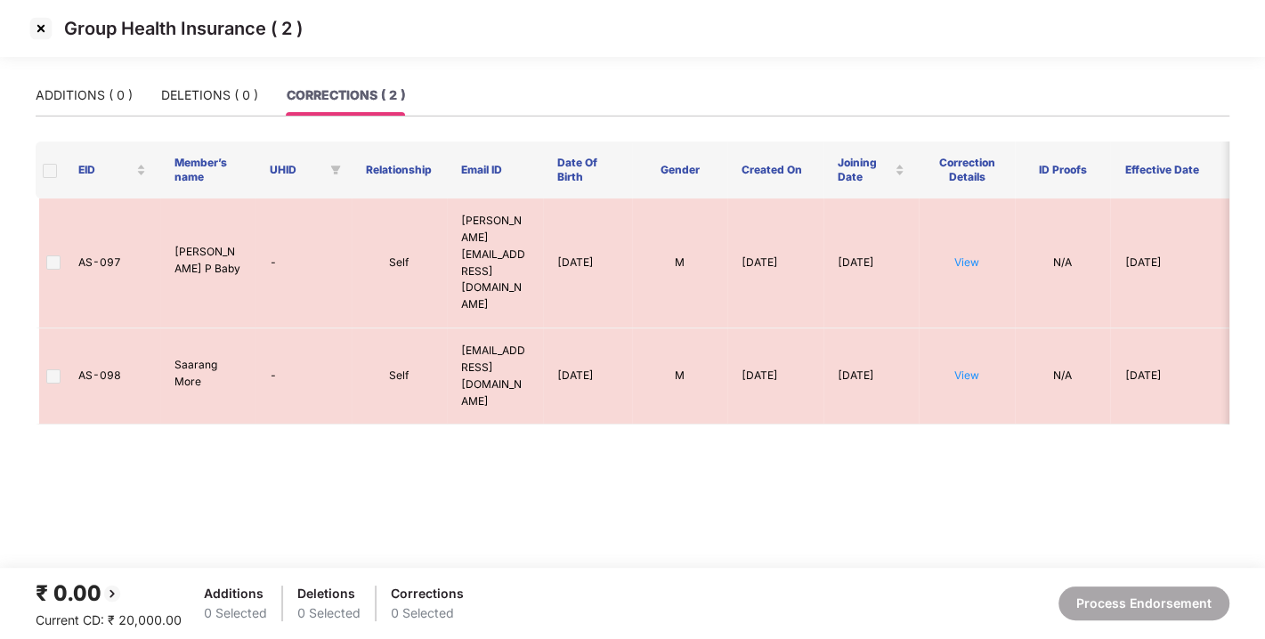
click at [43, 23] on img at bounding box center [41, 28] width 28 height 28
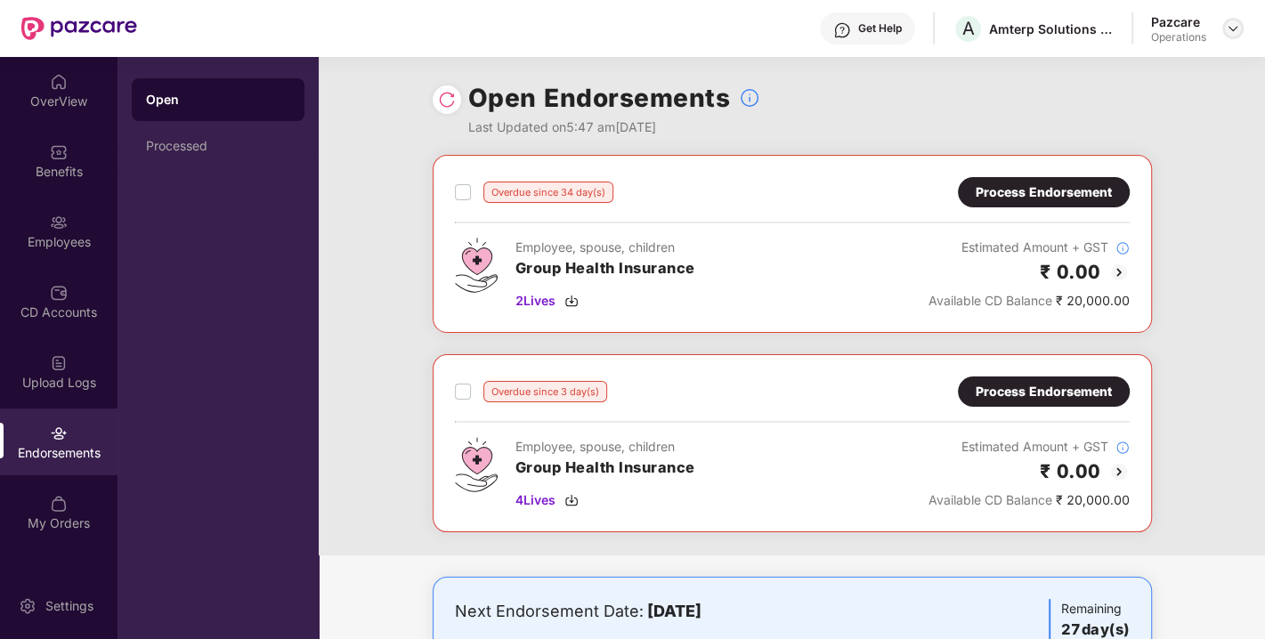
click at [1226, 27] on img at bounding box center [1233, 28] width 14 height 14
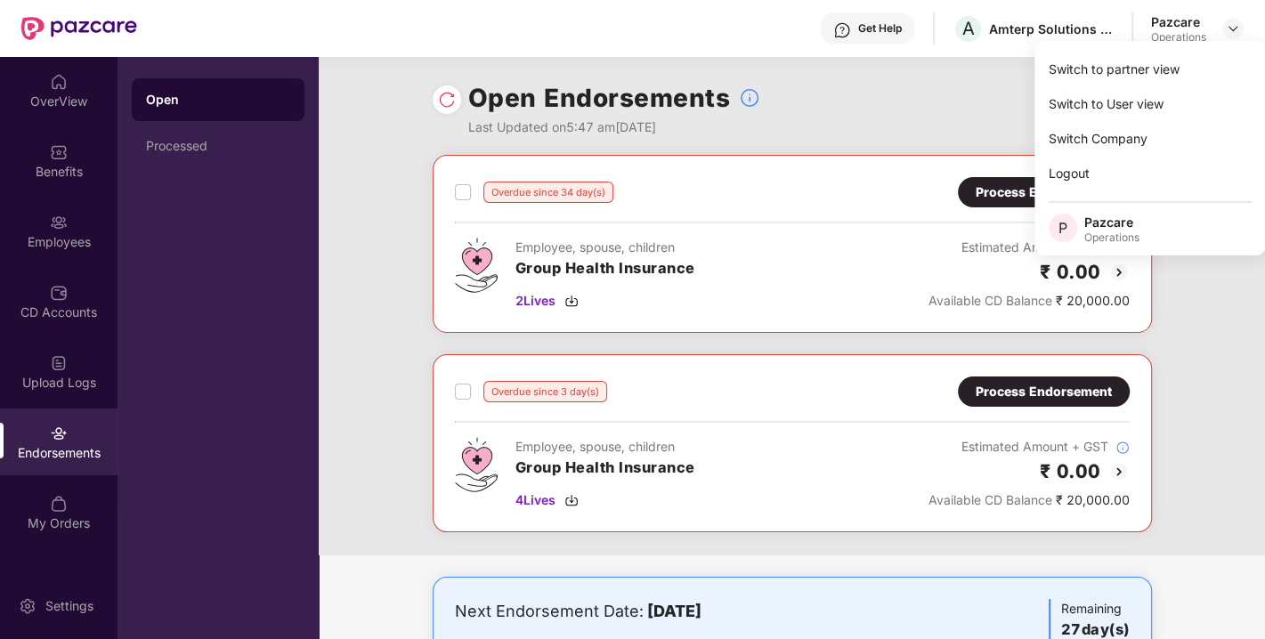
click at [963, 104] on div "Open Endorsements Last Updated on 5:47 am[DATE]" at bounding box center [792, 106] width 719 height 98
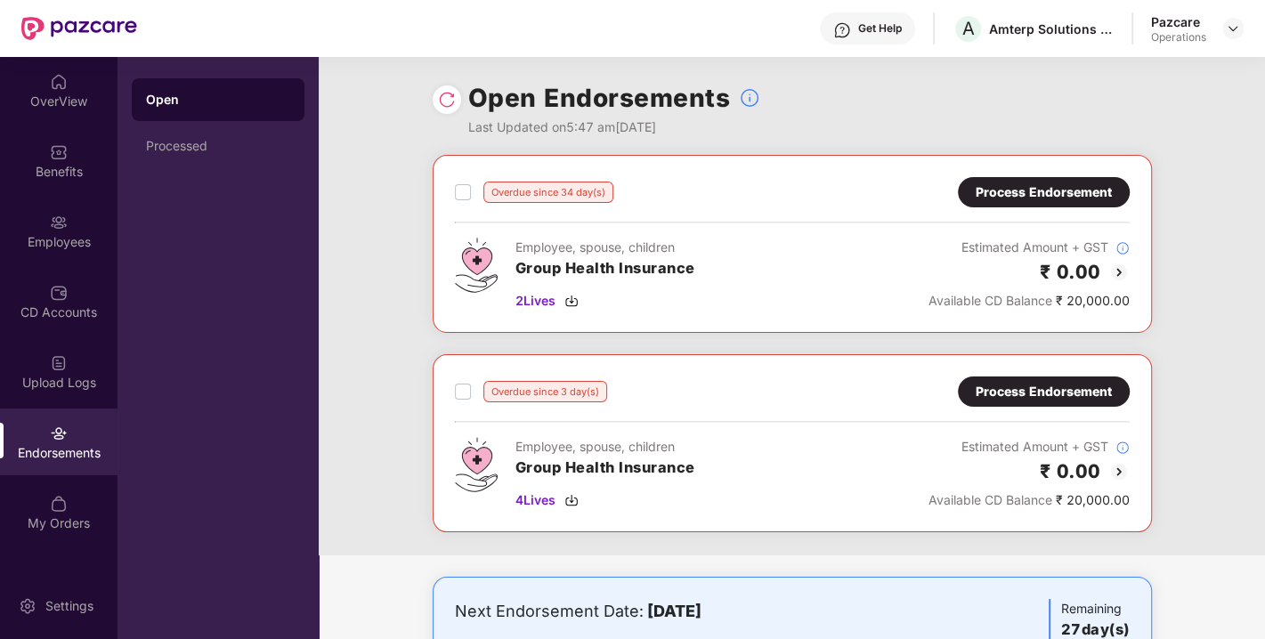
click at [1056, 391] on div "Process Endorsement" at bounding box center [1044, 392] width 136 height 20
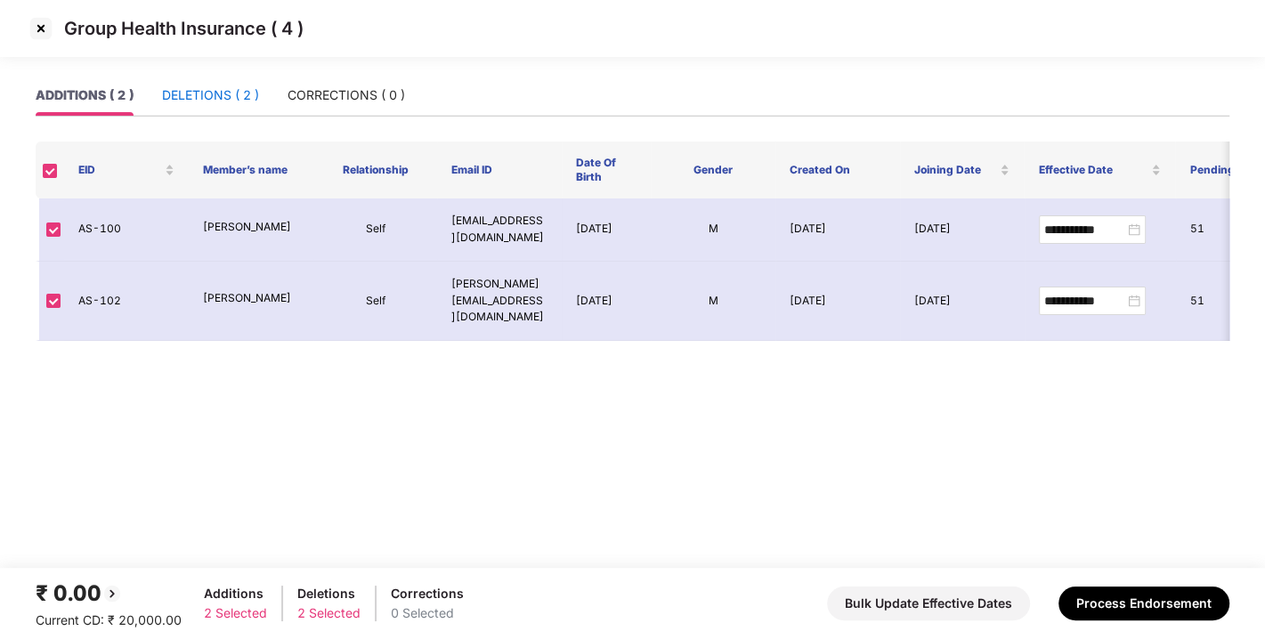
click at [203, 89] on div "DELETIONS ( 2 )" at bounding box center [210, 95] width 97 height 20
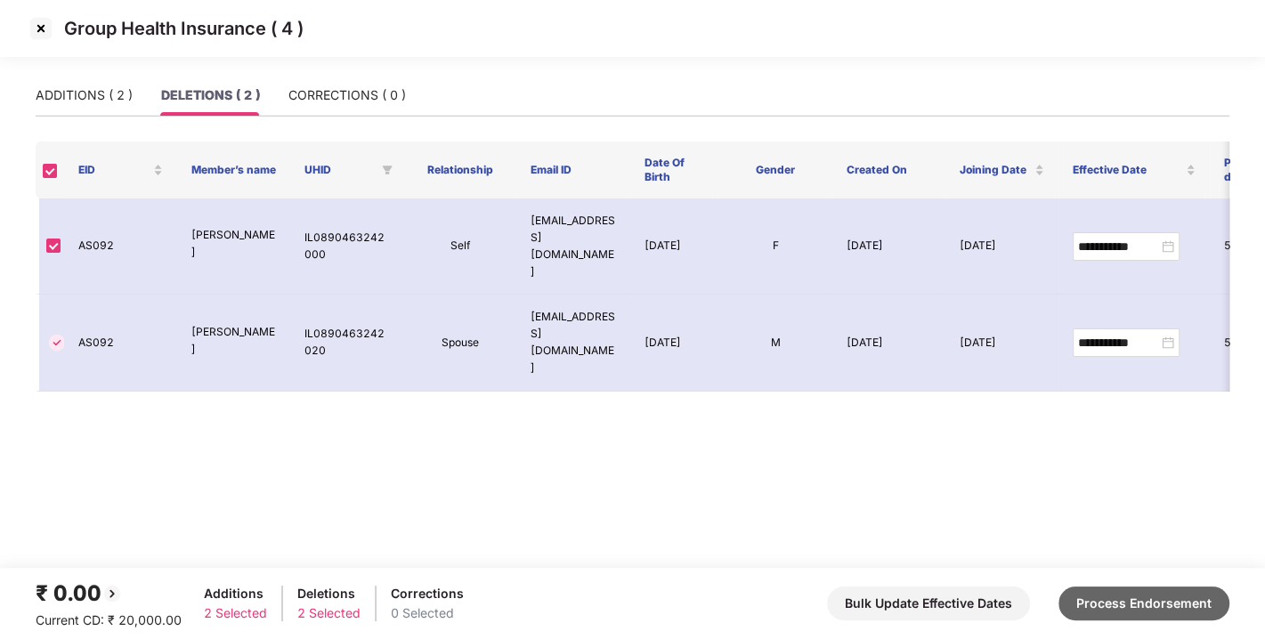
click at [1104, 596] on button "Process Endorsement" at bounding box center [1144, 604] width 171 height 34
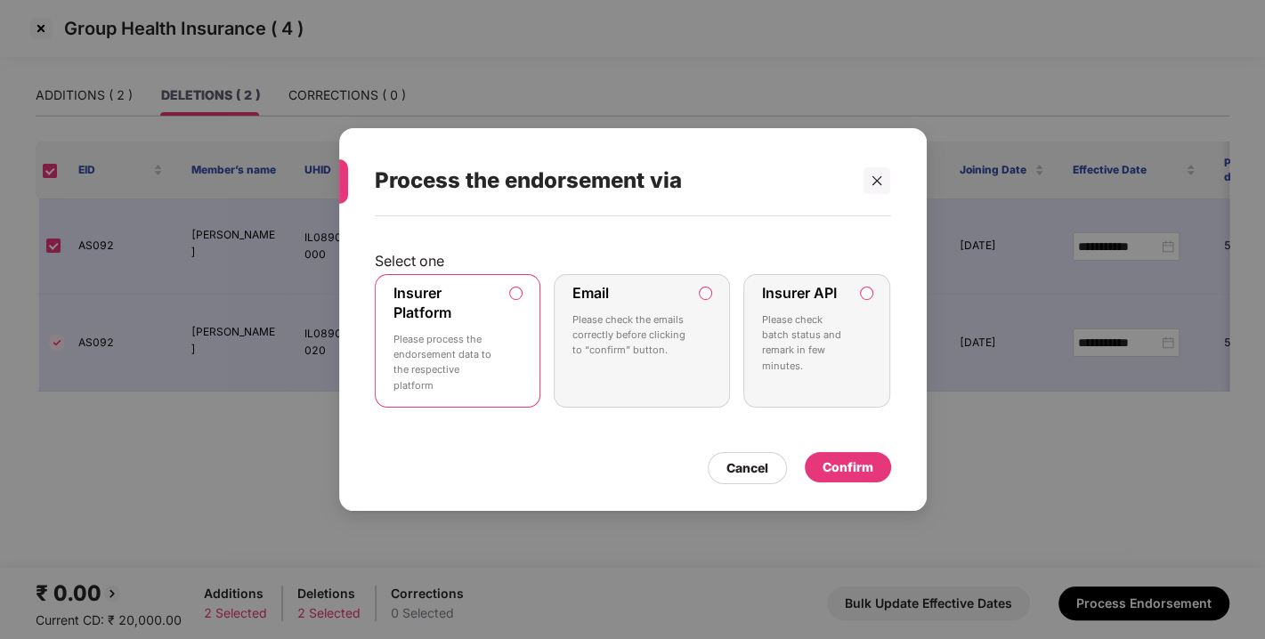
click at [446, 313] on label "Insurer Platform" at bounding box center [423, 302] width 58 height 37
click at [830, 459] on div "Confirm" at bounding box center [848, 468] width 51 height 20
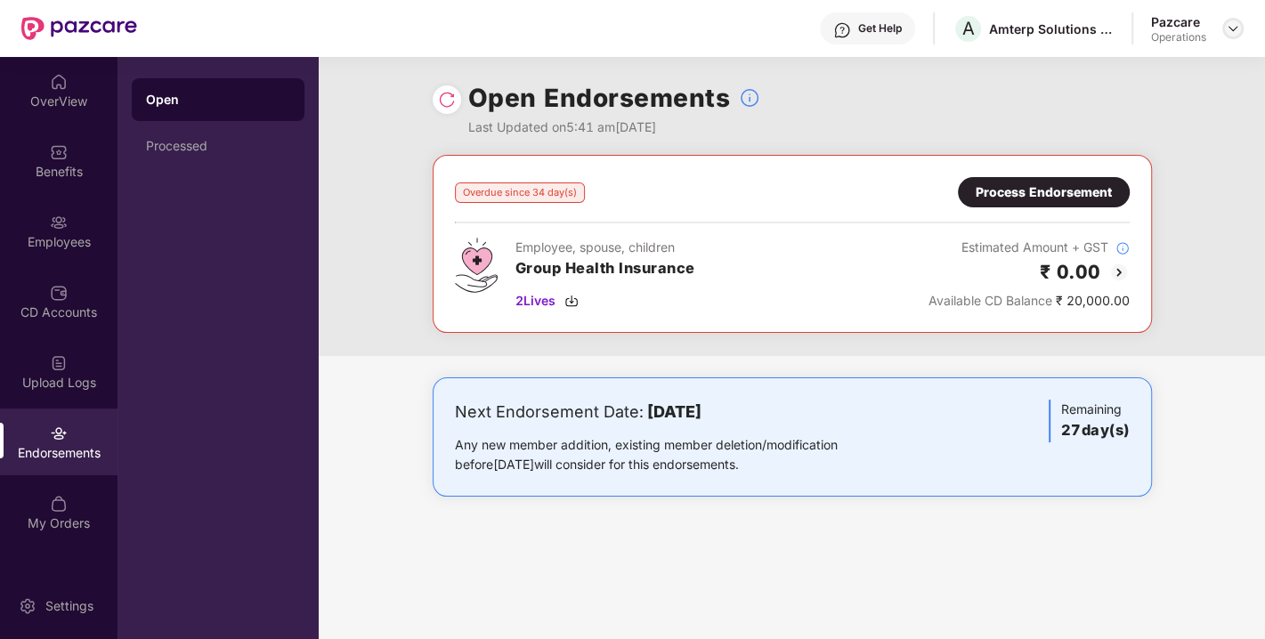
click at [1232, 31] on img at bounding box center [1233, 28] width 14 height 14
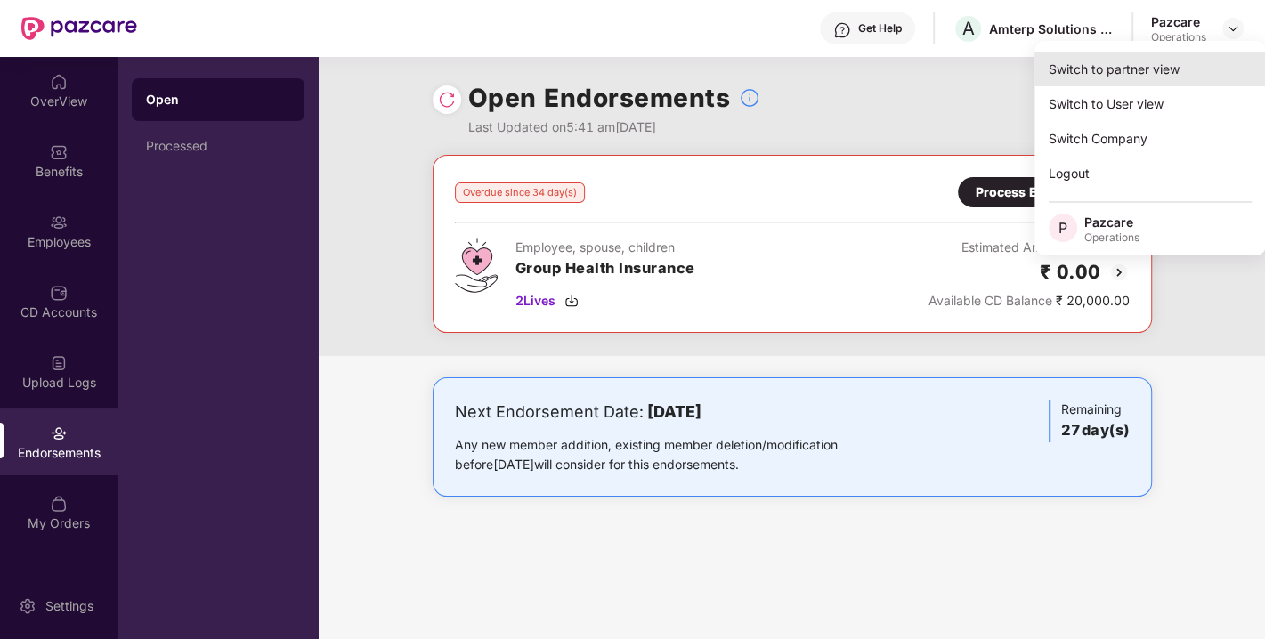
click at [1147, 79] on div "Switch to partner view" at bounding box center [1151, 69] width 232 height 35
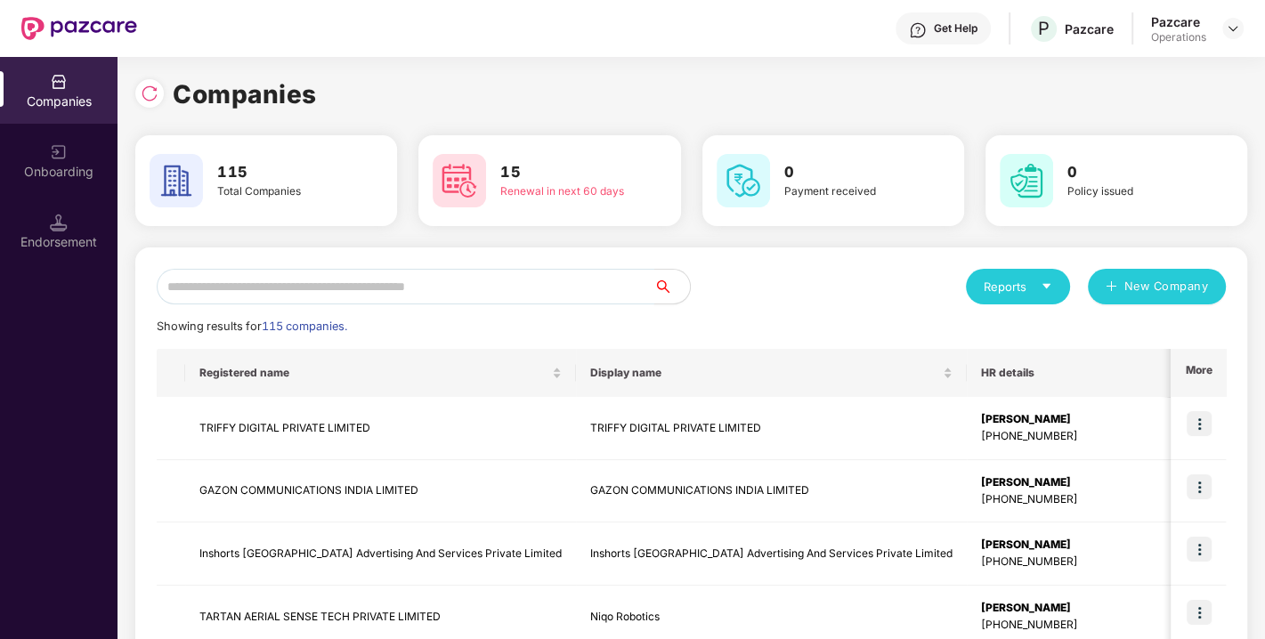
click at [613, 297] on input "text" at bounding box center [406, 287] width 498 height 36
type input "*"
click at [154, 93] on img at bounding box center [150, 94] width 18 height 18
click at [325, 278] on input "text" at bounding box center [406, 287] width 498 height 36
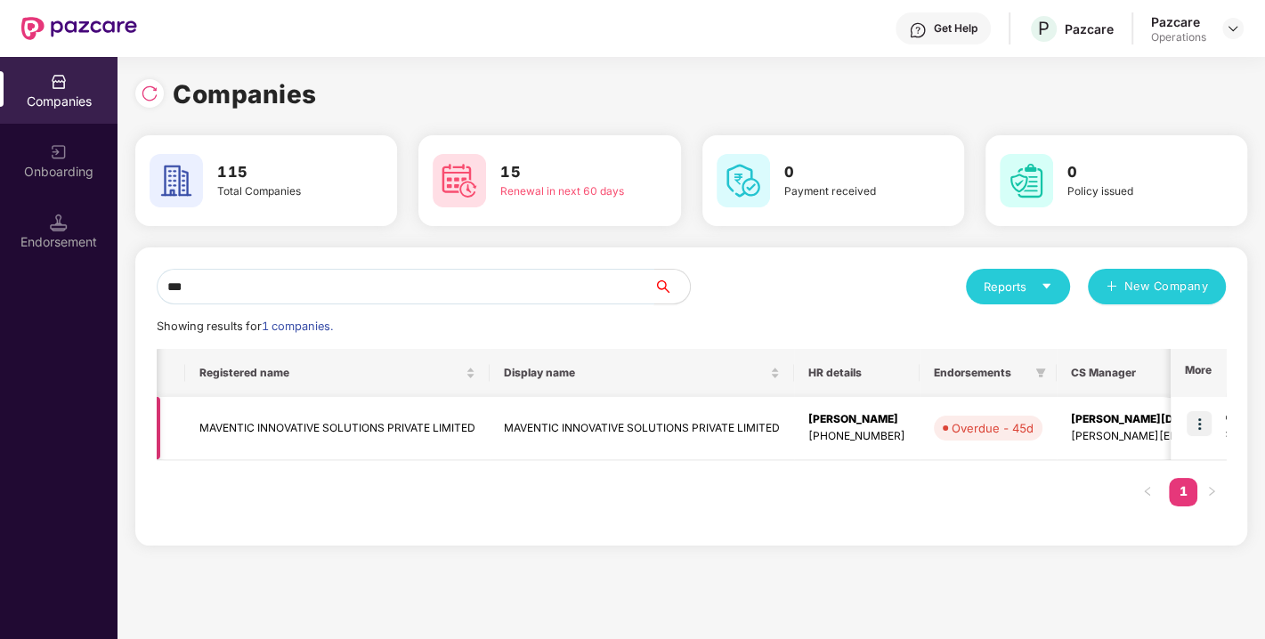
scroll to position [0, 483]
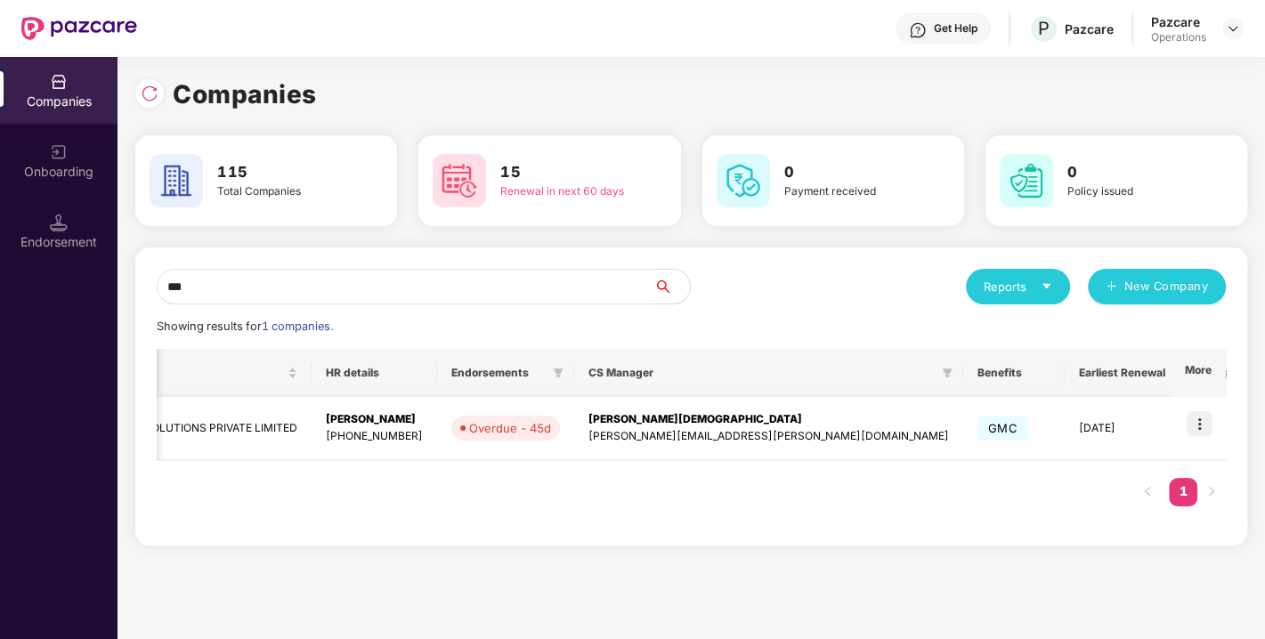
type input "***"
click at [1193, 422] on img at bounding box center [1199, 423] width 25 height 25
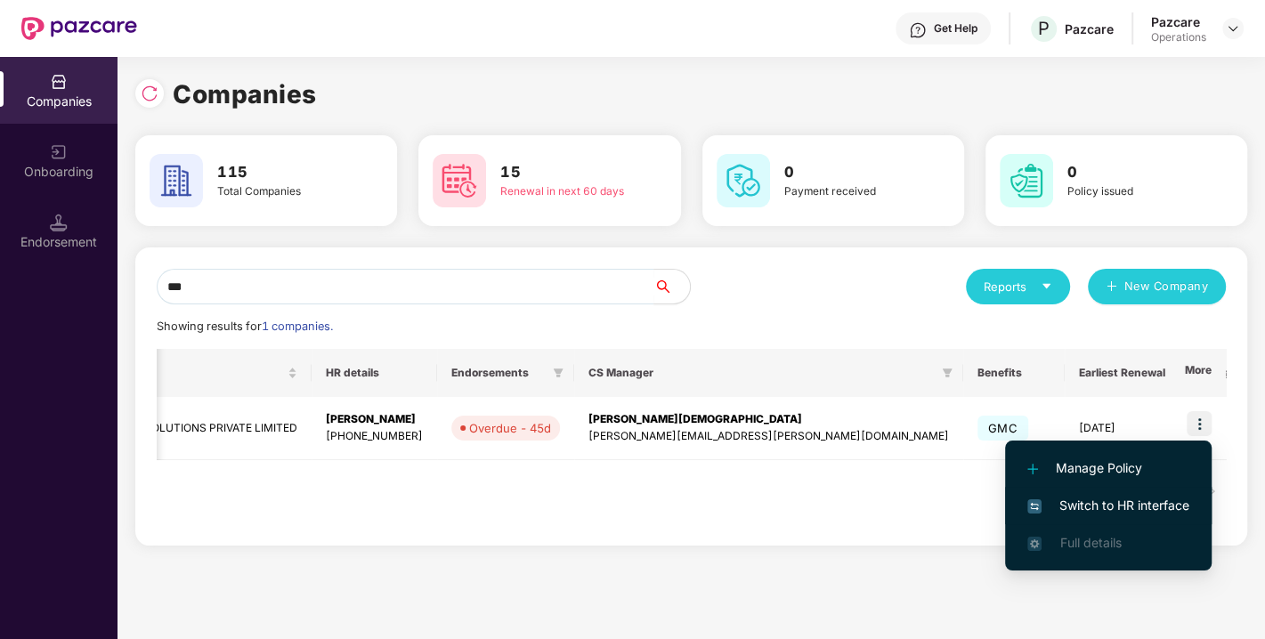
click at [1123, 507] on span "Switch to HR interface" at bounding box center [1109, 506] width 162 height 20
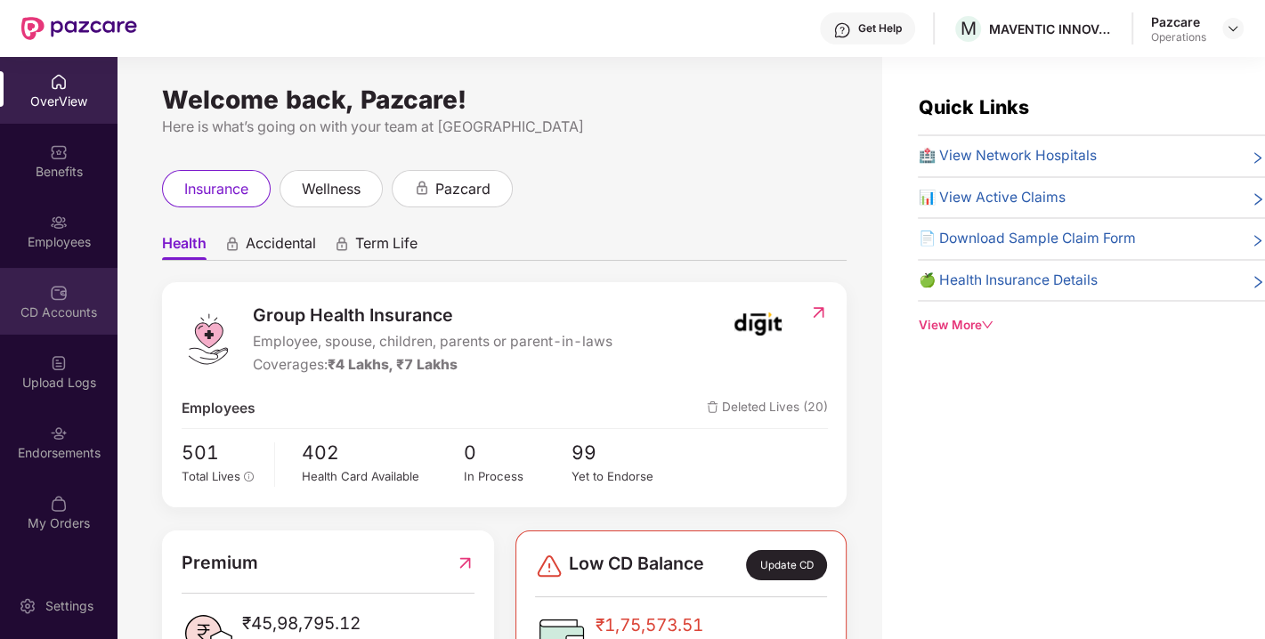
scroll to position [56, 0]
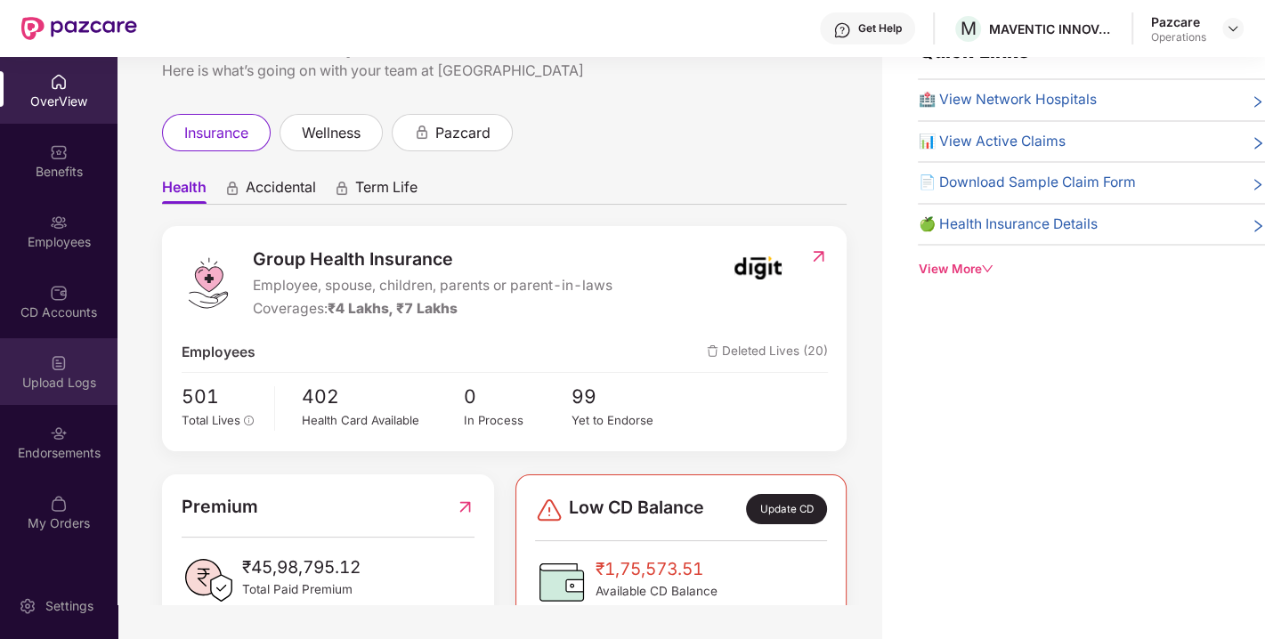
click at [32, 356] on div "Upload Logs" at bounding box center [59, 371] width 118 height 67
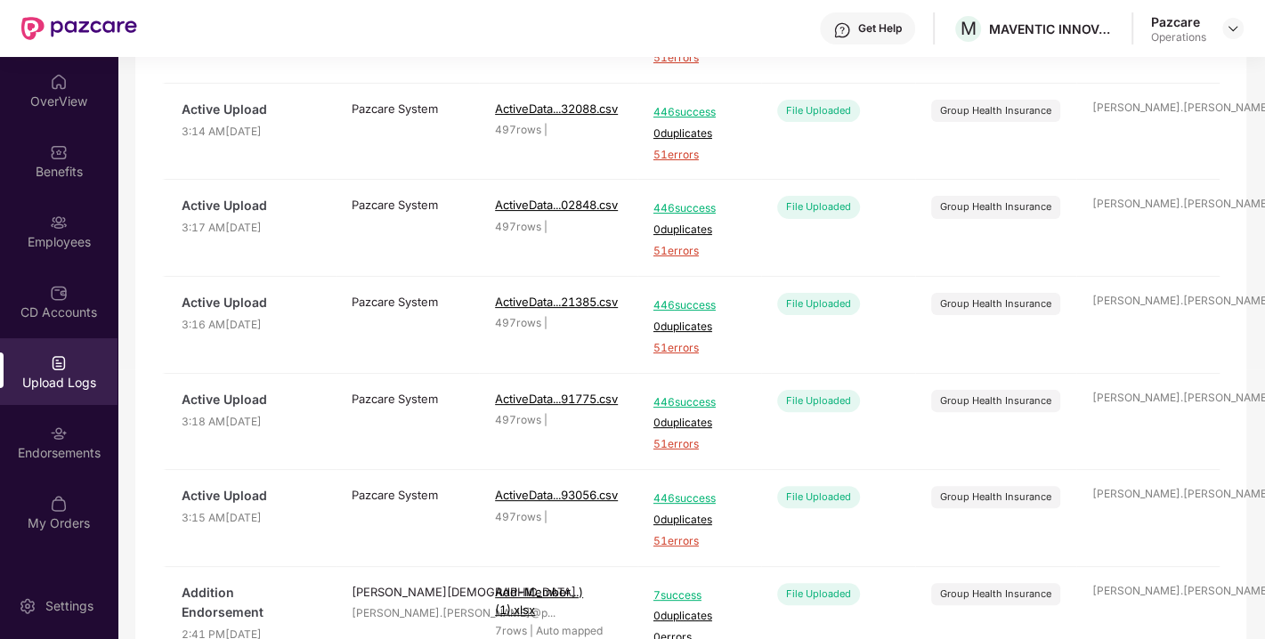
scroll to position [282, 0]
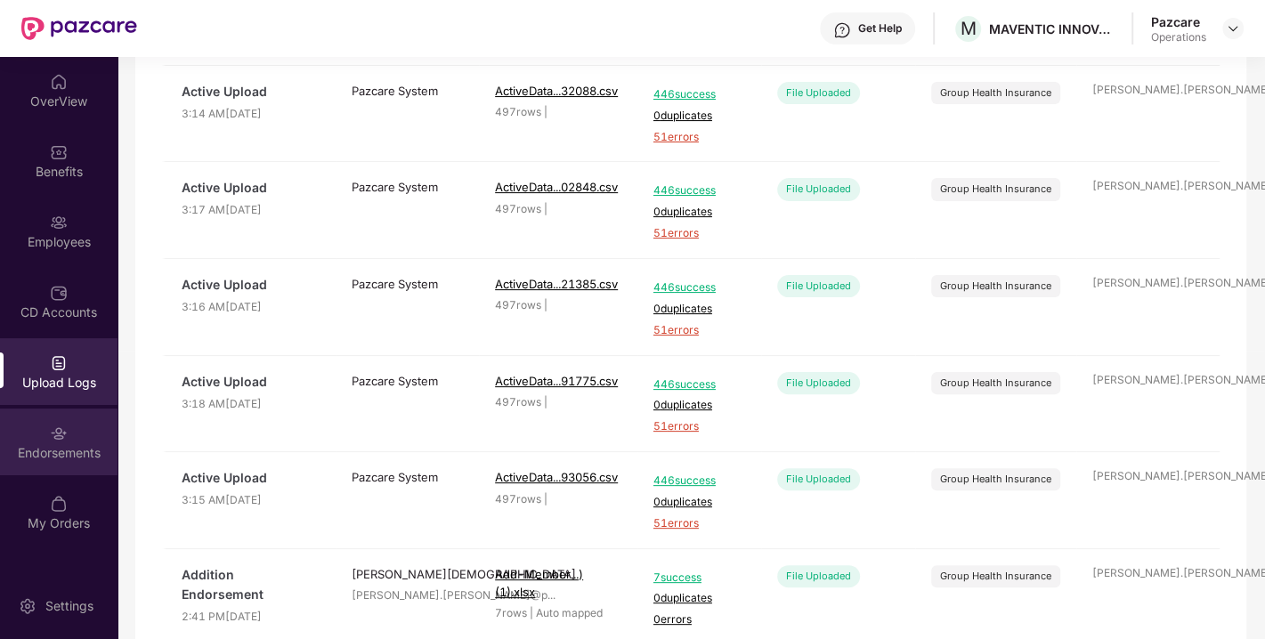
click at [48, 435] on div "Endorsements" at bounding box center [59, 442] width 118 height 67
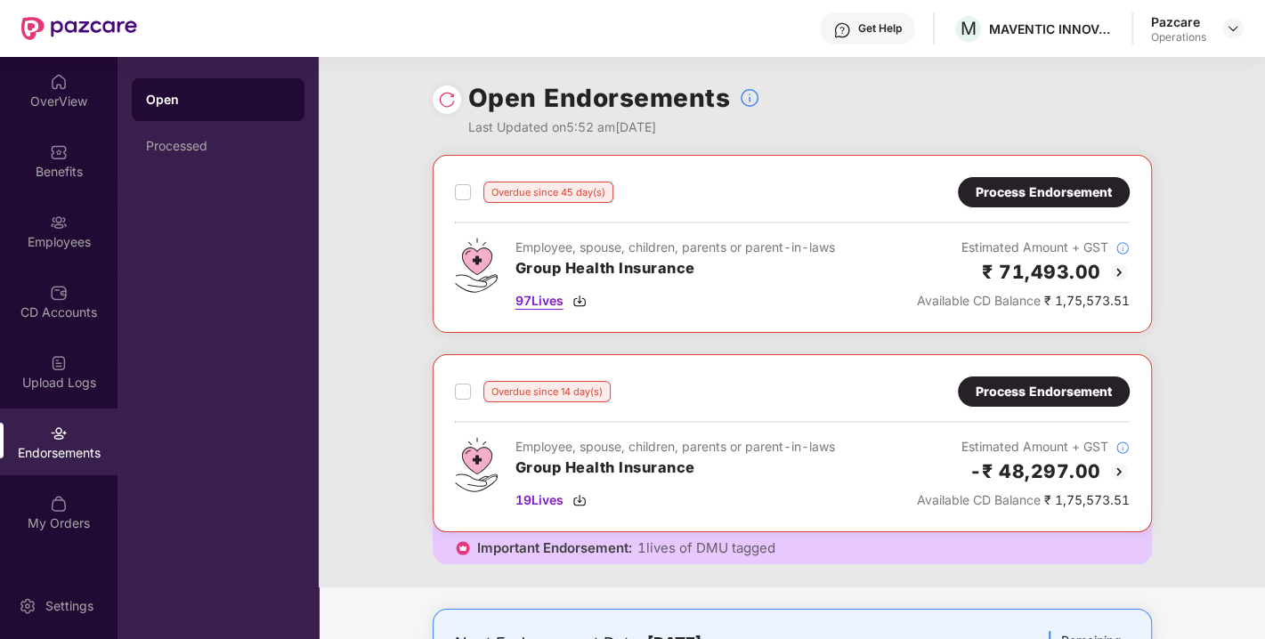
click at [527, 303] on span "97 Lives" at bounding box center [540, 301] width 48 height 20
click at [61, 215] on img at bounding box center [59, 223] width 18 height 18
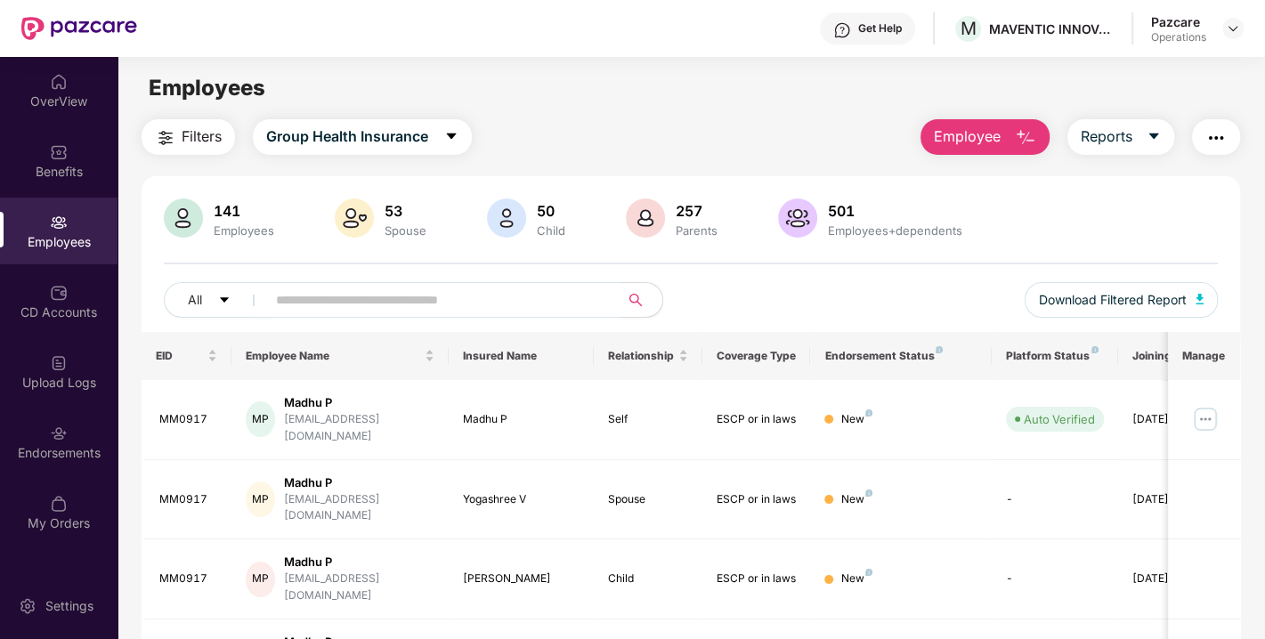
click at [380, 302] on input "text" at bounding box center [436, 300] width 320 height 27
paste input "******"
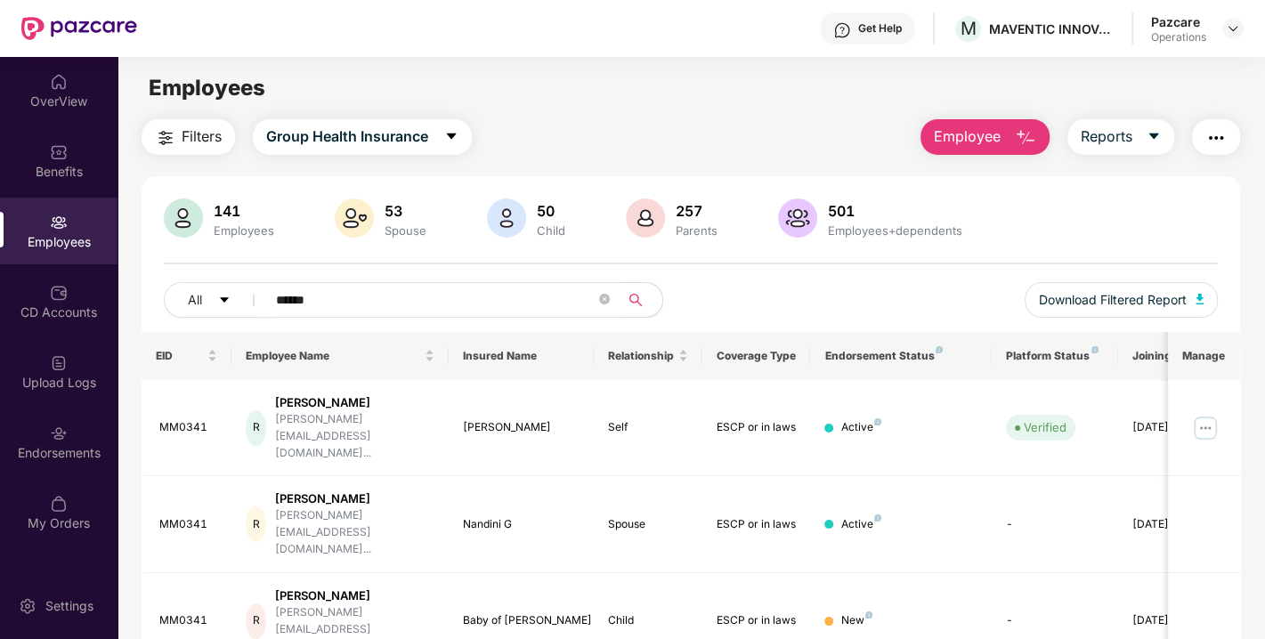
scroll to position [127, 0]
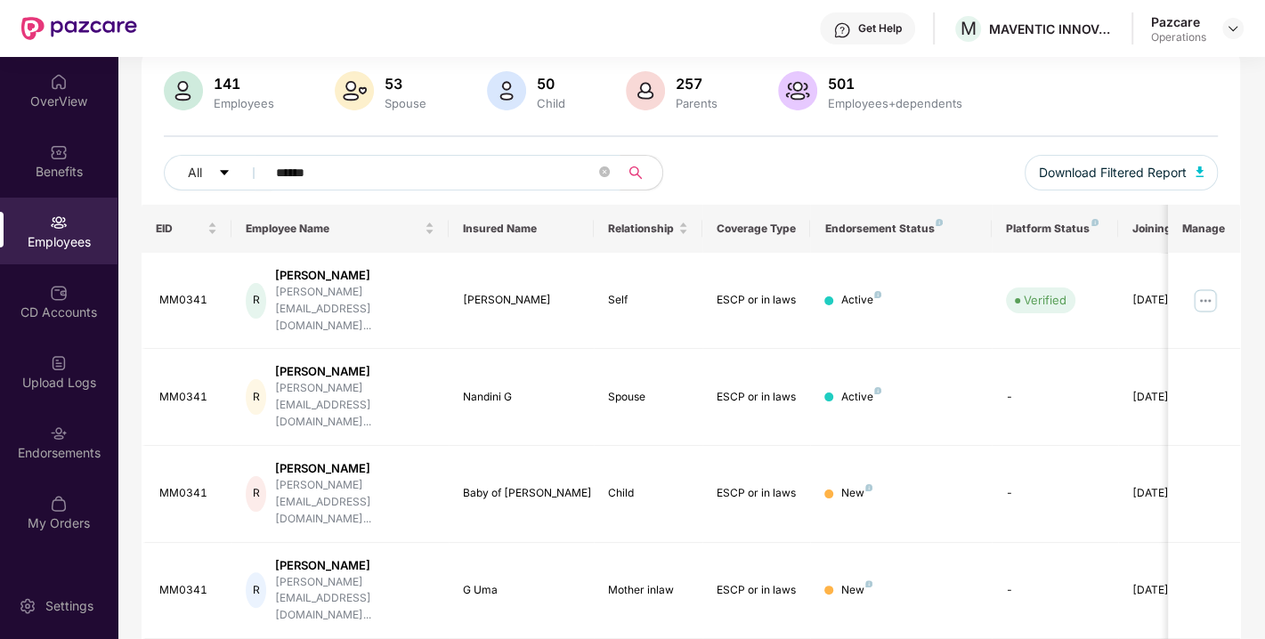
type input "******"
click at [1238, 21] on img at bounding box center [1233, 28] width 14 height 14
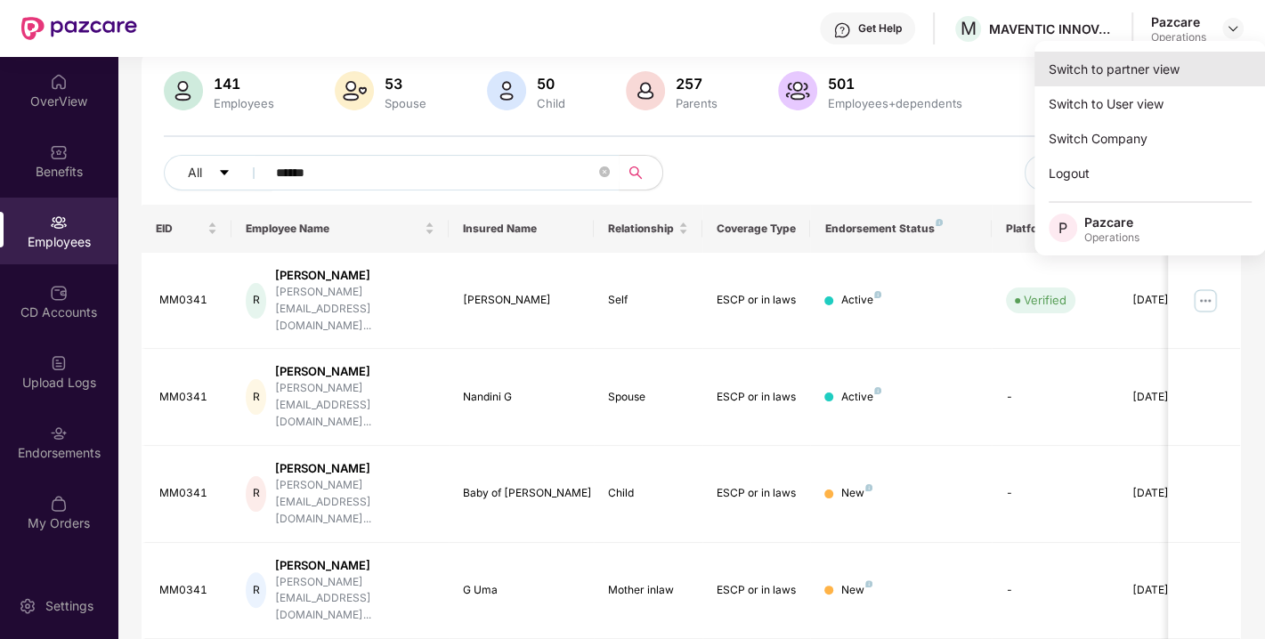
click at [1128, 70] on div "Switch to partner view" at bounding box center [1151, 69] width 232 height 35
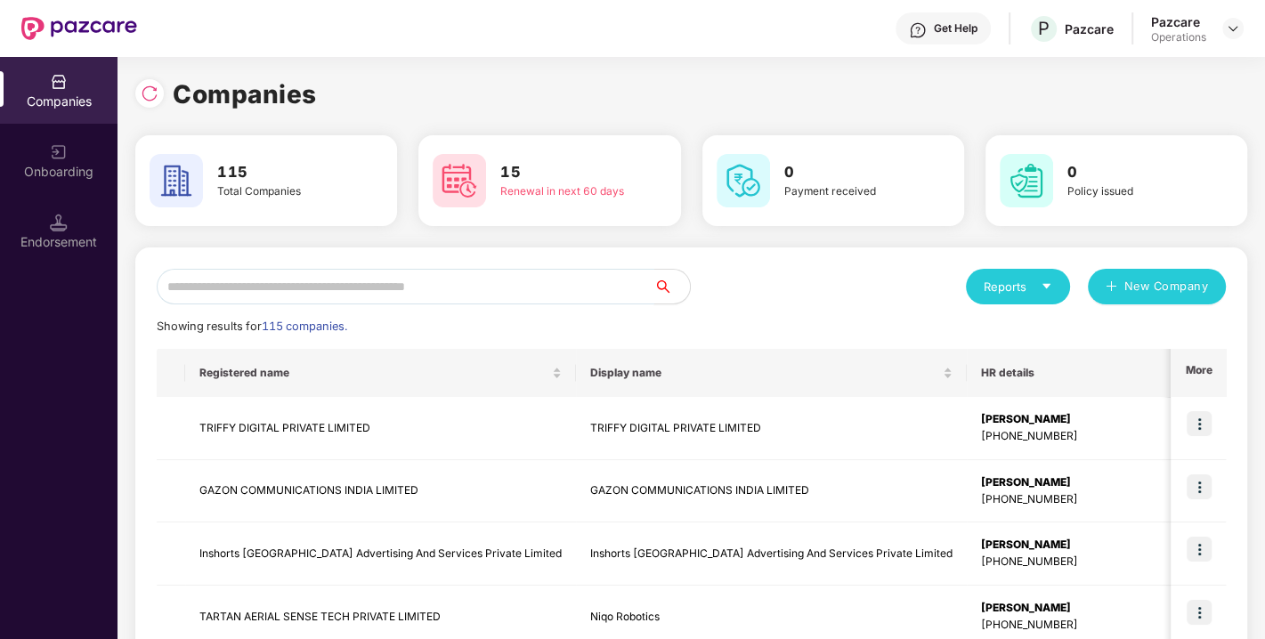
click at [474, 283] on input "text" at bounding box center [406, 287] width 498 height 36
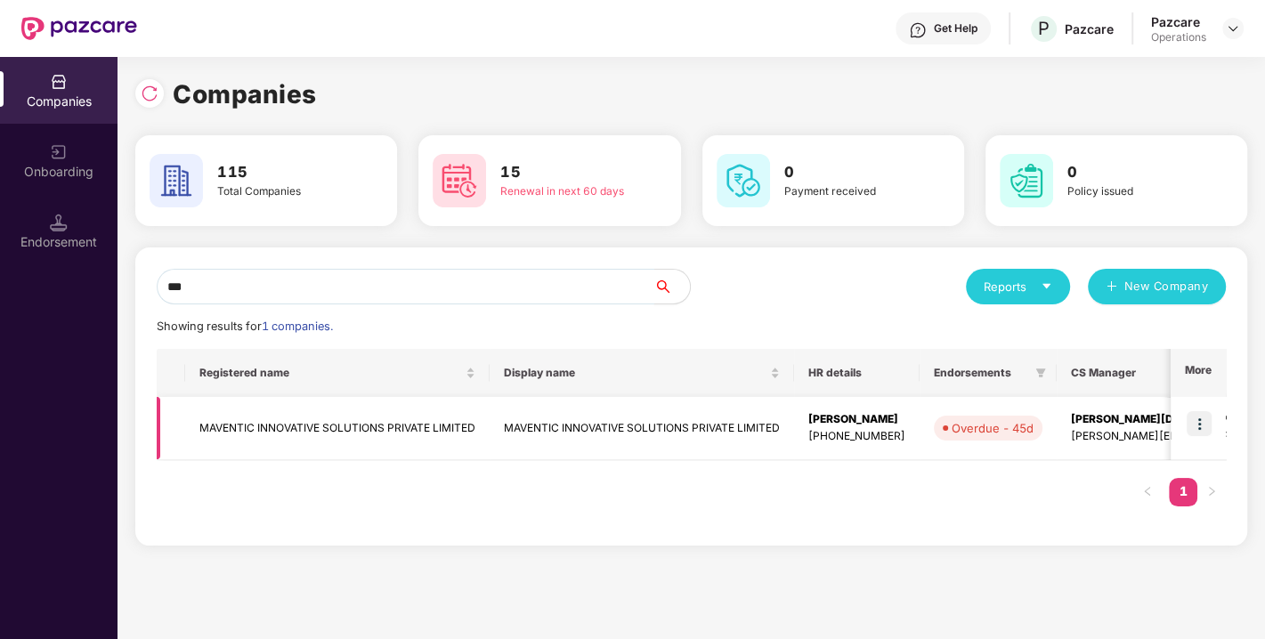
type input "***"
click at [344, 425] on td "MAVENTIC INNOVATIVE SOLUTIONS PRIVATE LIMITED" at bounding box center [337, 428] width 305 height 63
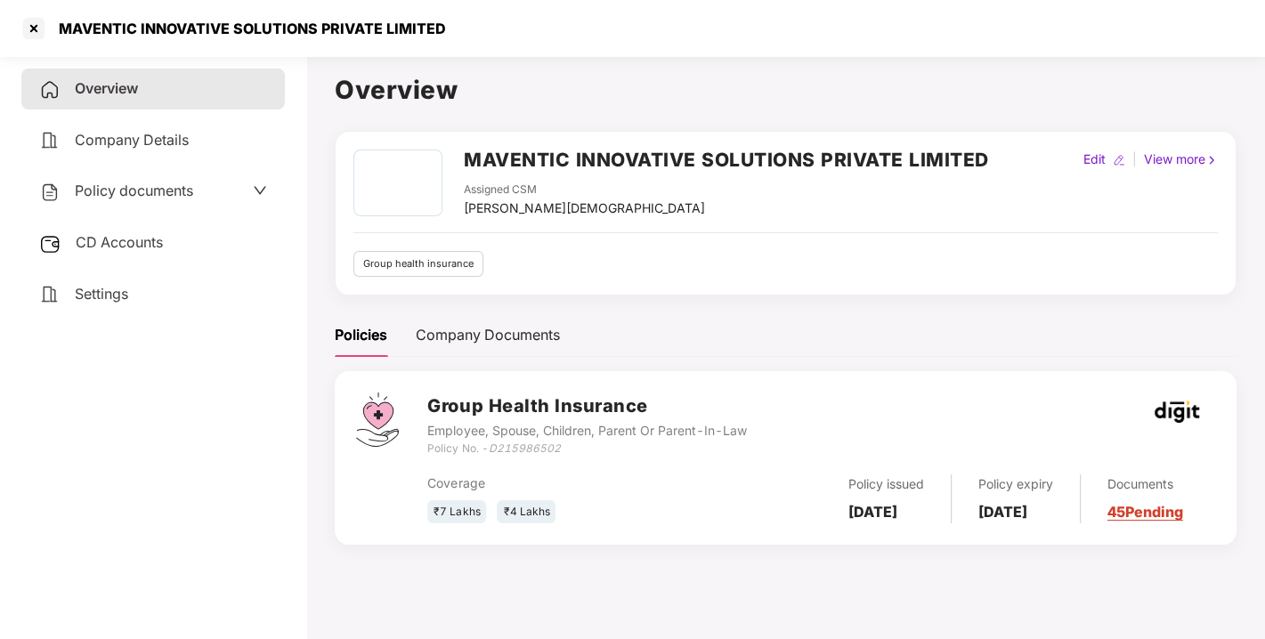
click at [134, 196] on span "Policy documents" at bounding box center [134, 191] width 118 height 18
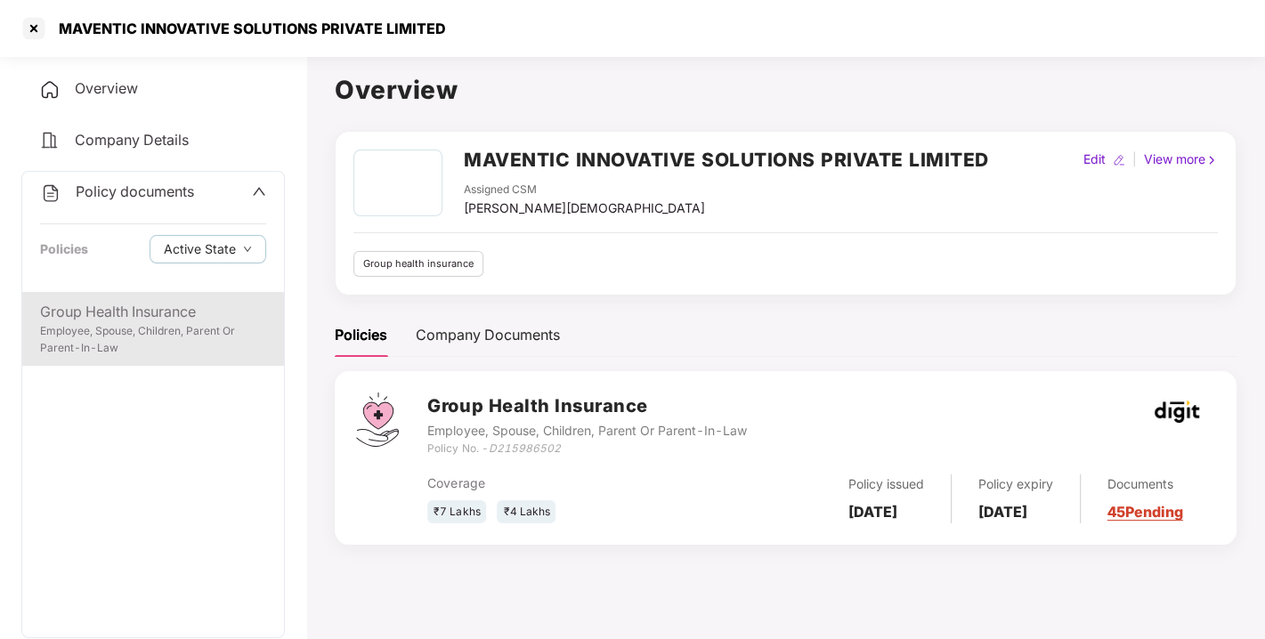
click at [132, 303] on div "Group Health Insurance" at bounding box center [153, 312] width 226 height 22
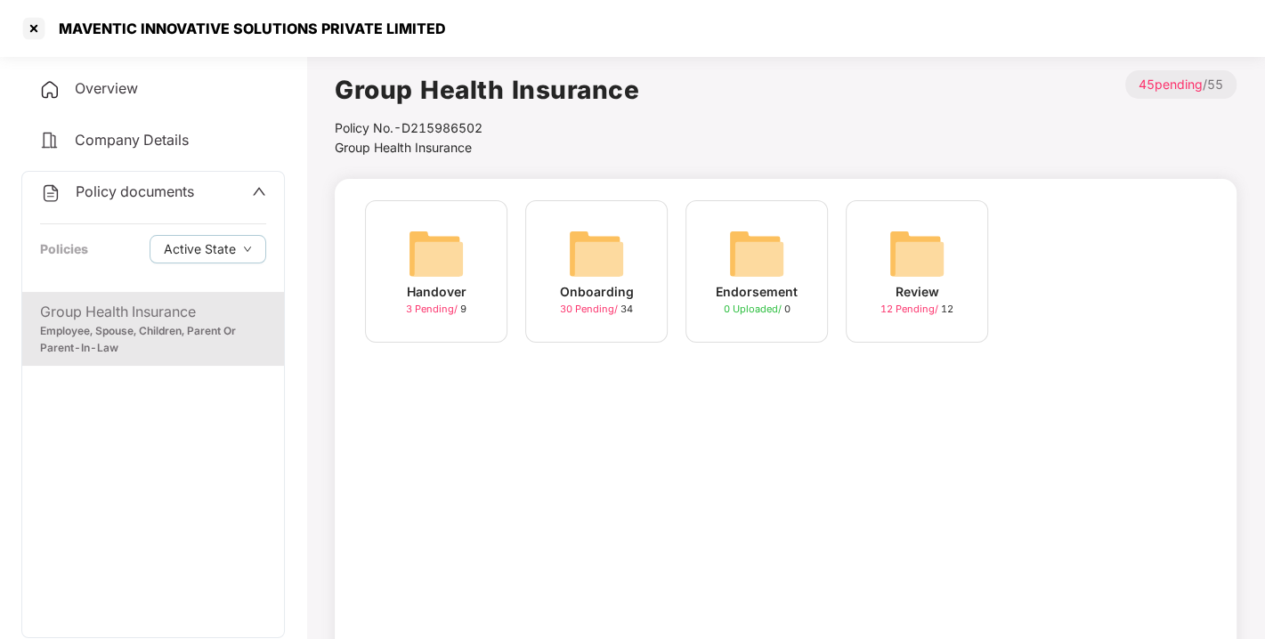
click at [633, 235] on div "Onboarding 30 Pending / 34" at bounding box center [596, 271] width 142 height 142
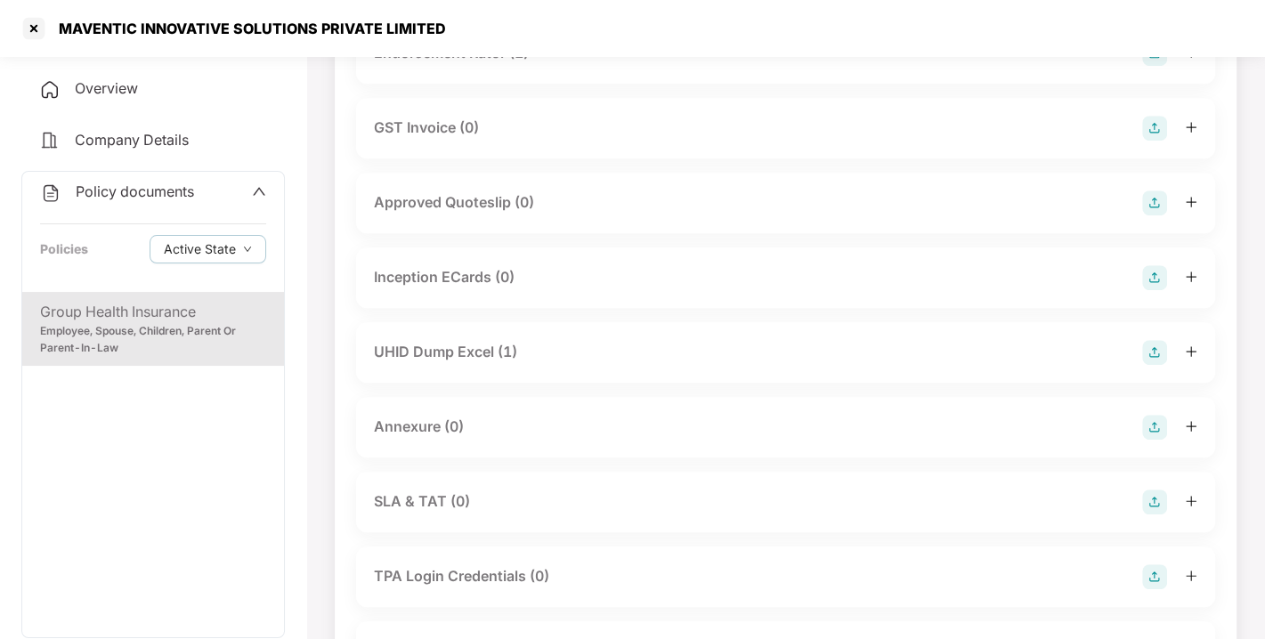
scroll to position [628, 0]
click at [427, 353] on div "UHID Dump Excel (1)" at bounding box center [445, 350] width 143 height 22
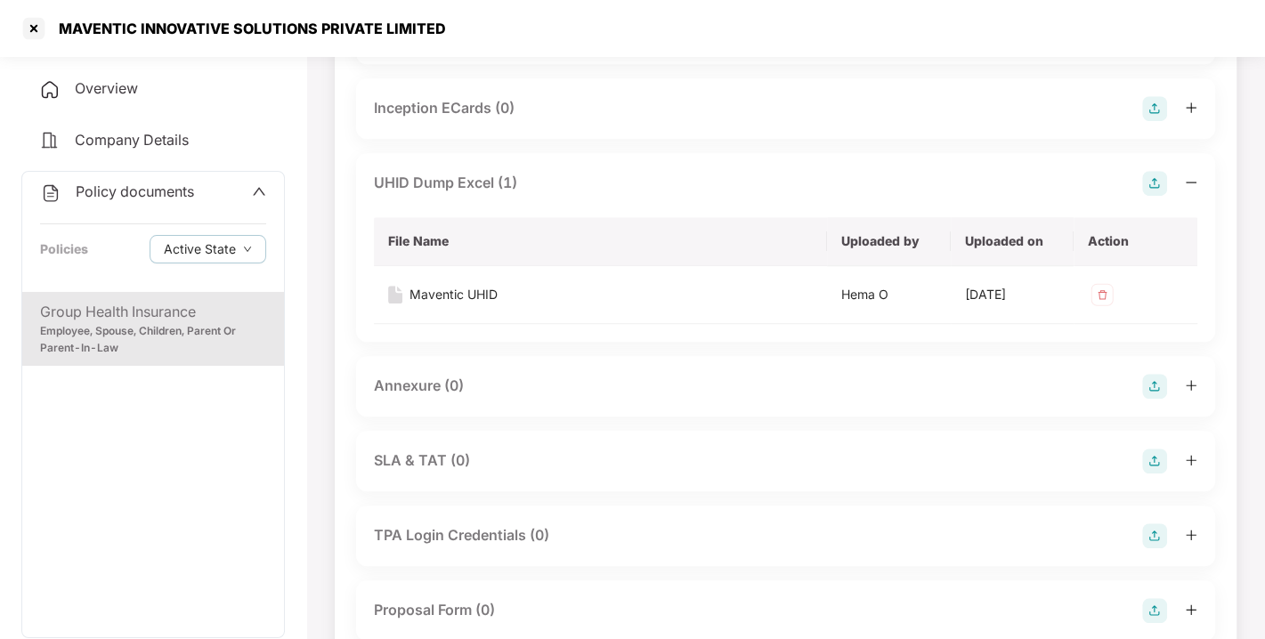
scroll to position [799, 0]
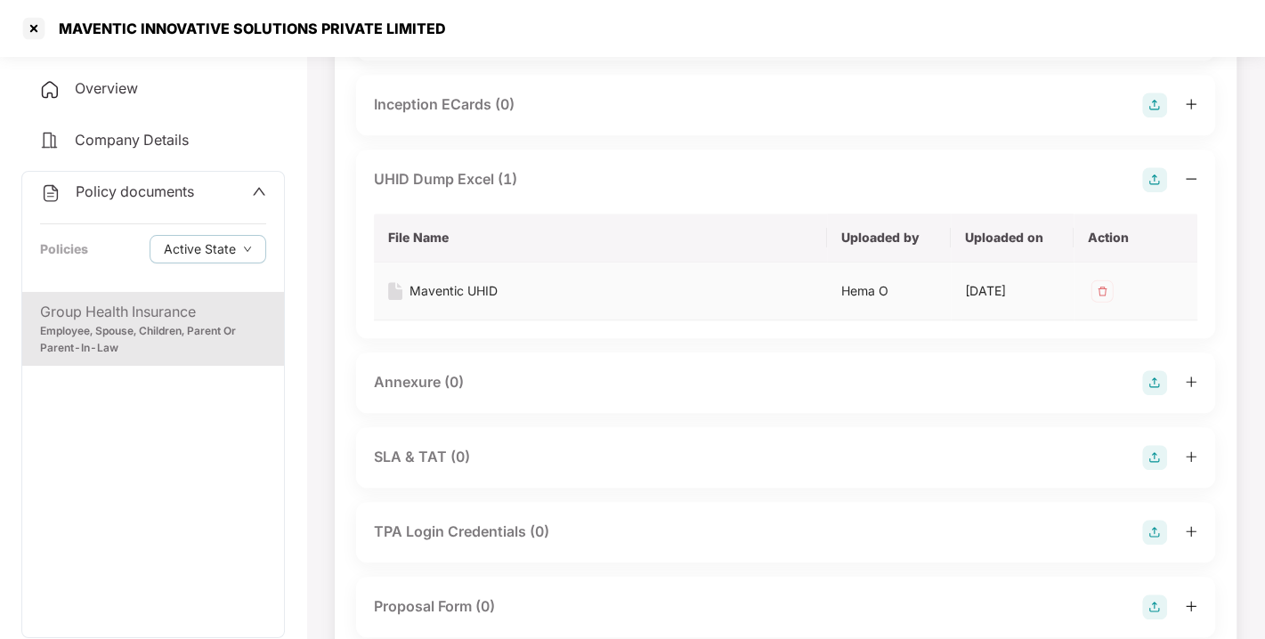
click at [439, 287] on div "Maventic UHID" at bounding box center [454, 291] width 88 height 20
click at [34, 37] on div at bounding box center [34, 28] width 28 height 28
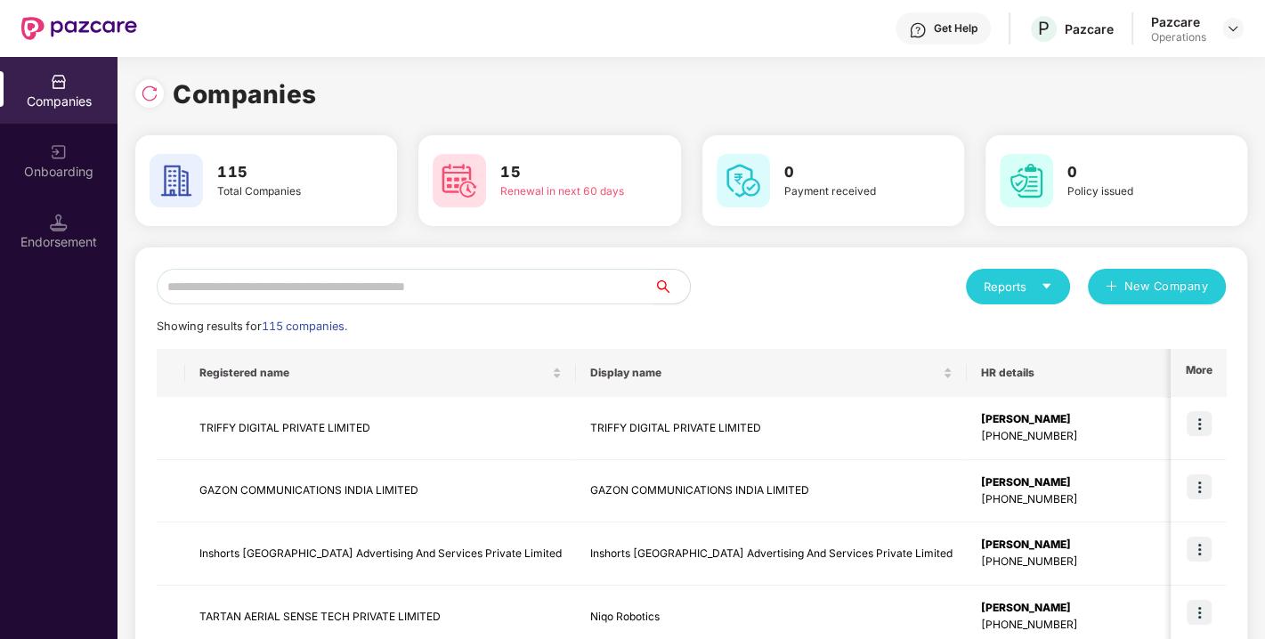
click at [348, 273] on input "text" at bounding box center [406, 287] width 498 height 36
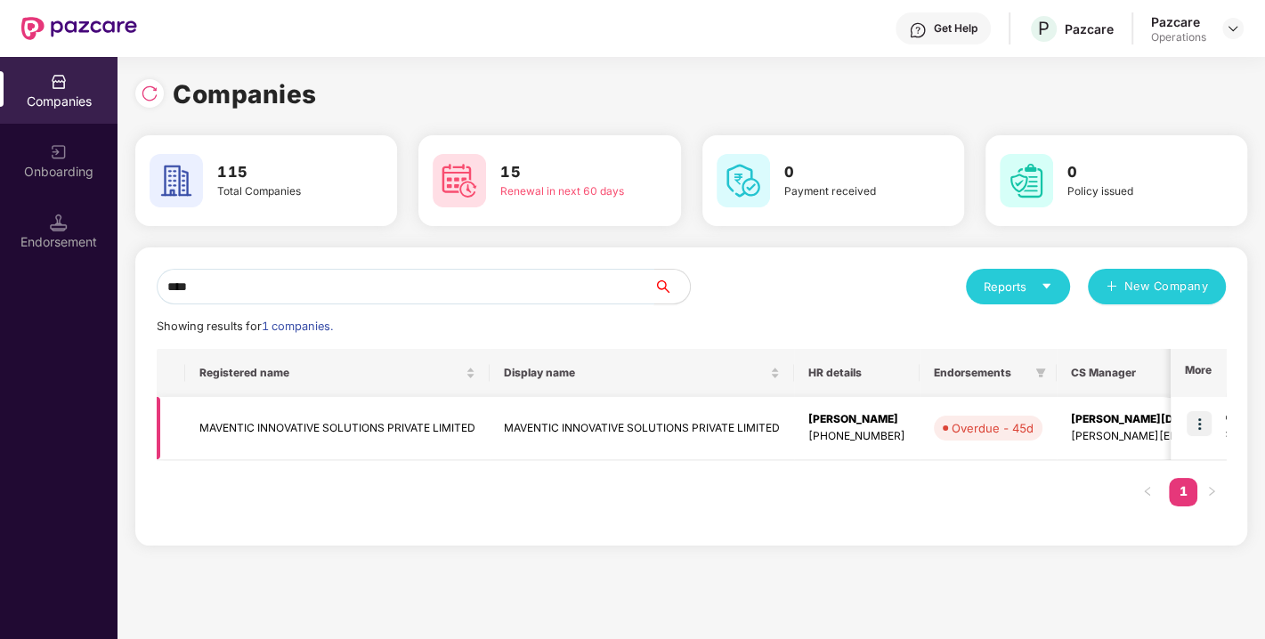
type input "****"
click at [1191, 421] on img at bounding box center [1199, 423] width 25 height 25
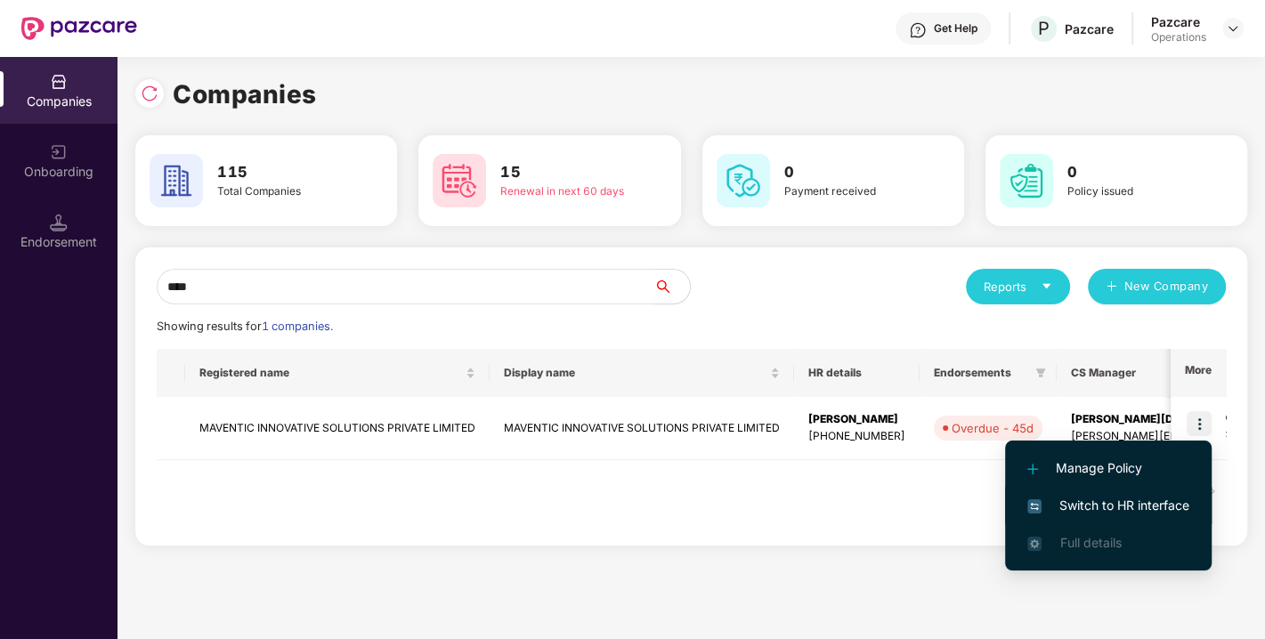
click at [1114, 500] on span "Switch to HR interface" at bounding box center [1109, 506] width 162 height 20
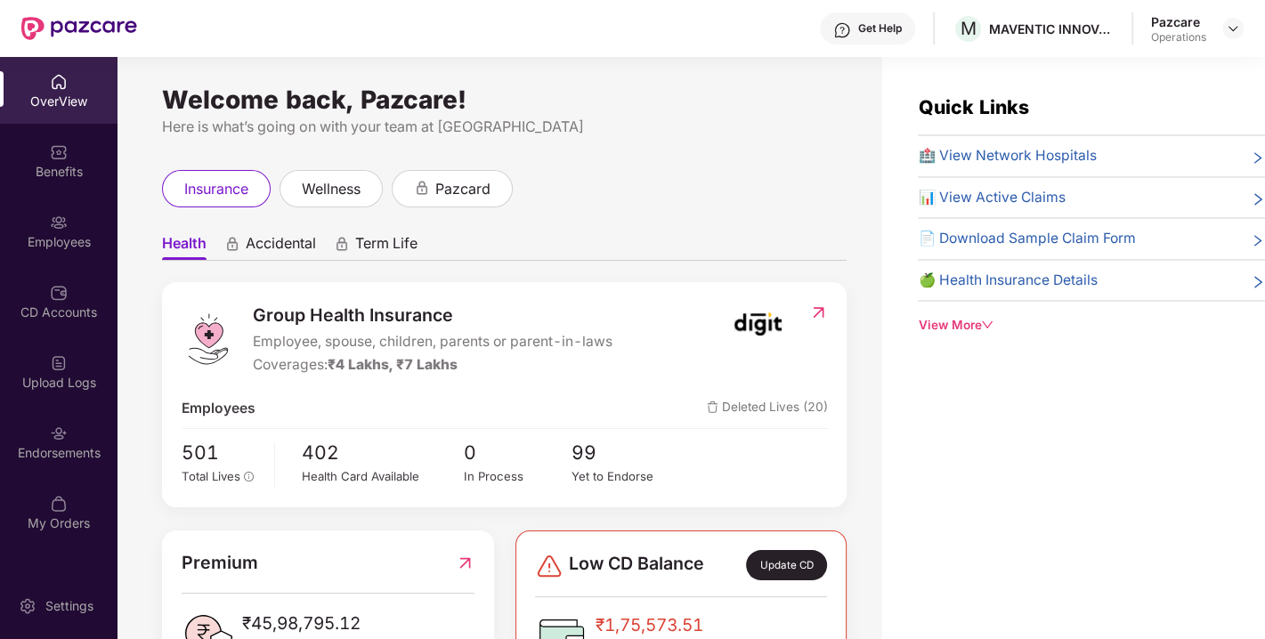
click at [32, 217] on div "Employees" at bounding box center [59, 231] width 118 height 67
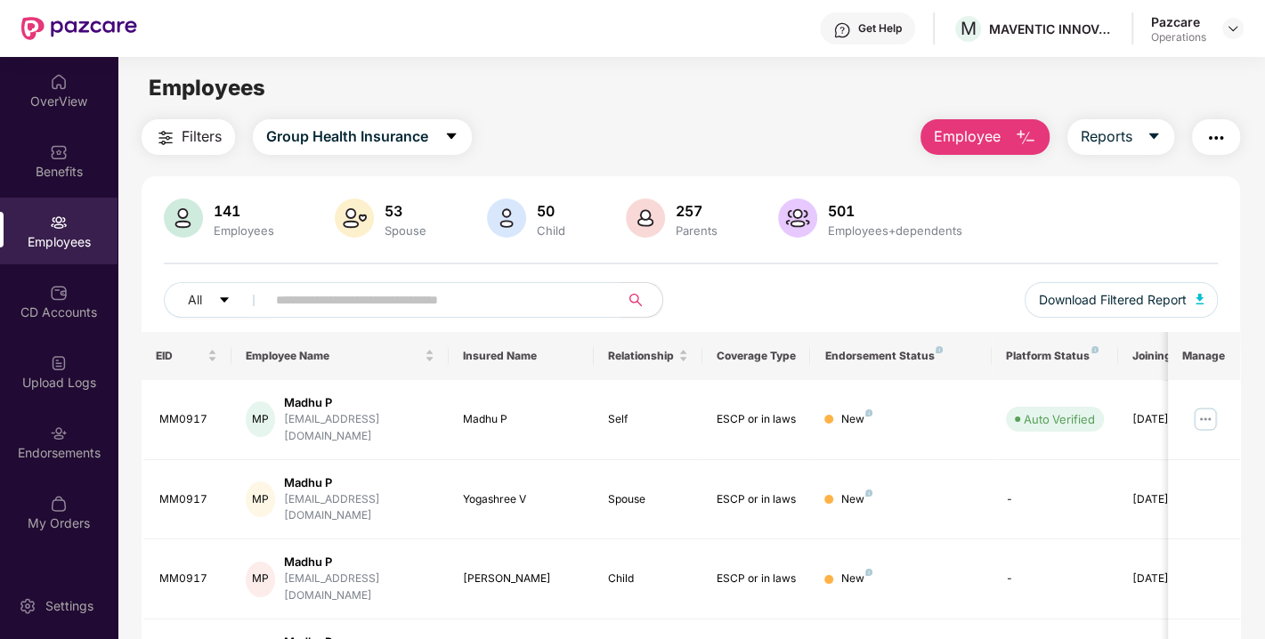
click at [325, 301] on input "text" at bounding box center [436, 300] width 320 height 27
paste input "*"
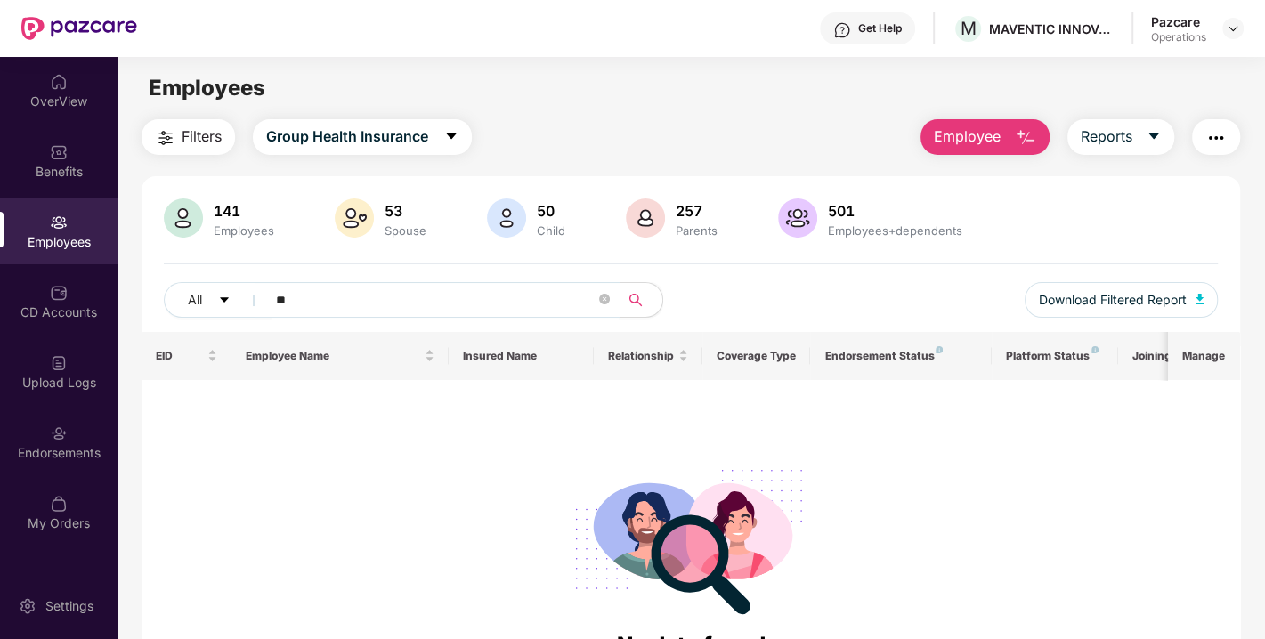
type input "*"
paste input "******"
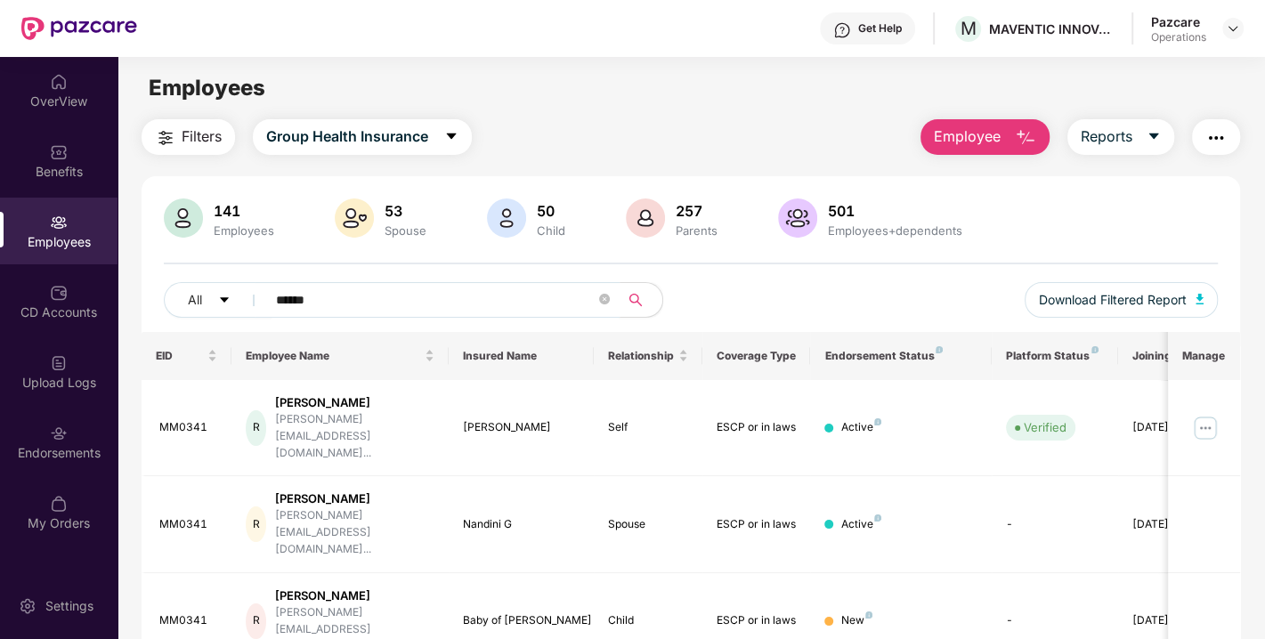
scroll to position [127, 0]
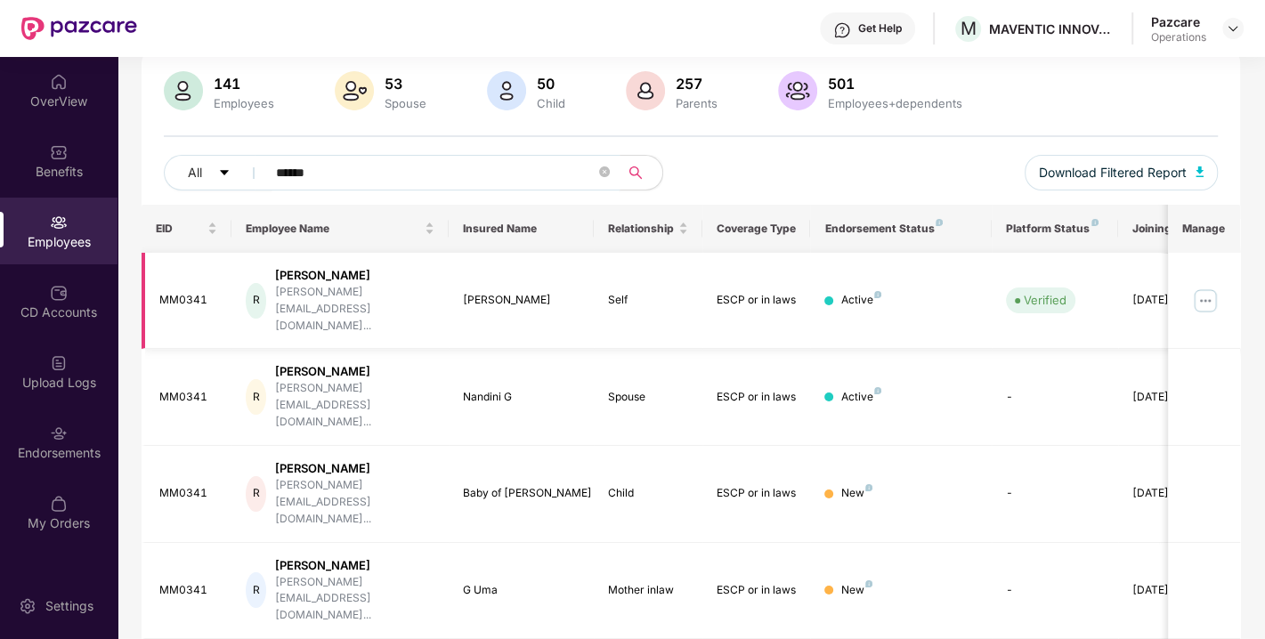
type input "******"
